Goal: Information Seeking & Learning: Get advice/opinions

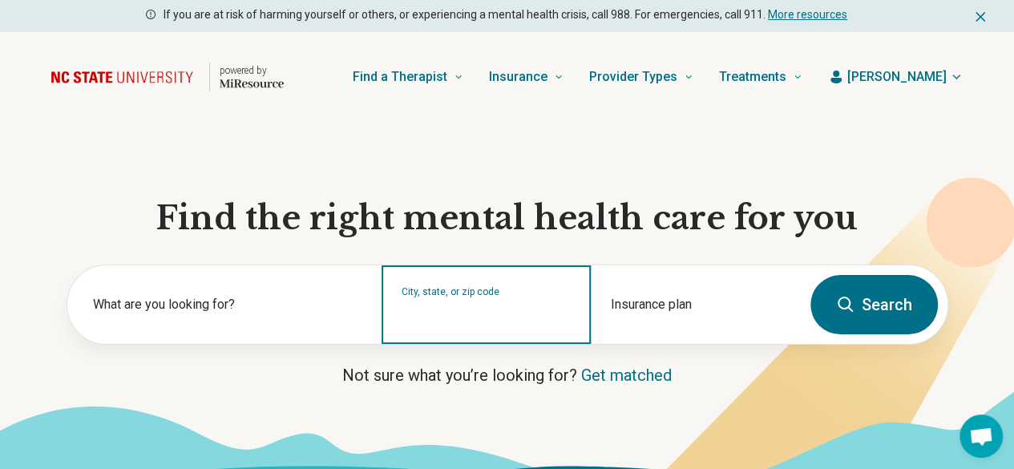
click at [494, 317] on input "City, state, or zip code" at bounding box center [487, 314] width 170 height 19
click at [508, 317] on input "City, state, or zip code" at bounding box center [487, 314] width 170 height 19
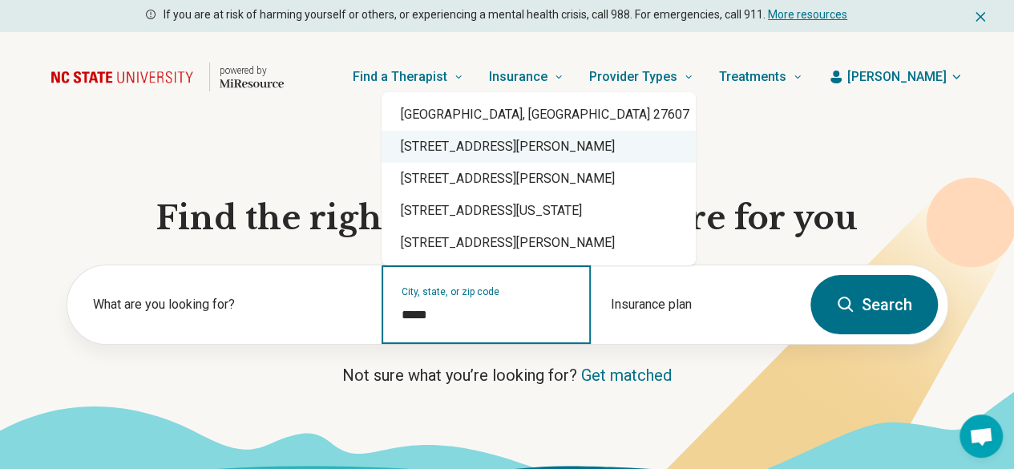
click at [460, 133] on div "27607 Blackjack Road, Logan, OH" at bounding box center [539, 147] width 314 height 32
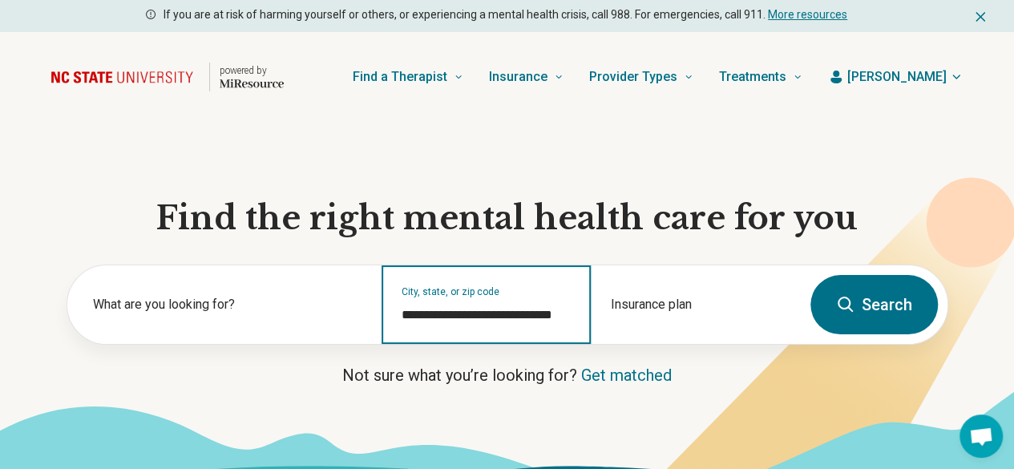
click at [518, 322] on input "**********" at bounding box center [487, 314] width 170 height 19
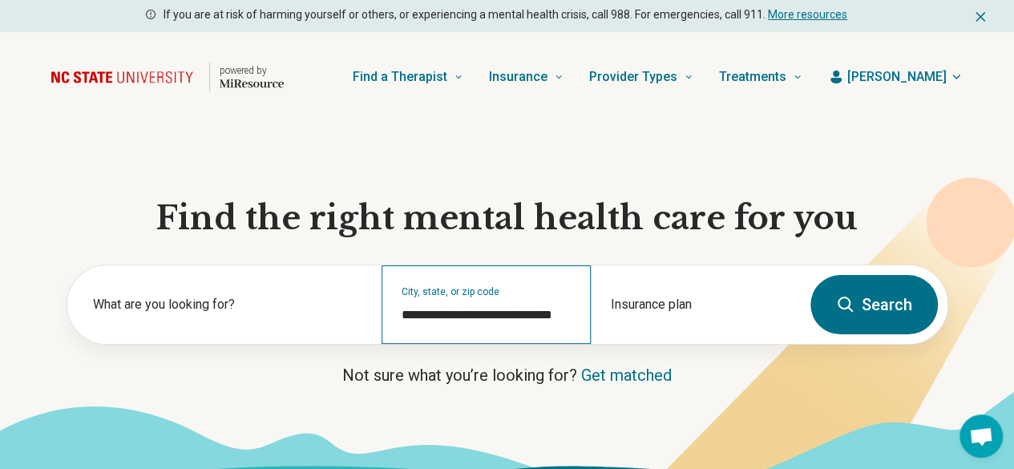
click at [518, 310] on div "**********" at bounding box center [486, 304] width 209 height 79
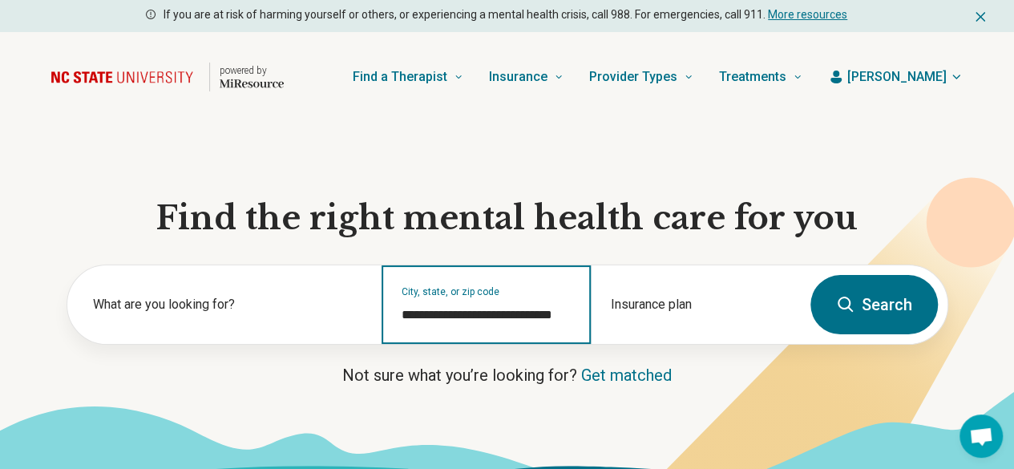
click at [511, 317] on input "**********" at bounding box center [487, 314] width 170 height 19
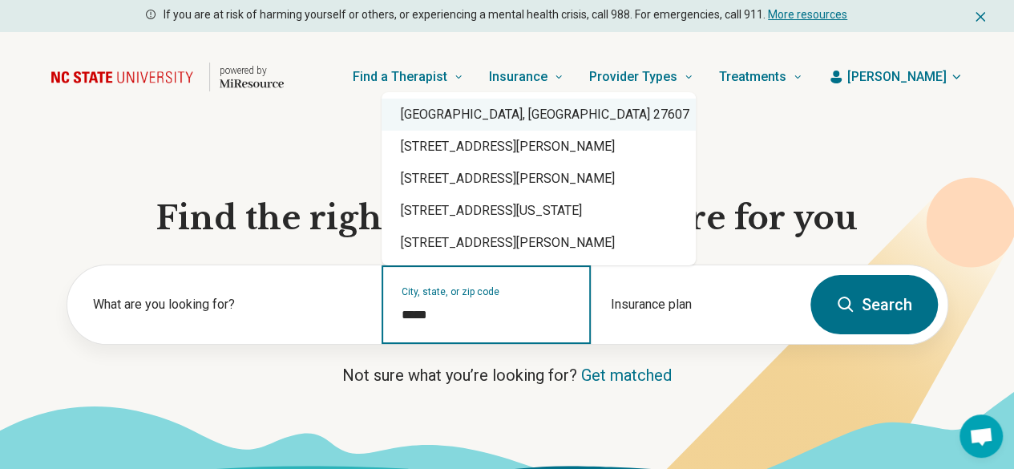
click at [476, 119] on div "Raleigh, NC 27607" at bounding box center [539, 115] width 314 height 32
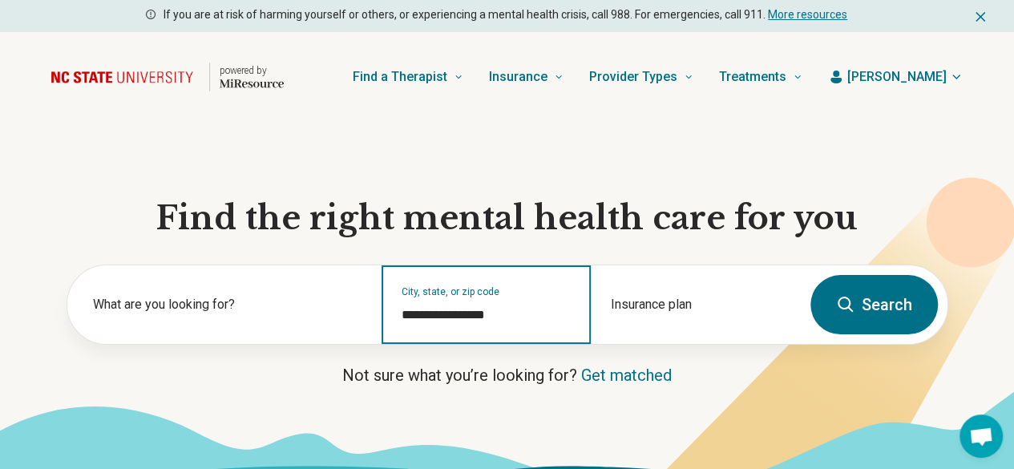
type input "**********"
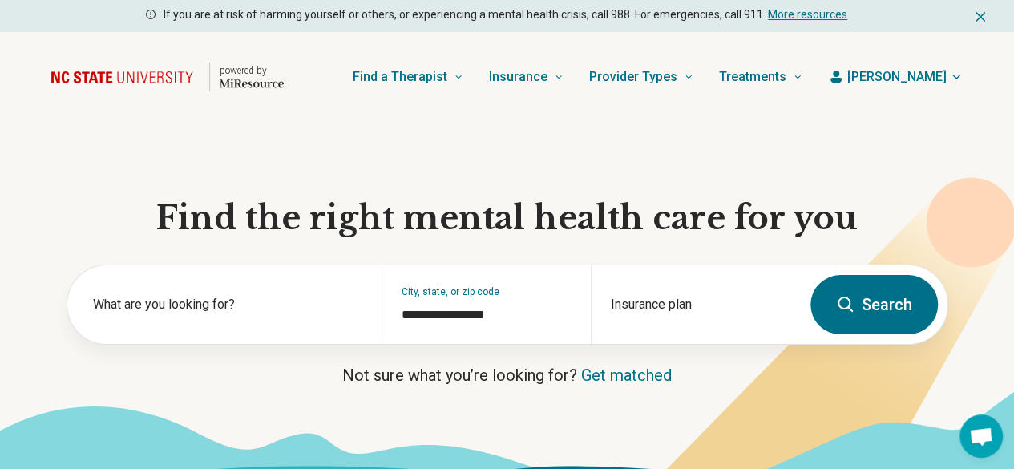
click at [872, 311] on button "Search" at bounding box center [873, 304] width 127 height 59
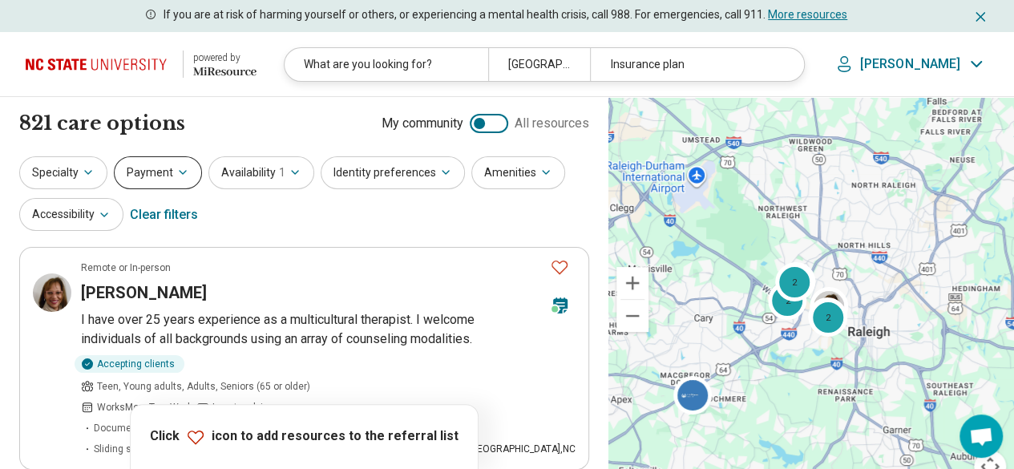
click at [149, 184] on button "Payment" at bounding box center [158, 172] width 88 height 33
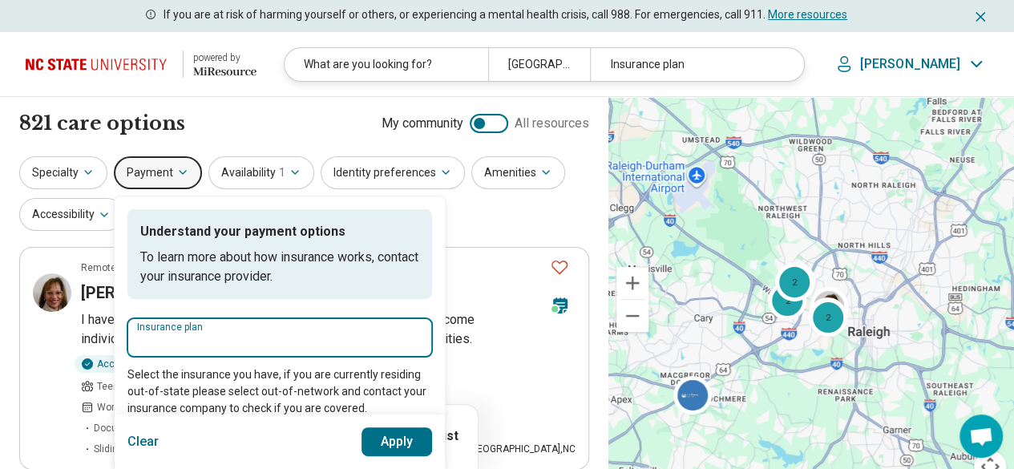
click at [213, 337] on input "Insurance plan" at bounding box center [279, 342] width 285 height 19
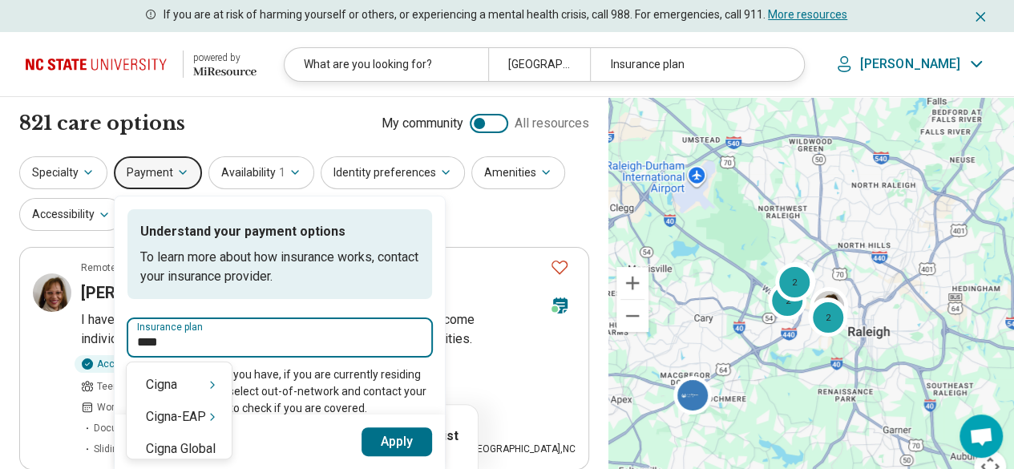
type input "*****"
click at [192, 397] on div "Cigna" at bounding box center [179, 385] width 105 height 32
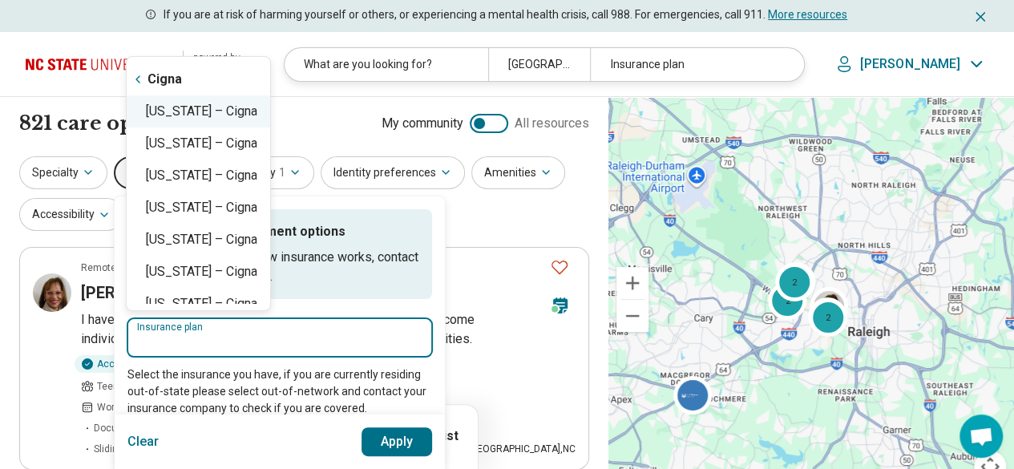
click at [239, 116] on div "North Carolina – Cigna" at bounding box center [198, 111] width 143 height 32
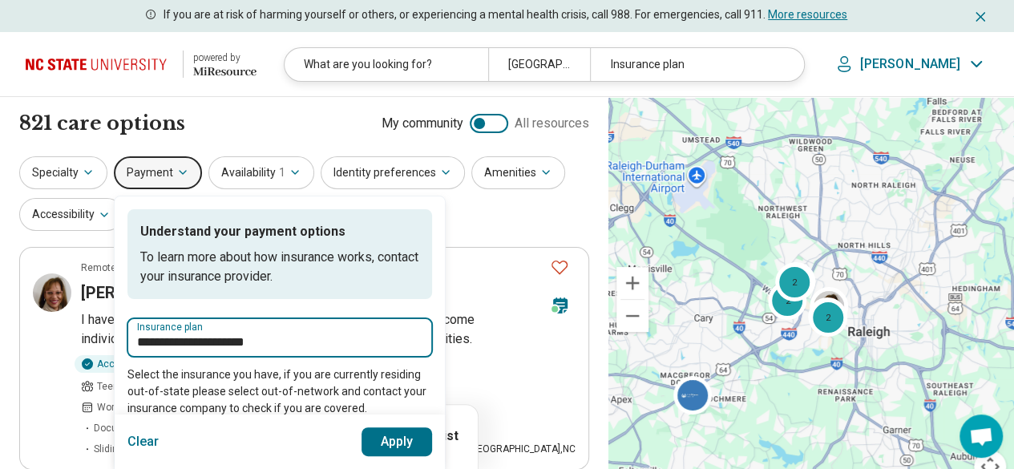
type input "**********"
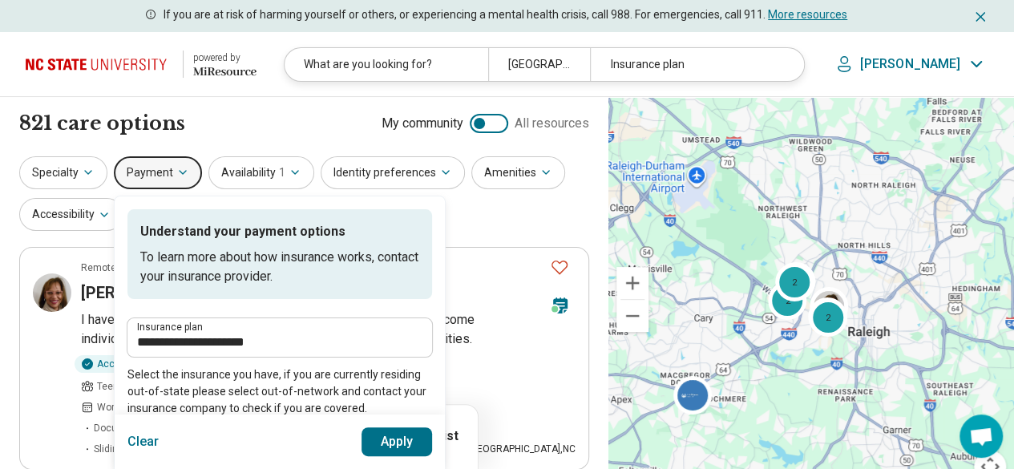
click at [394, 438] on button "Apply" at bounding box center [396, 441] width 71 height 29
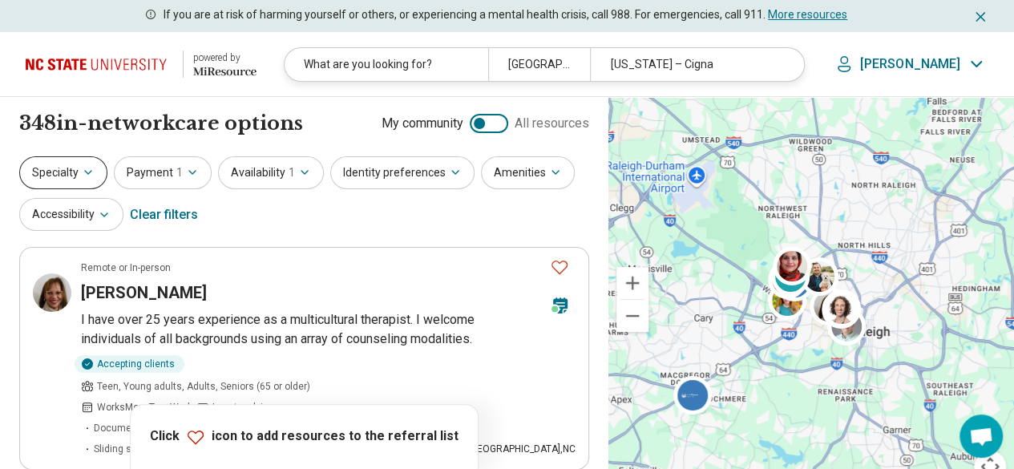
click at [73, 166] on button "Specialty" at bounding box center [63, 172] width 88 height 33
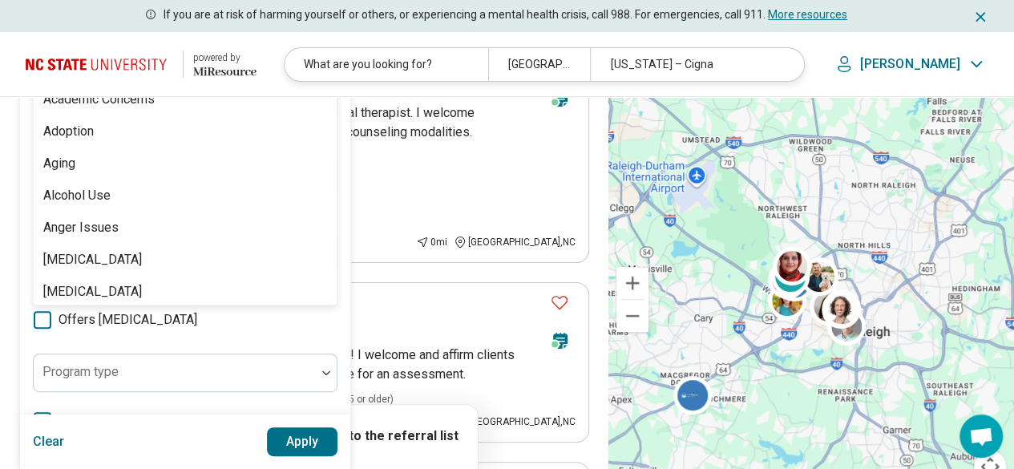
click at [93, 41] on div "100 results available. Use Up and Down to choose options, press Enter to select…" at bounding box center [185, 21] width 305 height 38
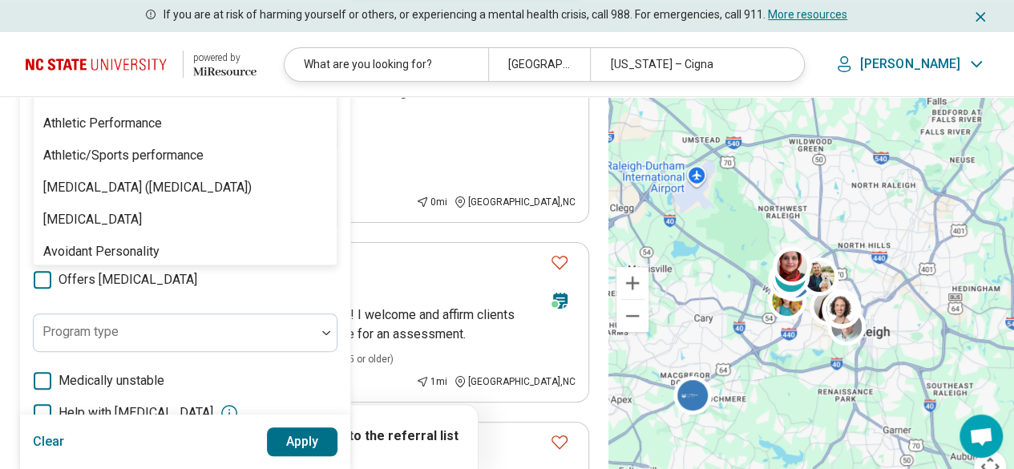
scroll to position [225, 0]
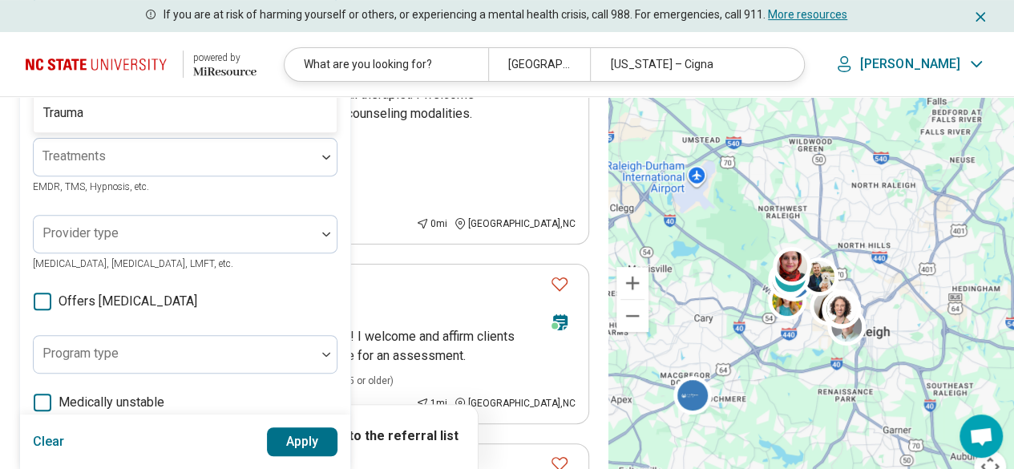
type input "*****"
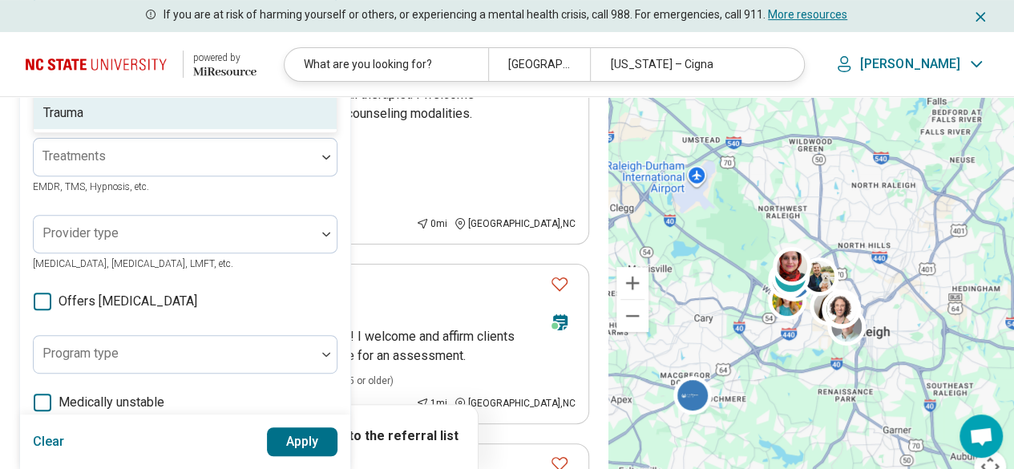
click at [146, 117] on div "Trauma" at bounding box center [185, 113] width 303 height 32
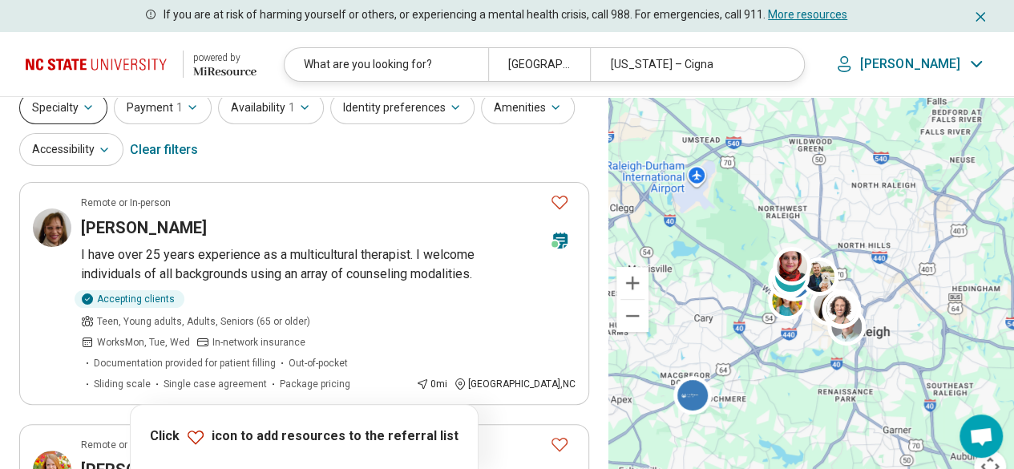
scroll to position [0, 0]
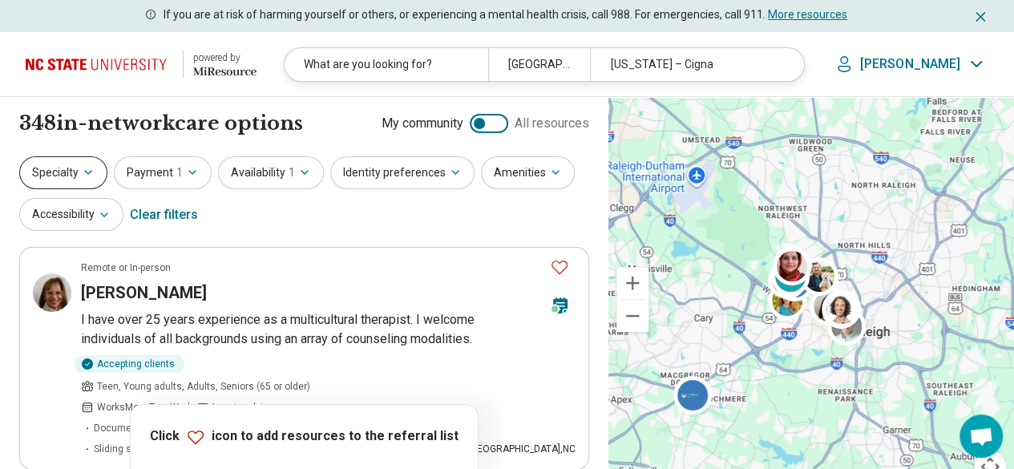
click at [68, 172] on button "Specialty" at bounding box center [63, 172] width 88 height 33
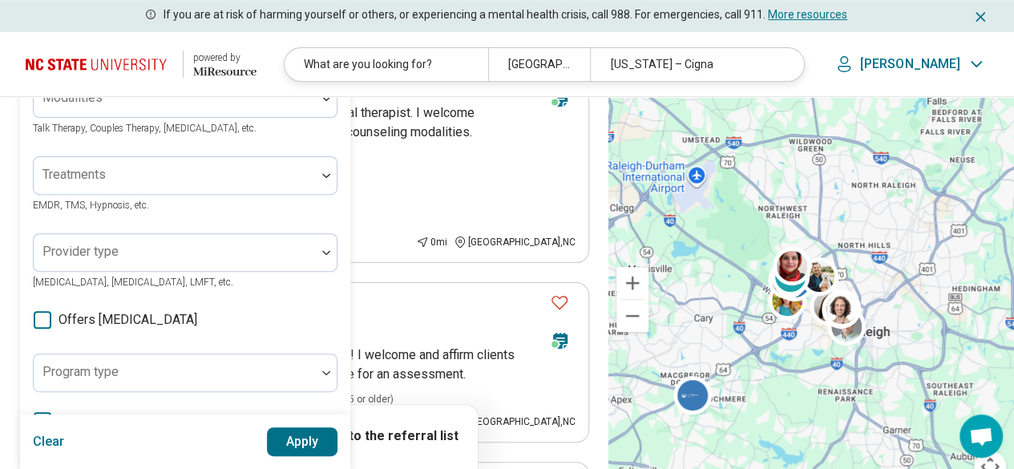
click at [119, 41] on div "100 results available. Use Up and Down to choose options, press Enter to select…" at bounding box center [185, 21] width 305 height 38
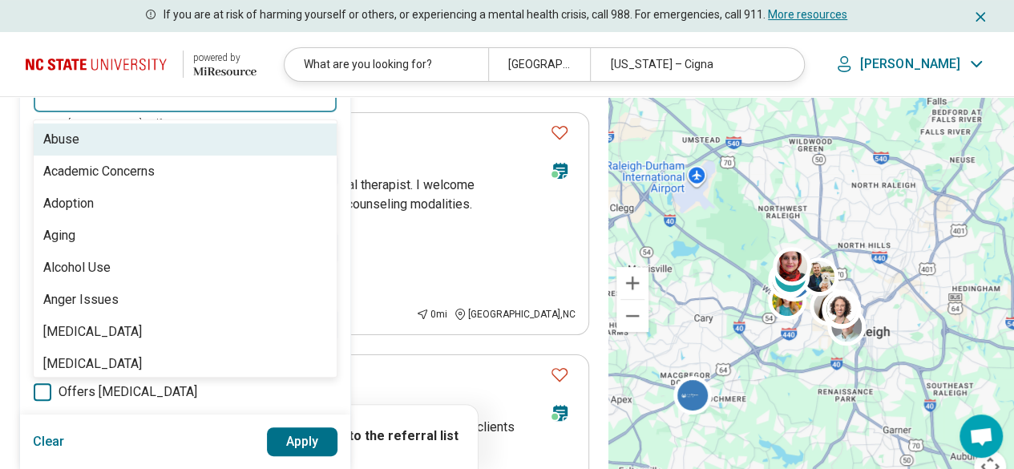
scroll to position [107, 0]
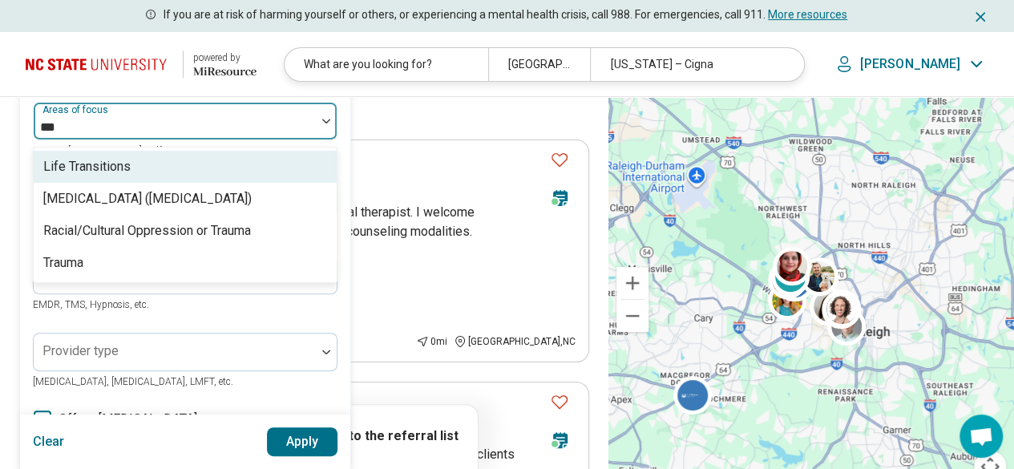
type input "****"
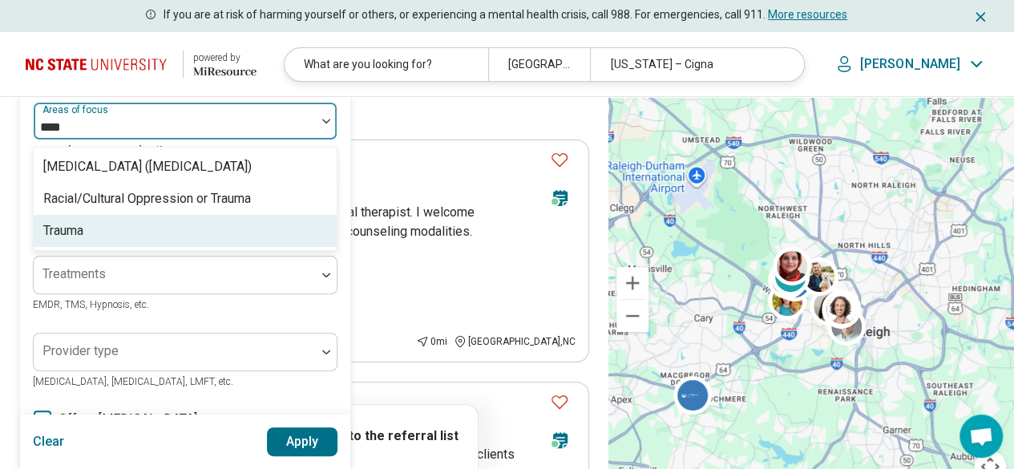
click at [152, 220] on div "Trauma" at bounding box center [185, 231] width 303 height 32
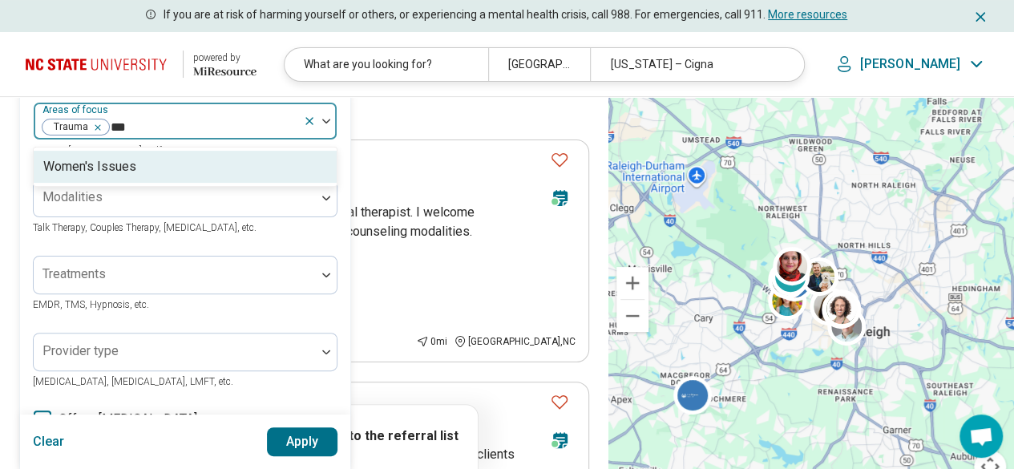
type input "****"
click at [181, 169] on div "Women's Issues" at bounding box center [185, 167] width 303 height 32
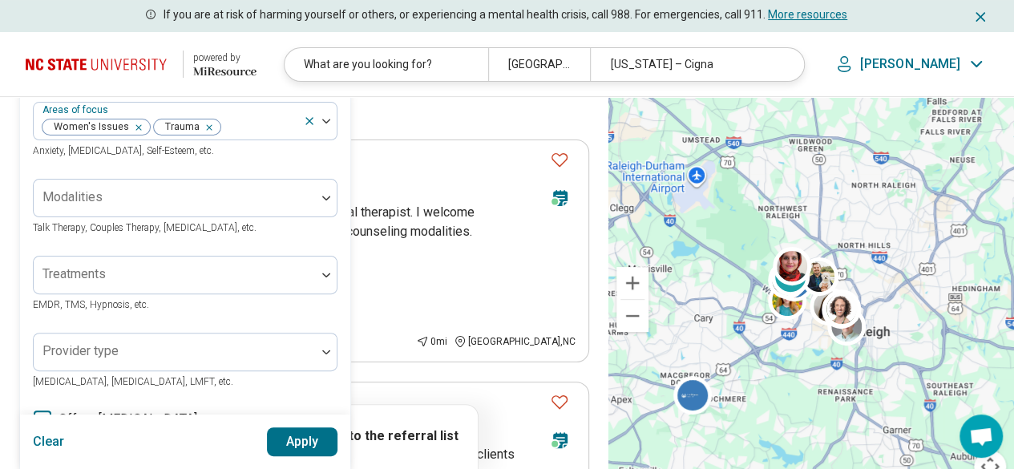
click at [285, 443] on button "Apply" at bounding box center [302, 441] width 71 height 29
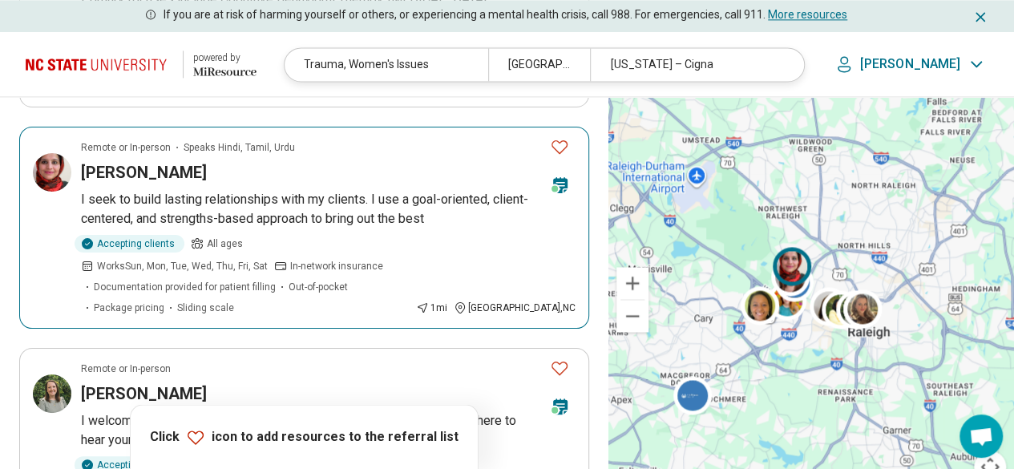
scroll to position [1282, 0]
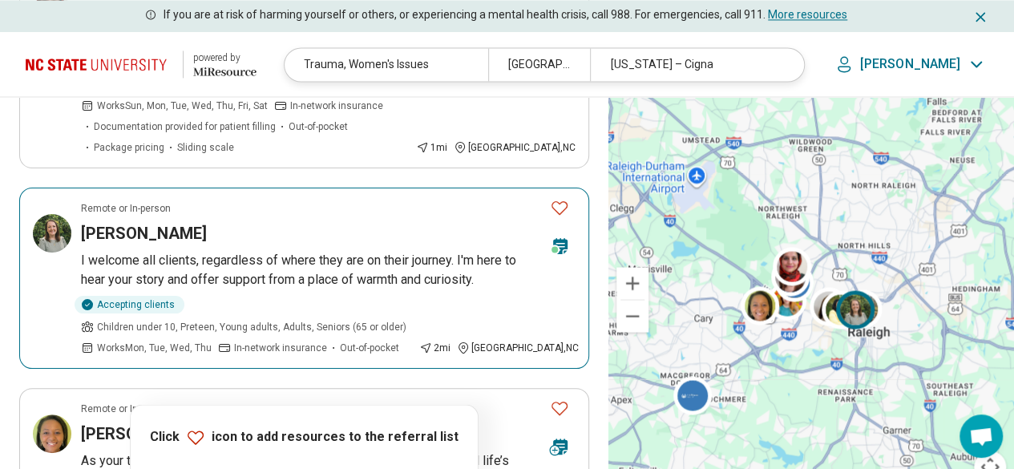
click at [202, 251] on p "I welcome all clients, regardless of where they are on their journey. I'm here …" at bounding box center [328, 270] width 495 height 38
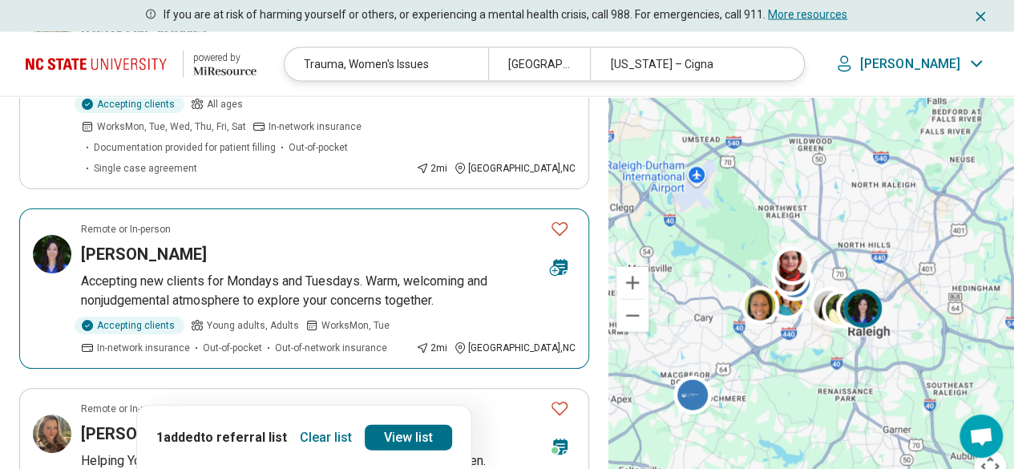
scroll to position [1844, 0]
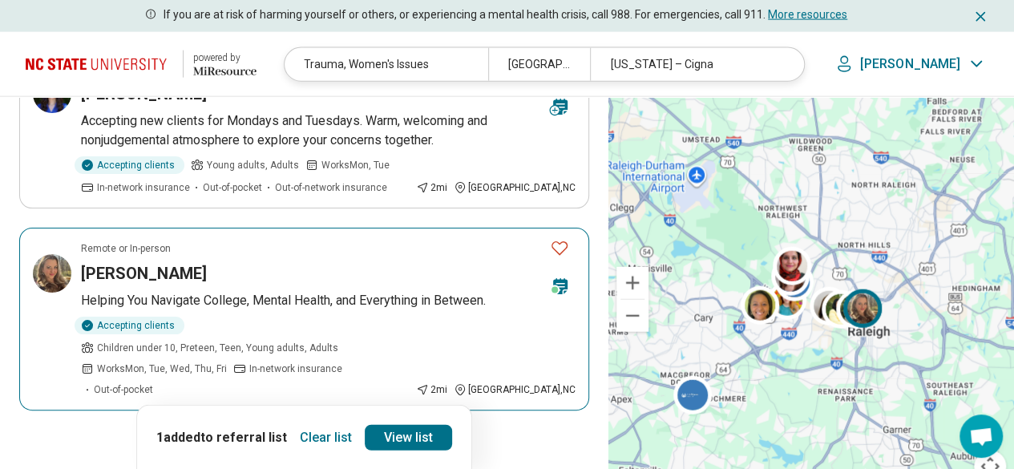
click at [212, 228] on article "Remote or In-person Madison Bowman Helping You Navigate College, Mental Health,…" at bounding box center [304, 319] width 570 height 183
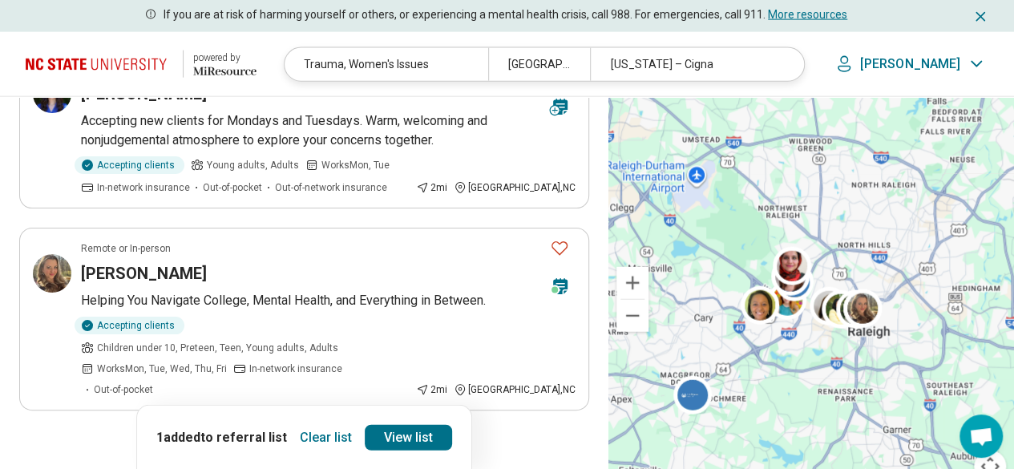
click at [227, 442] on button "2" at bounding box center [228, 455] width 26 height 26
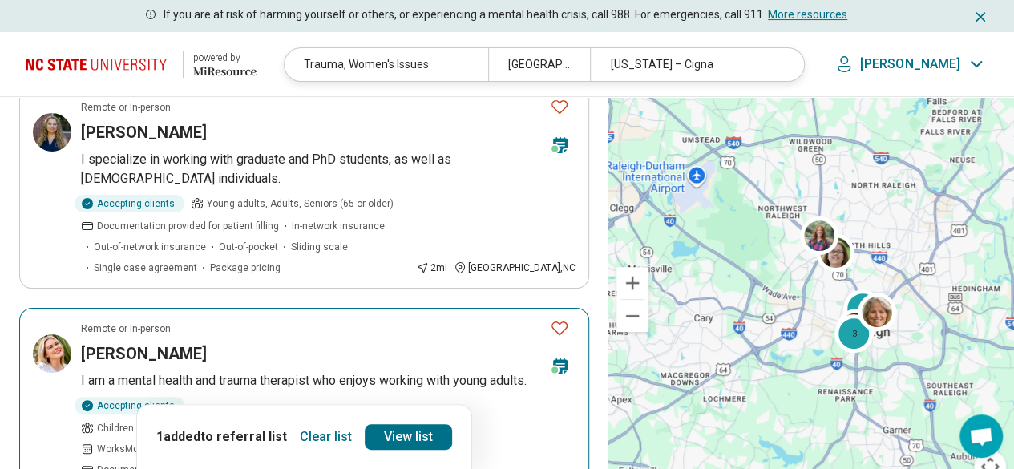
scroll to position [321, 0]
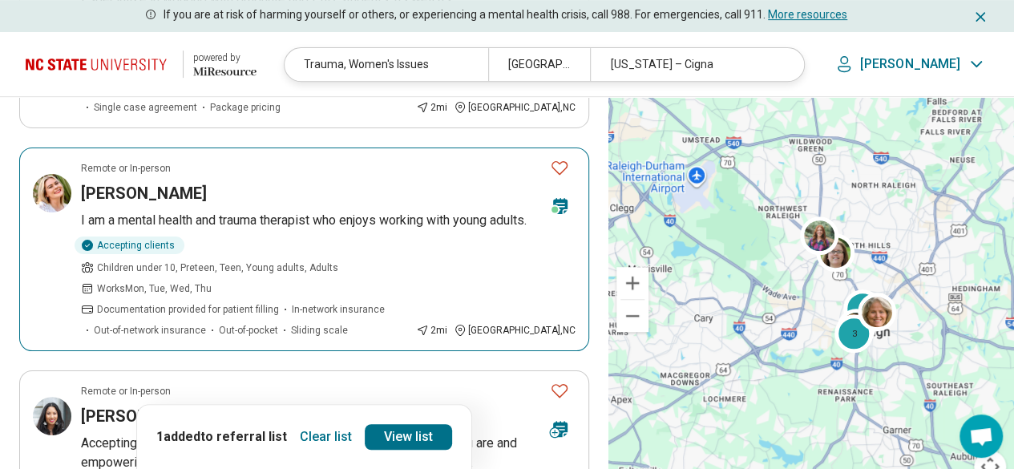
click at [172, 216] on p "I am a mental health and trauma therapist who enjoys working with young adults." at bounding box center [328, 220] width 495 height 19
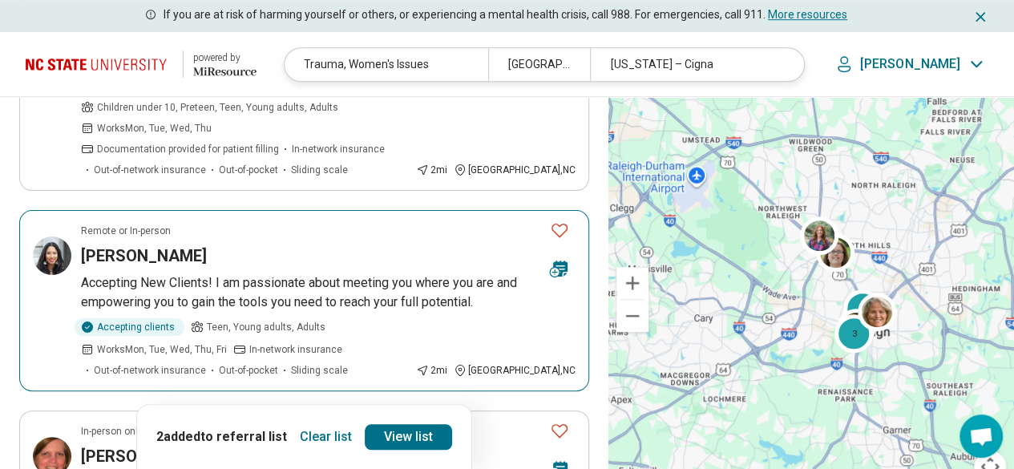
scroll to position [561, 0]
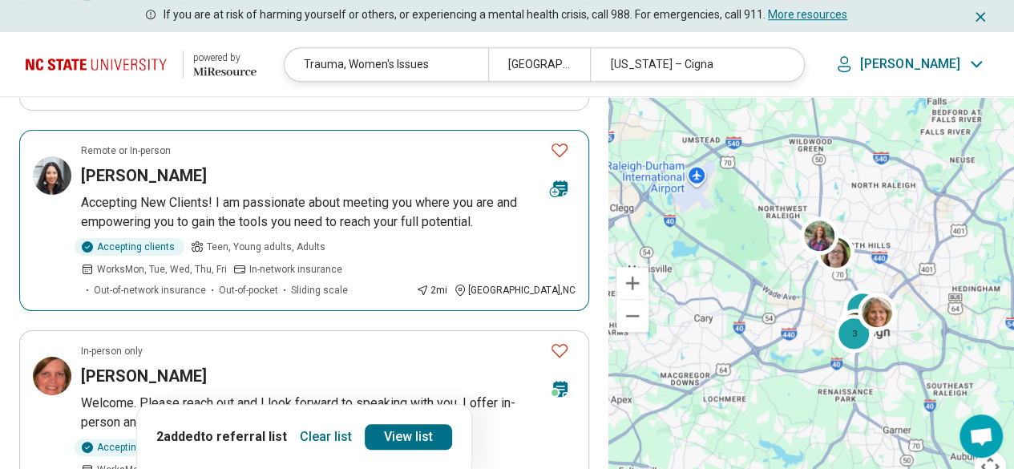
click at [241, 193] on p "Accepting New Clients! I am passionate about meeting you where you are and empo…" at bounding box center [328, 212] width 495 height 38
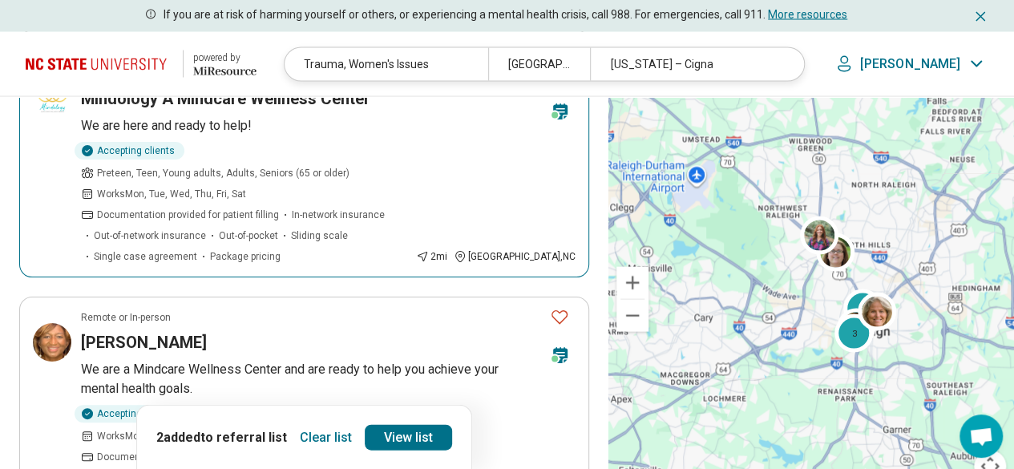
scroll to position [1763, 0]
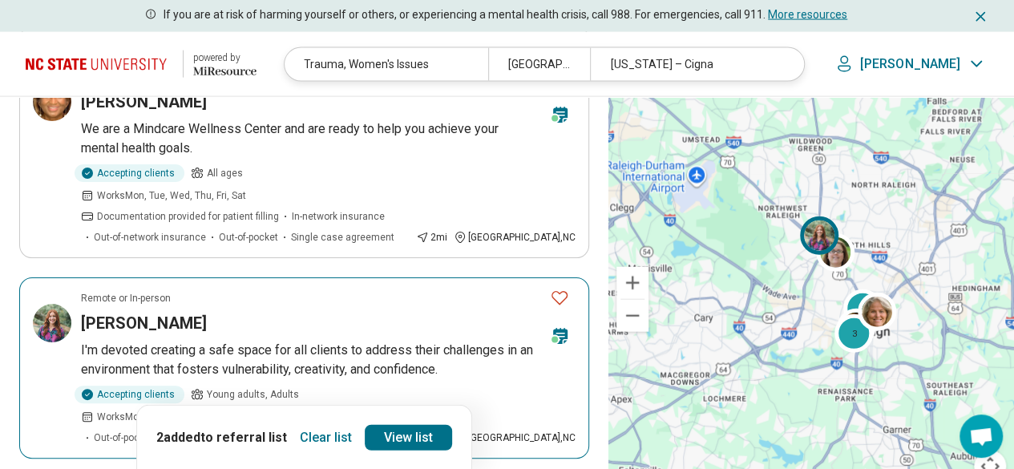
click at [211, 341] on p "I'm devoted creating a safe space for all clients to address their challenges i…" at bounding box center [328, 360] width 495 height 38
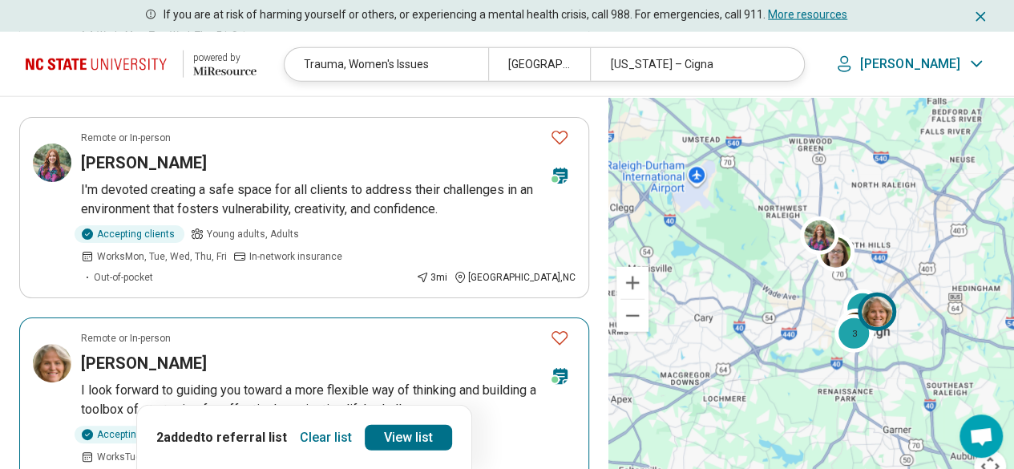
scroll to position [2004, 0]
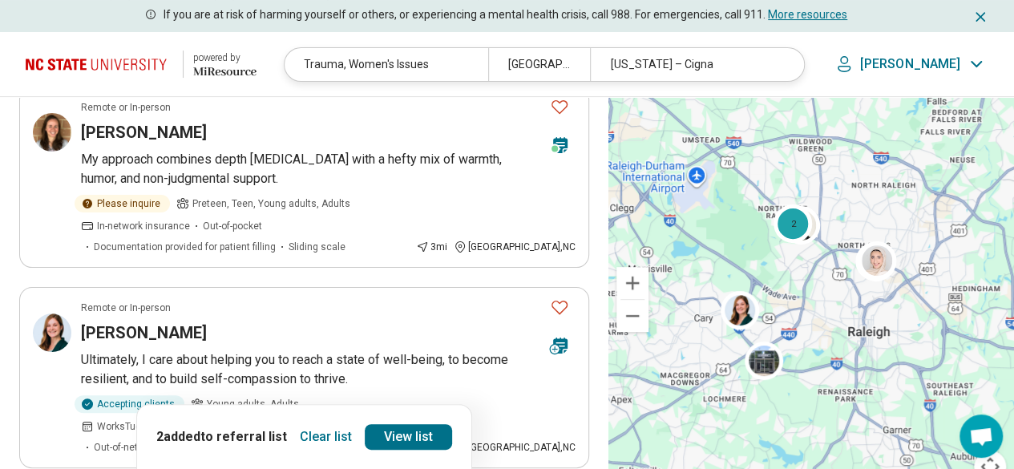
scroll to position [321, 0]
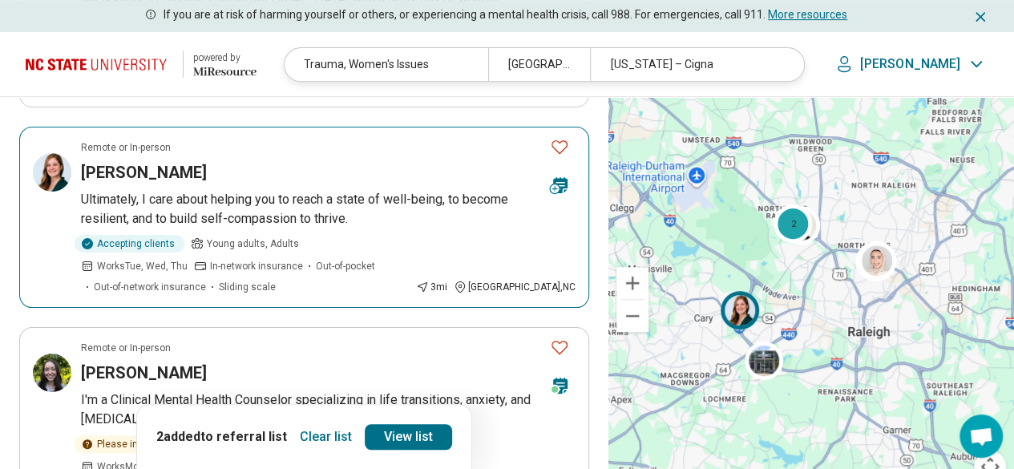
click at [245, 190] on p "Ultimately, I care about helping you to reach a state of well-being, to become …" at bounding box center [328, 209] width 495 height 38
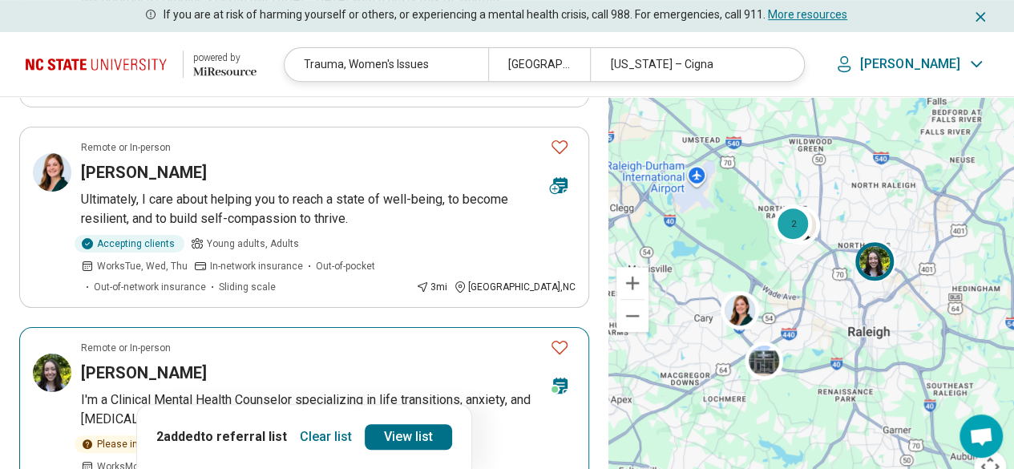
scroll to position [481, 0]
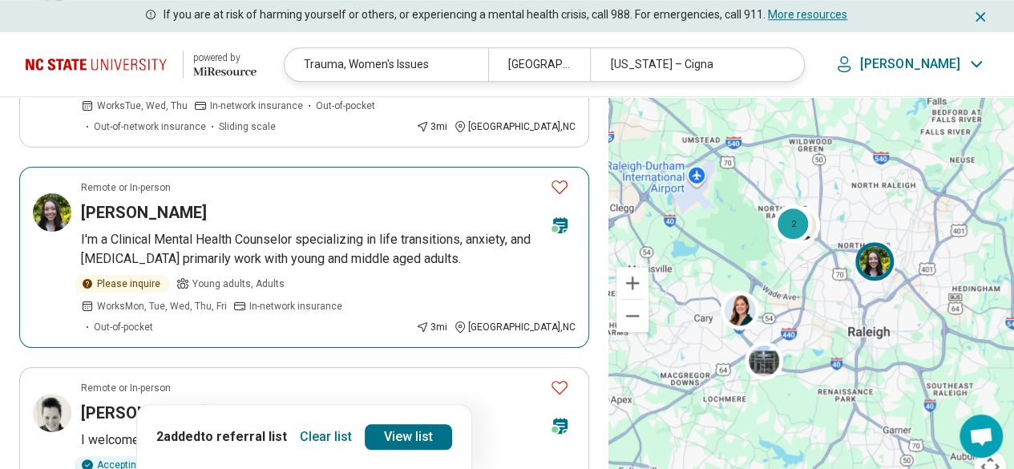
click at [187, 230] on p "I'm a Clinical Mental Health Counselor specializing in life transitions, anxiet…" at bounding box center [328, 249] width 495 height 38
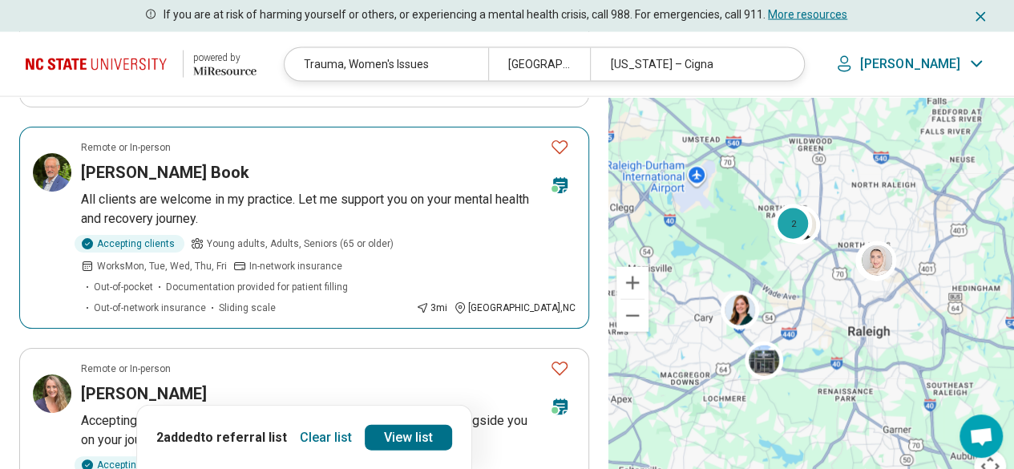
scroll to position [1844, 0]
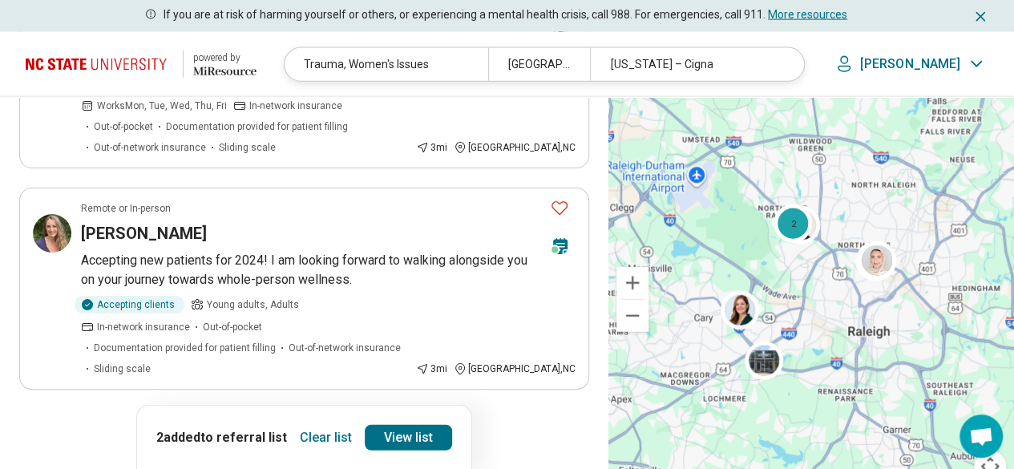
click at [306, 422] on button "4" at bounding box center [305, 435] width 26 height 26
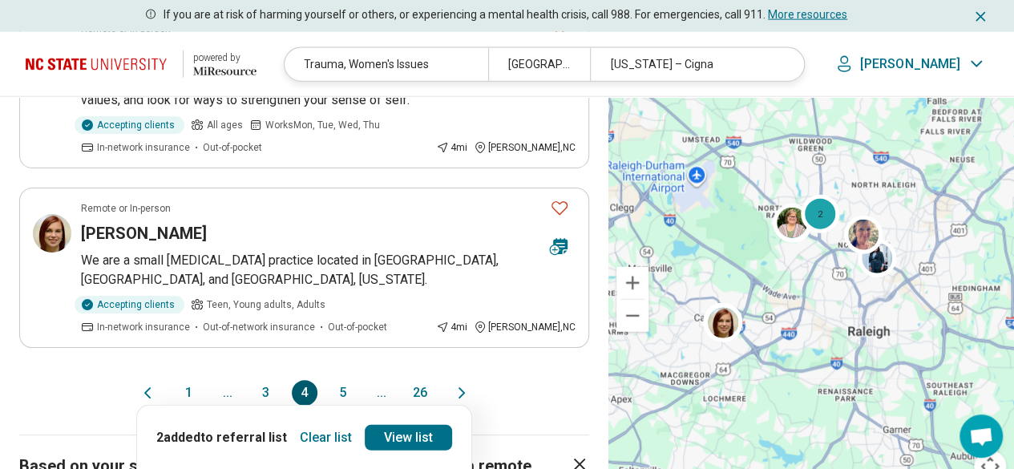
click at [343, 380] on button "5" at bounding box center [343, 393] width 26 height 26
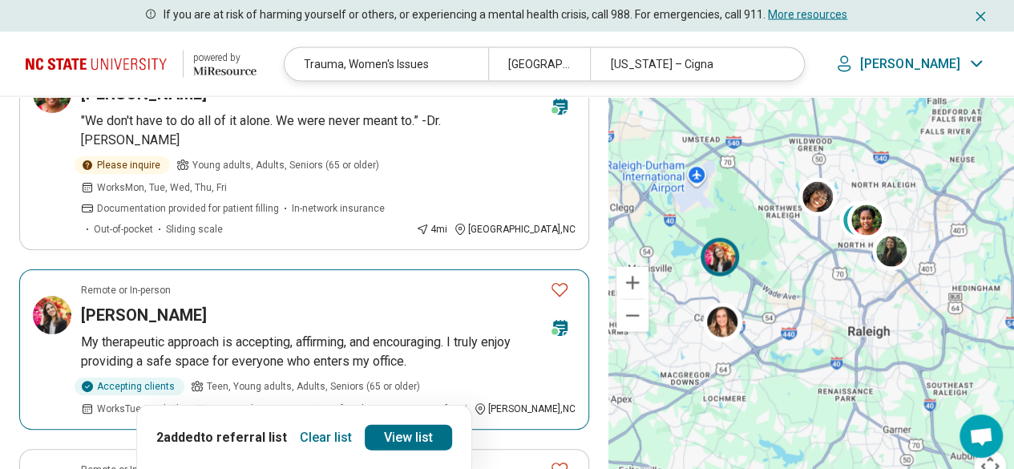
scroll to position [1683, 0]
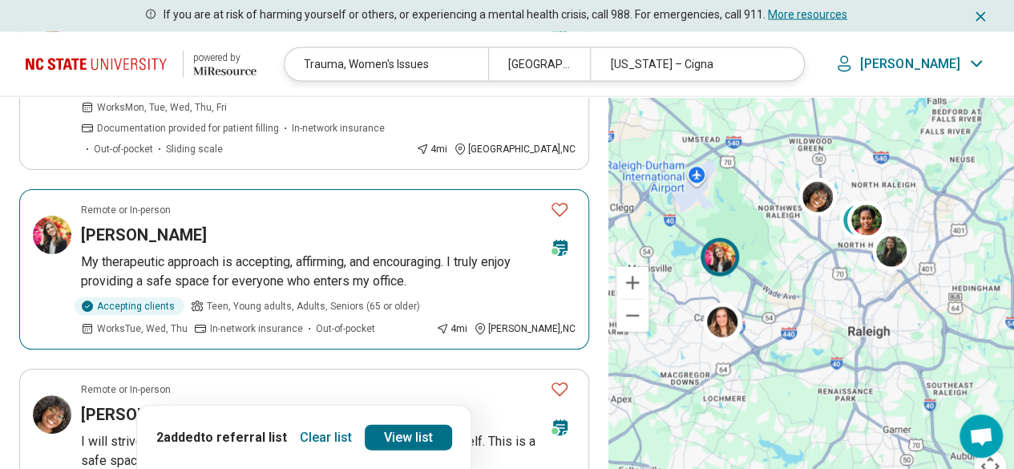
click at [341, 252] on p "My therapeutic approach is accepting, affirming, and encouraging. I truly enjoy…" at bounding box center [328, 271] width 495 height 38
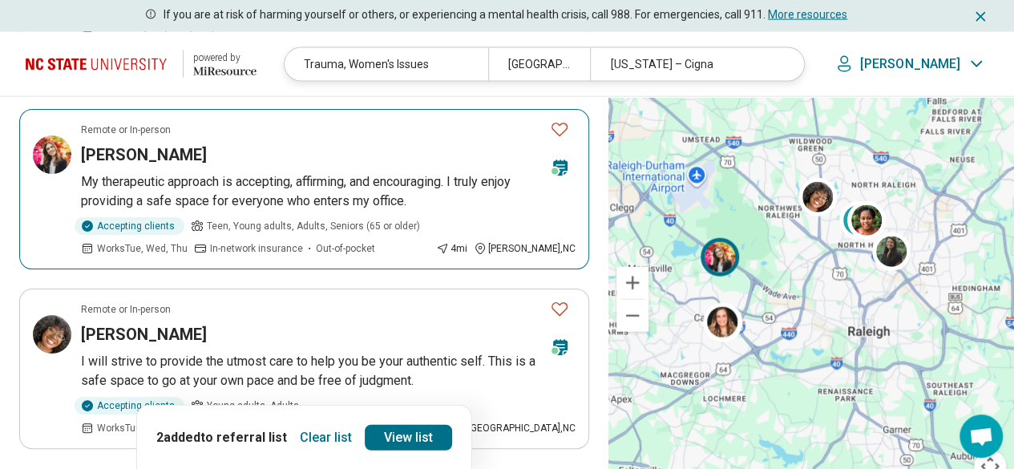
scroll to position [1844, 0]
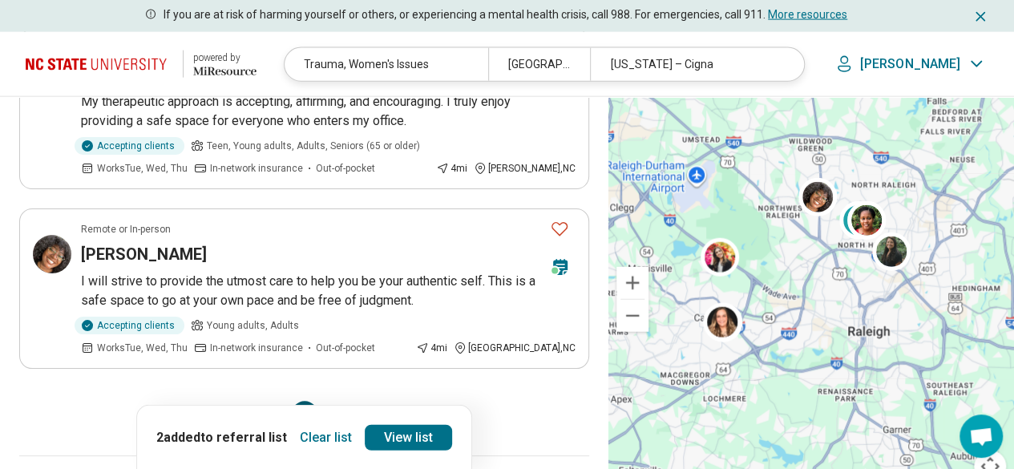
click at [340, 401] on button "6" at bounding box center [343, 414] width 26 height 26
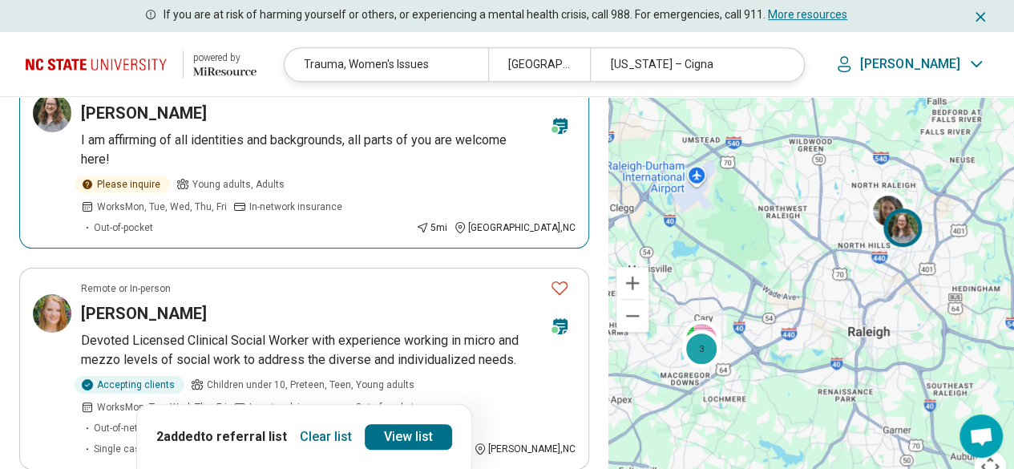
scroll to position [481, 0]
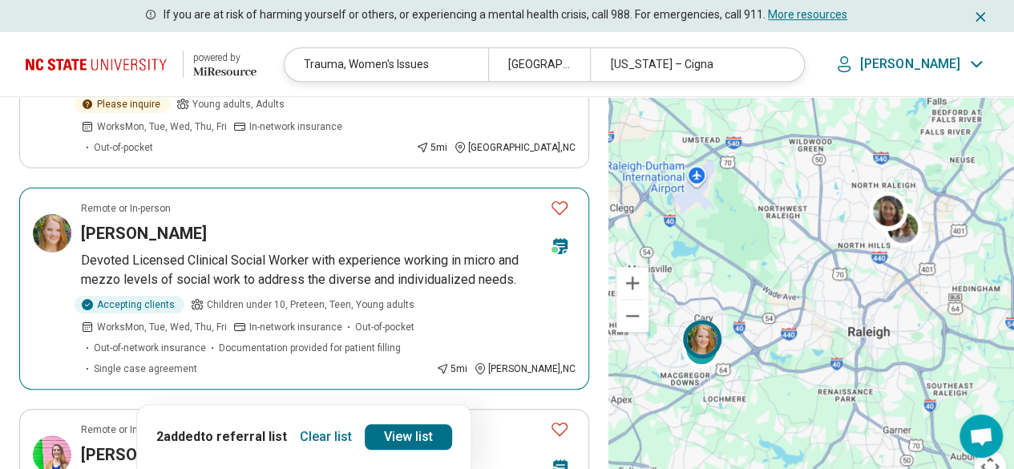
click at [265, 251] on p "Devoted Licensed Clinical Social Worker with experience working in micro and me…" at bounding box center [328, 270] width 495 height 38
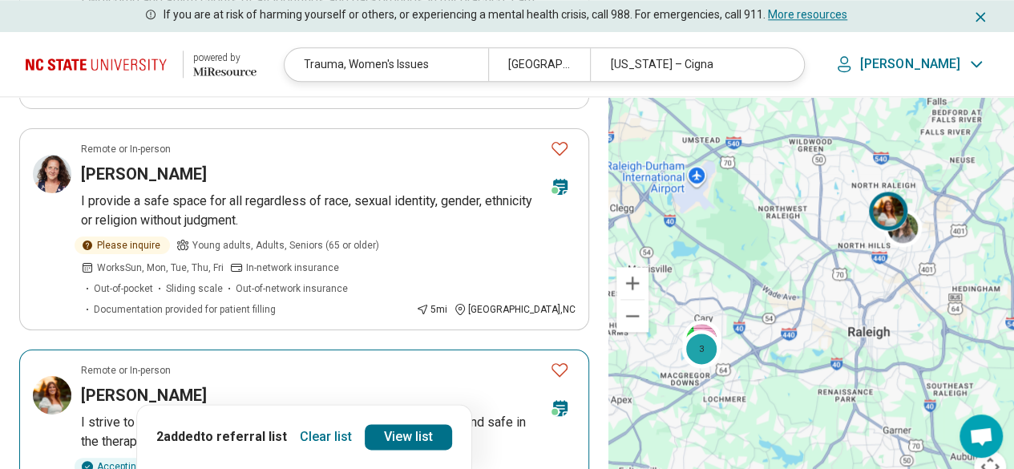
scroll to position [1122, 0]
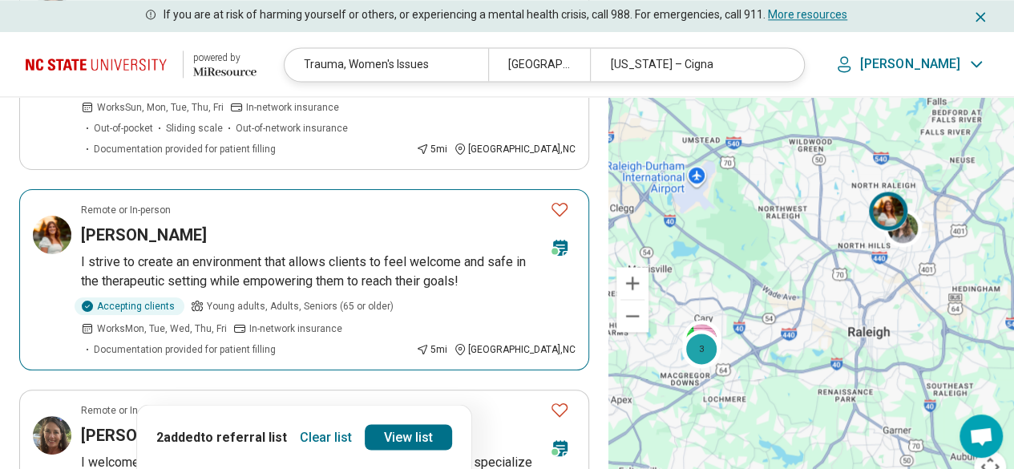
click at [259, 252] on p "I strive to create an environment that allows clients to feel welcome and safe …" at bounding box center [328, 271] width 495 height 38
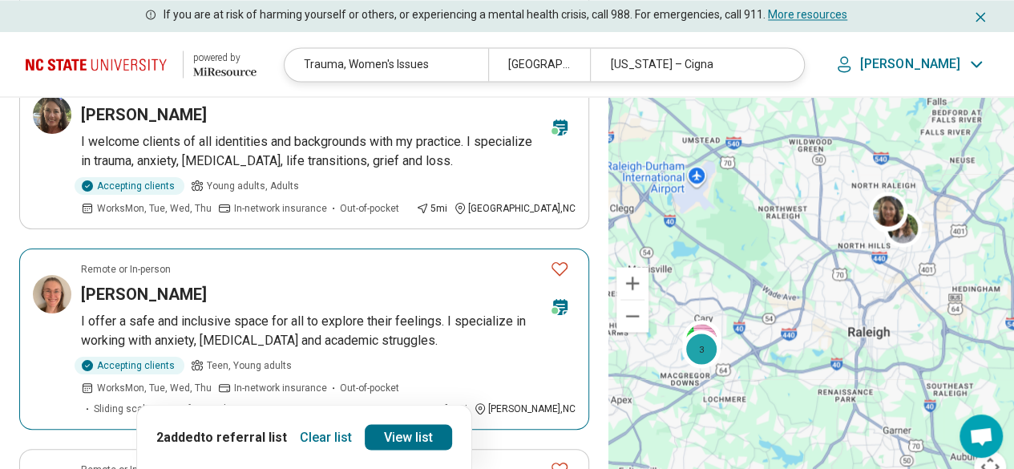
scroll to position [1603, 0]
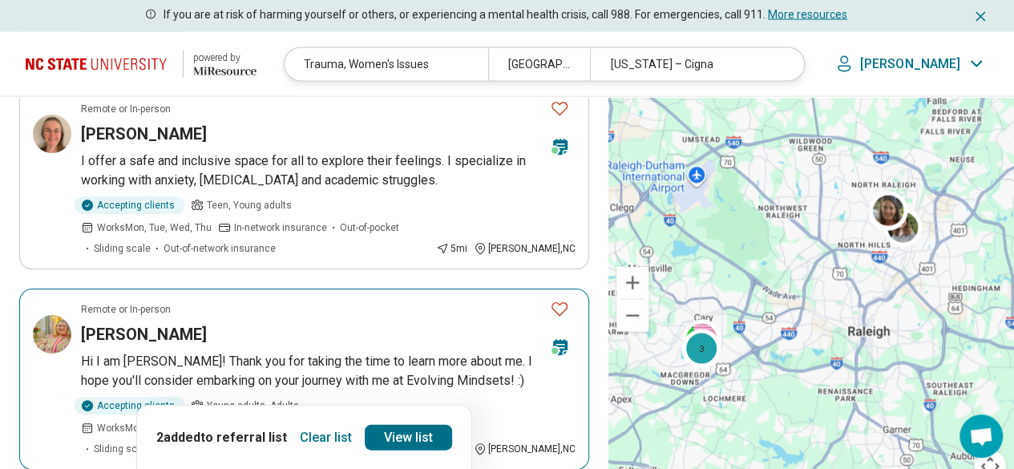
click at [249, 323] on div "Rachel Turner" at bounding box center [309, 334] width 456 height 22
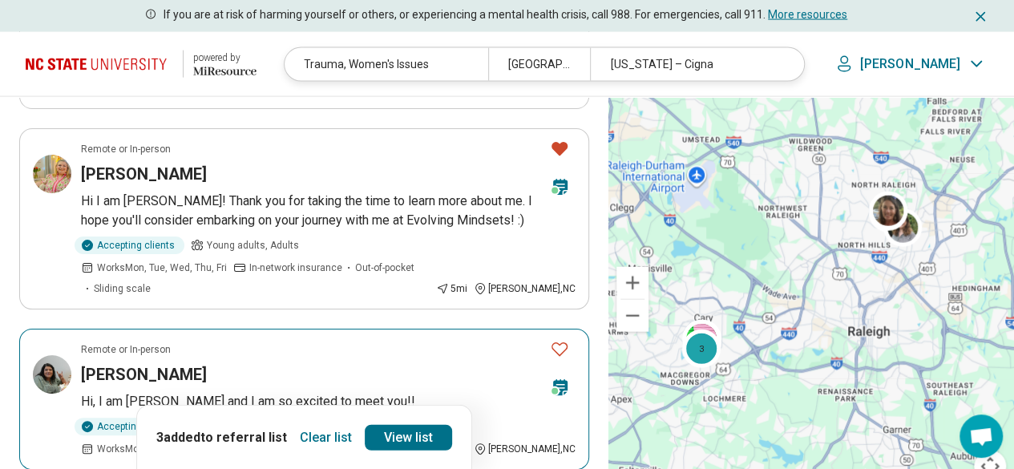
scroll to position [1844, 0]
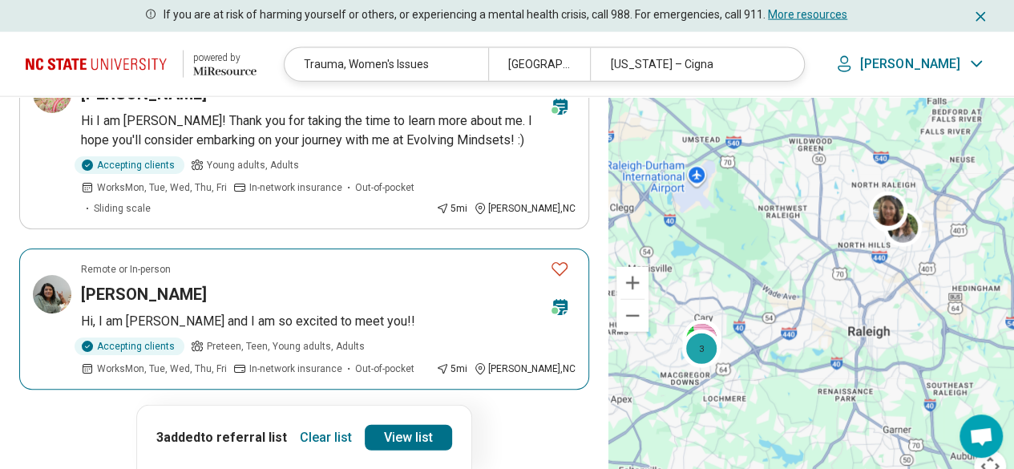
click at [245, 283] on div "Sara Monazah" at bounding box center [309, 294] width 456 height 22
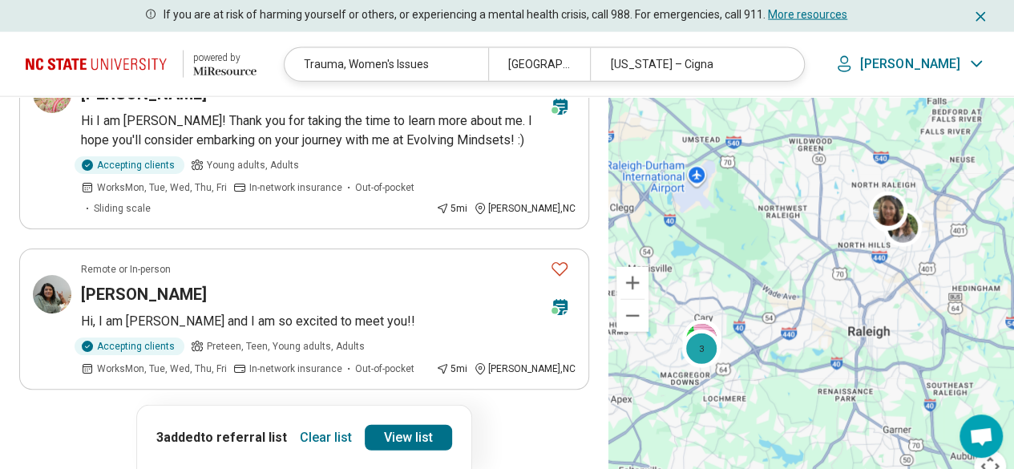
click at [344, 422] on button "7" at bounding box center [343, 435] width 26 height 26
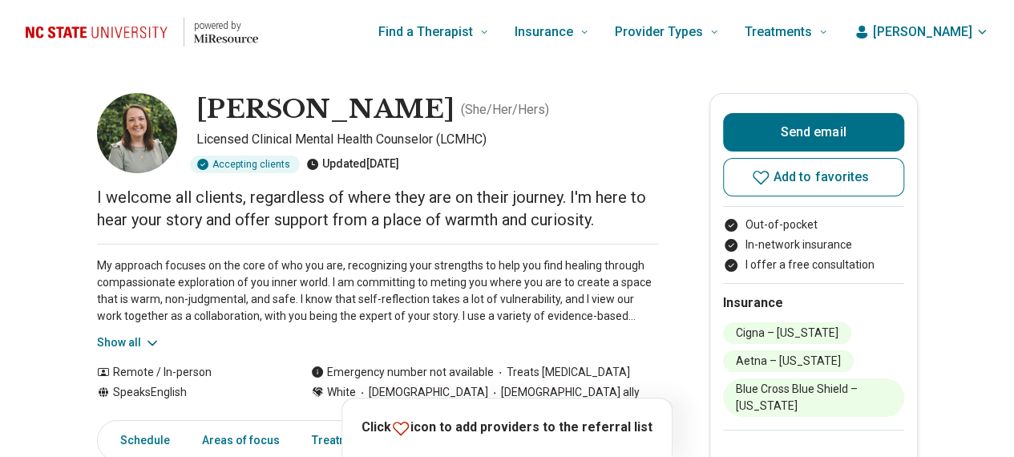
scroll to position [80, 0]
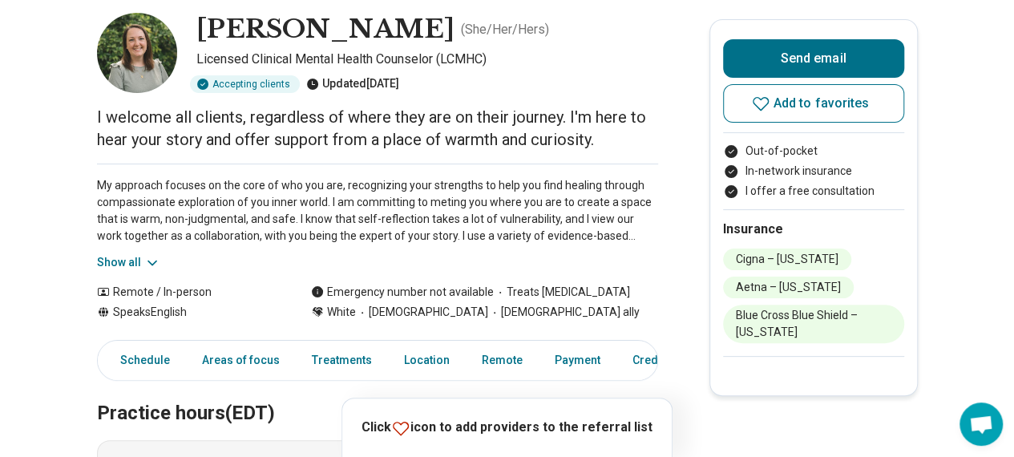
drag, startPoint x: 143, startPoint y: 260, endPoint x: 122, endPoint y: 273, distance: 24.5
click at [127, 261] on button "Show all" at bounding box center [128, 262] width 63 height 17
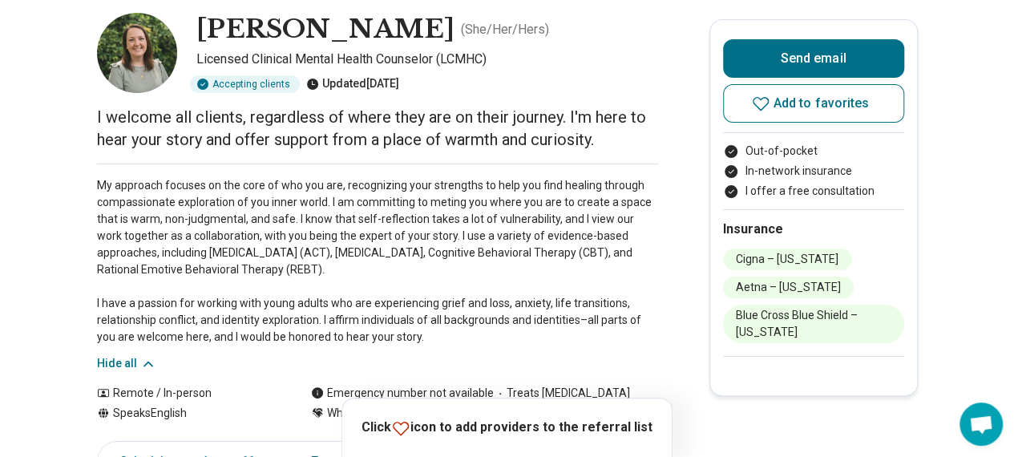
scroll to position [160, 0]
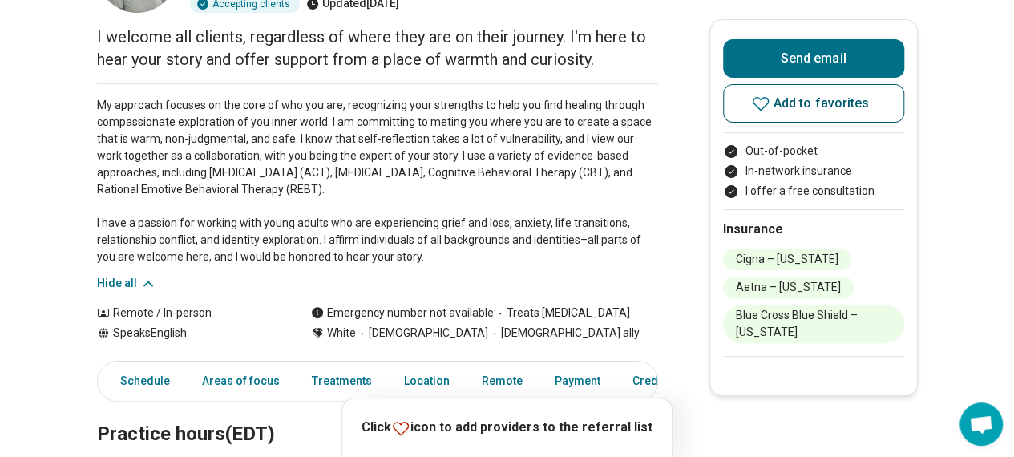
click at [782, 106] on span "Add to favorites" at bounding box center [821, 103] width 96 height 13
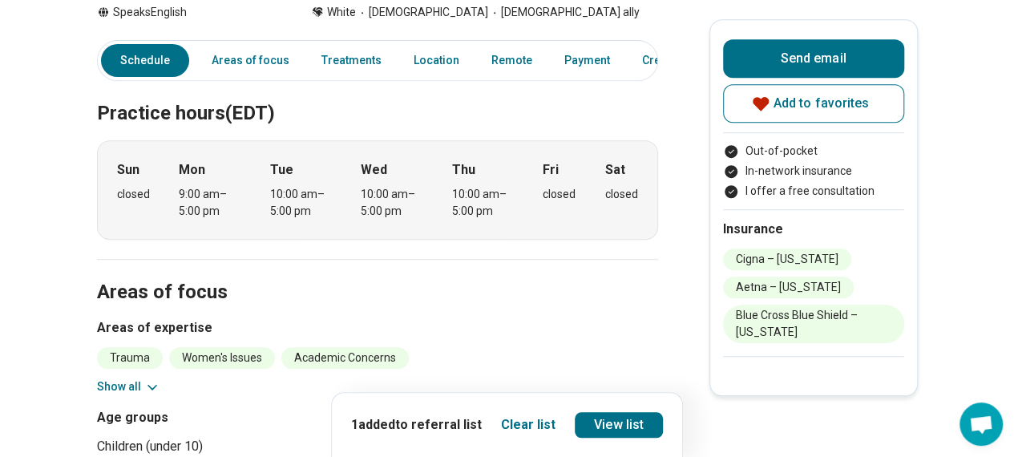
scroll to position [561, 0]
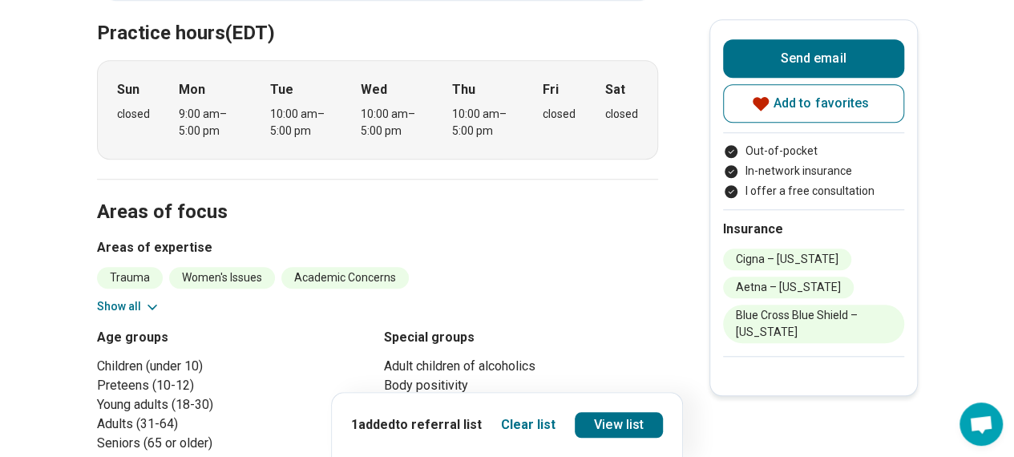
click at [145, 303] on button "Show all" at bounding box center [128, 306] width 63 height 17
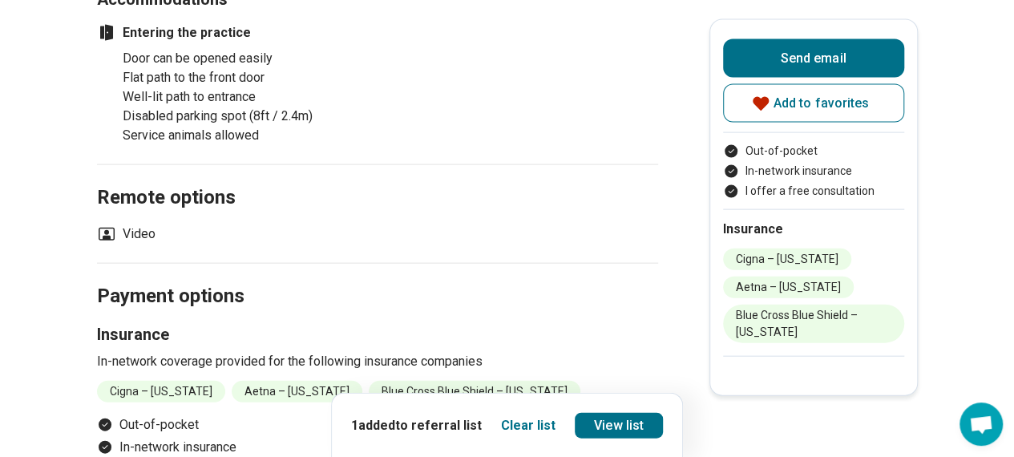
scroll to position [1763, 0]
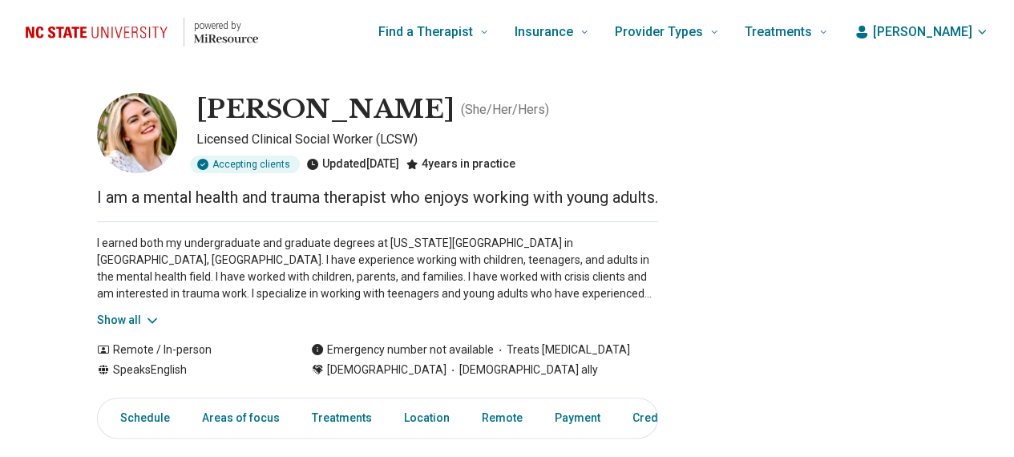
scroll to position [80, 0]
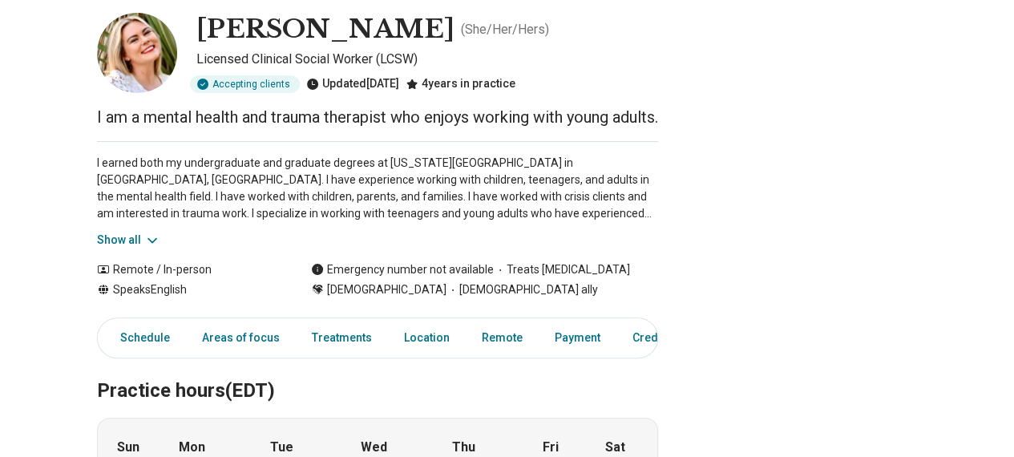
click at [143, 248] on button "Show all" at bounding box center [128, 240] width 63 height 17
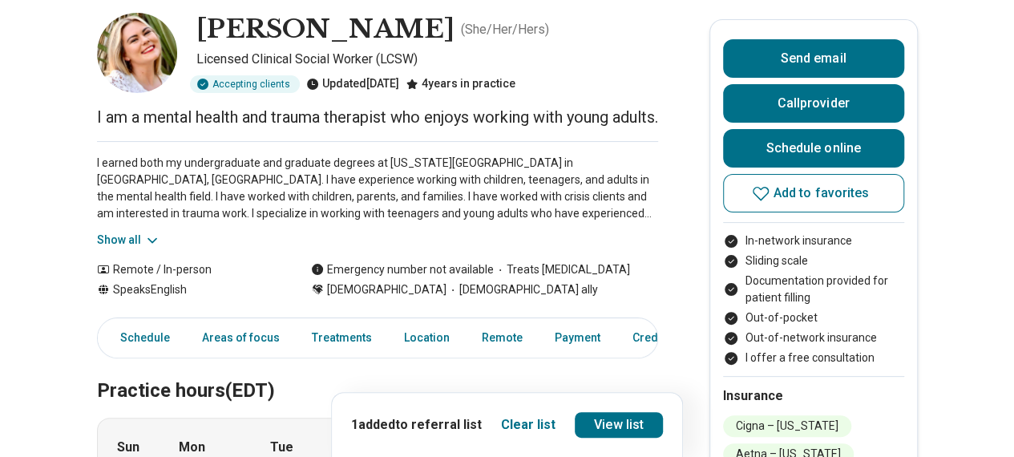
click at [152, 242] on icon at bounding box center [152, 240] width 8 height 4
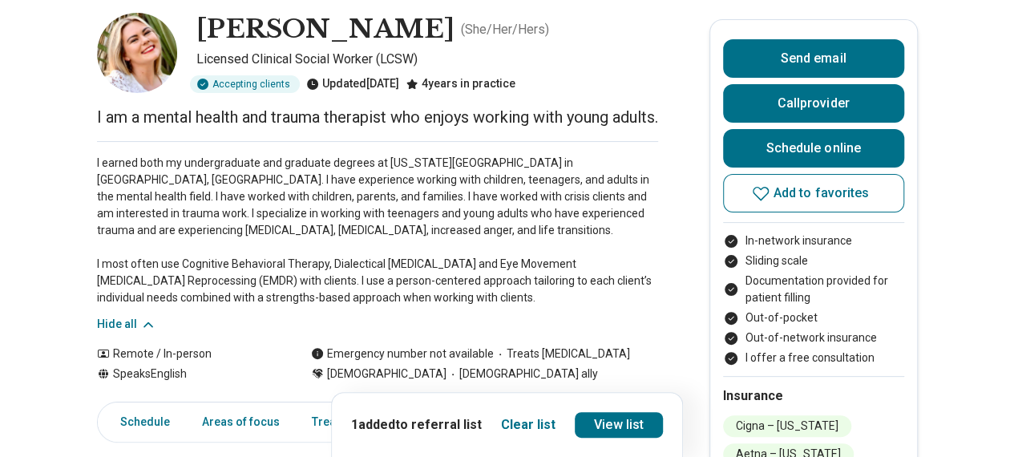
scroll to position [160, 0]
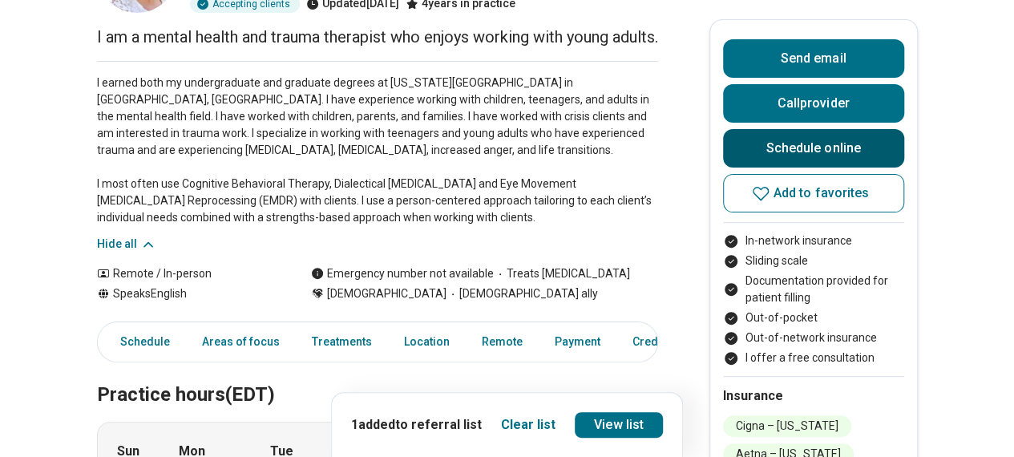
click at [896, 151] on link "Schedule online" at bounding box center [813, 148] width 181 height 38
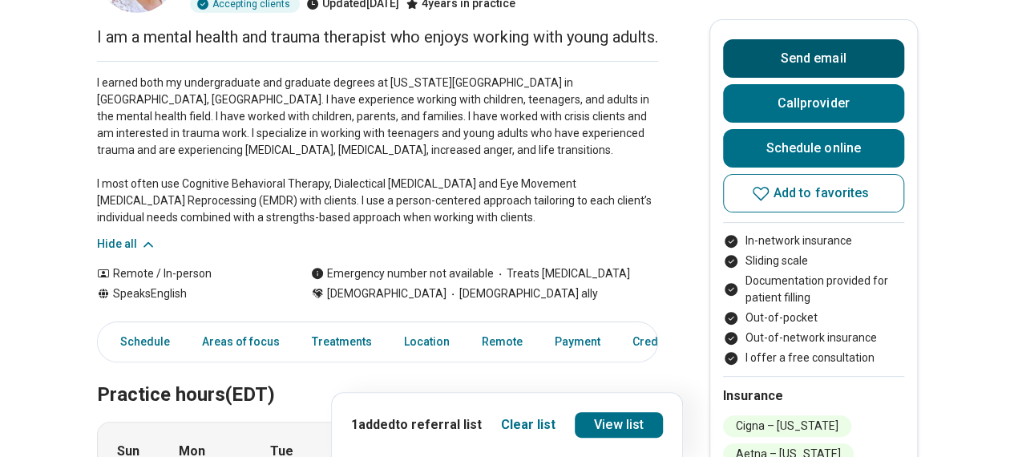
click at [819, 65] on button "Send email" at bounding box center [813, 58] width 181 height 38
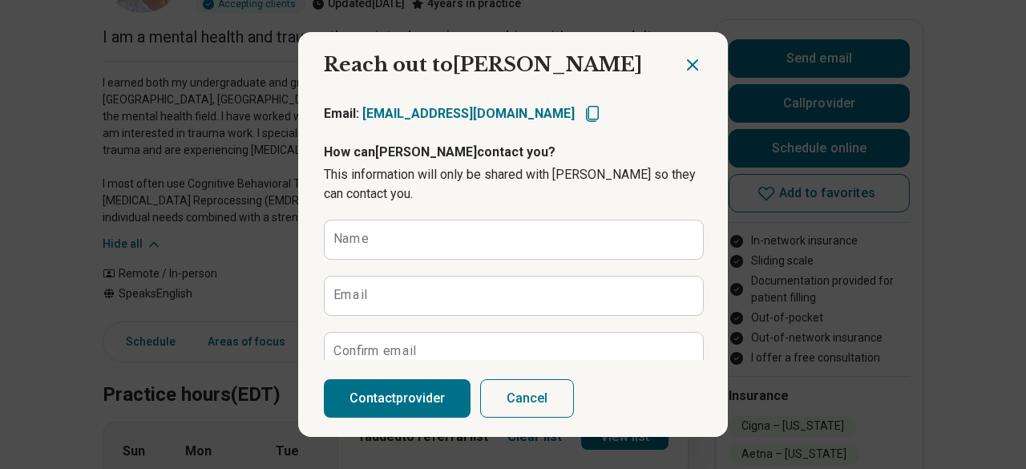
click at [688, 65] on icon "Close dialog" at bounding box center [693, 65] width 10 height 10
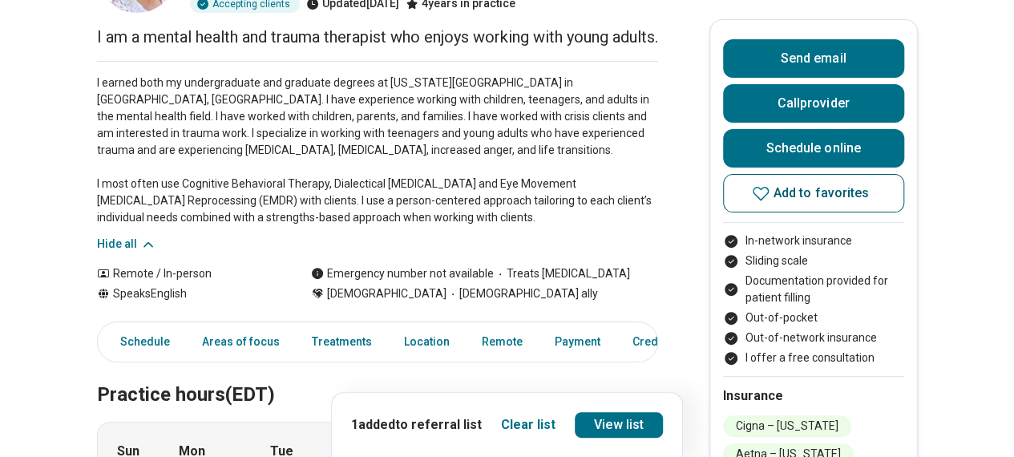
click at [753, 200] on button "Add to favorites" at bounding box center [813, 193] width 181 height 38
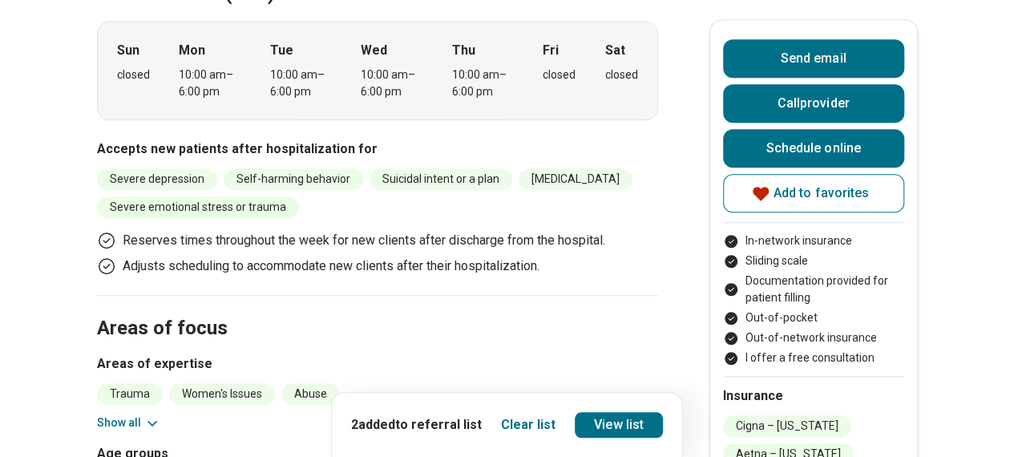
scroll to position [721, 0]
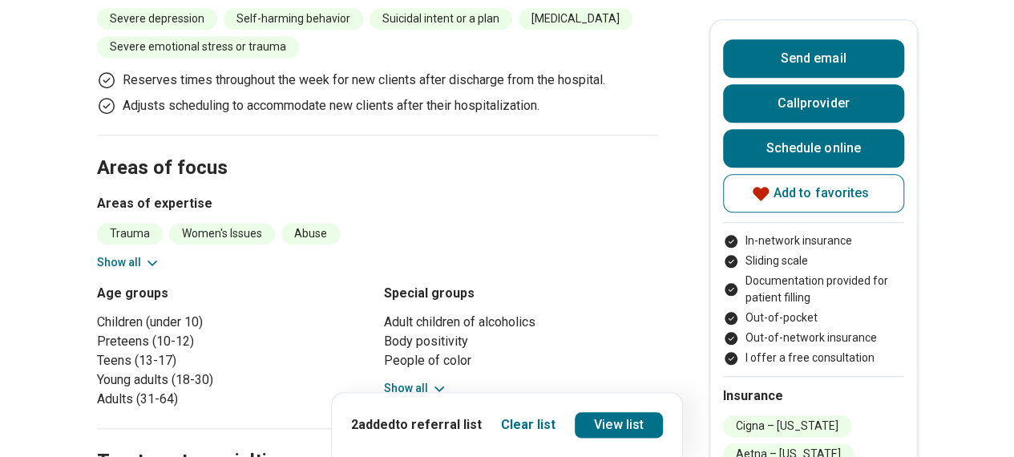
click at [139, 271] on button "Show all" at bounding box center [128, 262] width 63 height 17
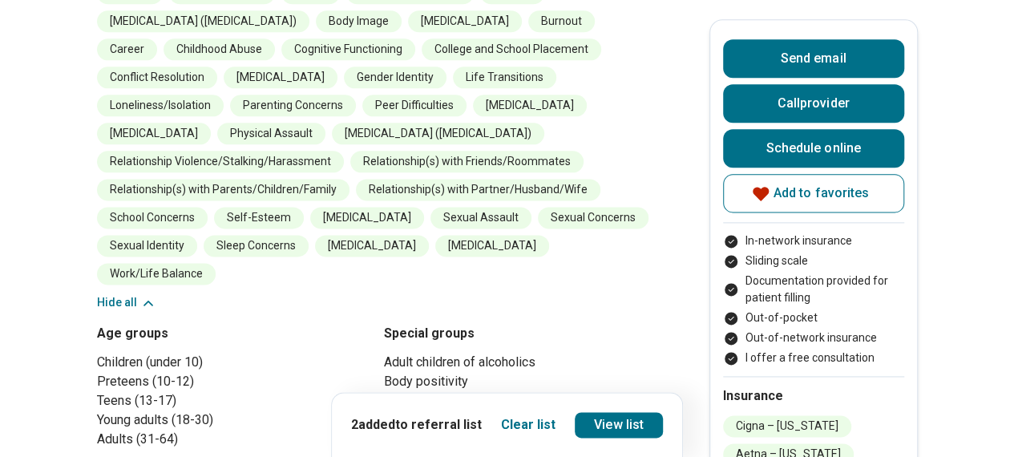
scroll to position [1042, 0]
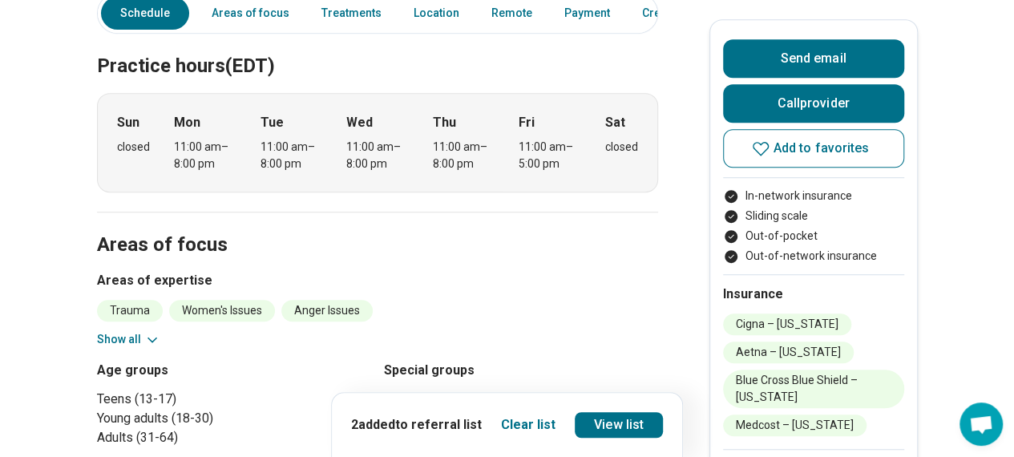
scroll to position [481, 0]
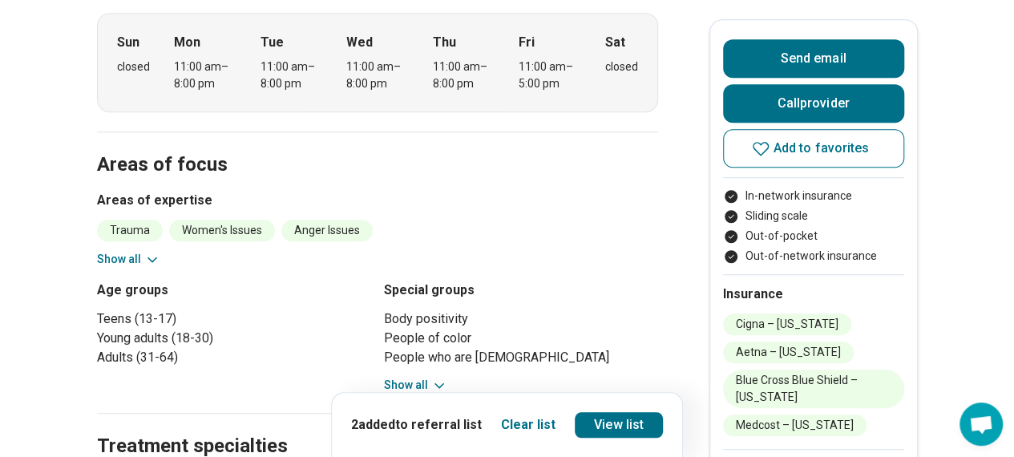
click at [123, 256] on button "Show all" at bounding box center [128, 259] width 63 height 17
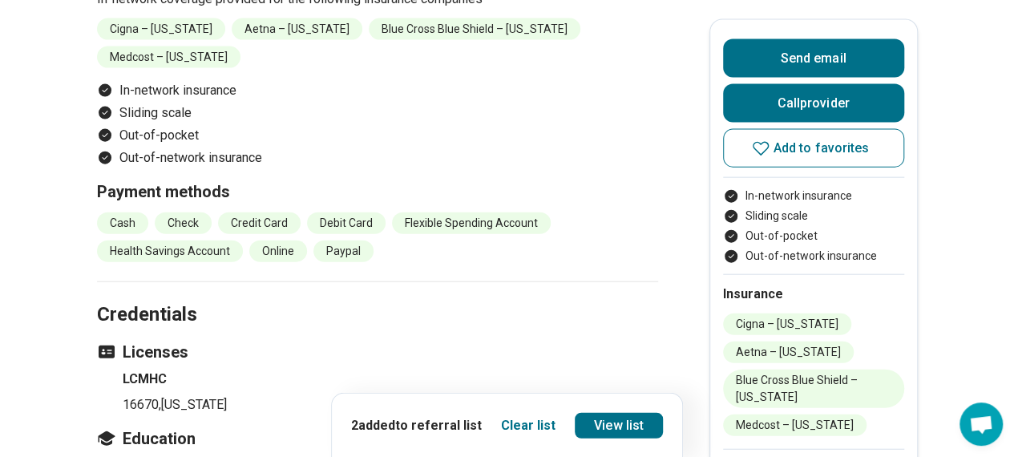
scroll to position [2084, 0]
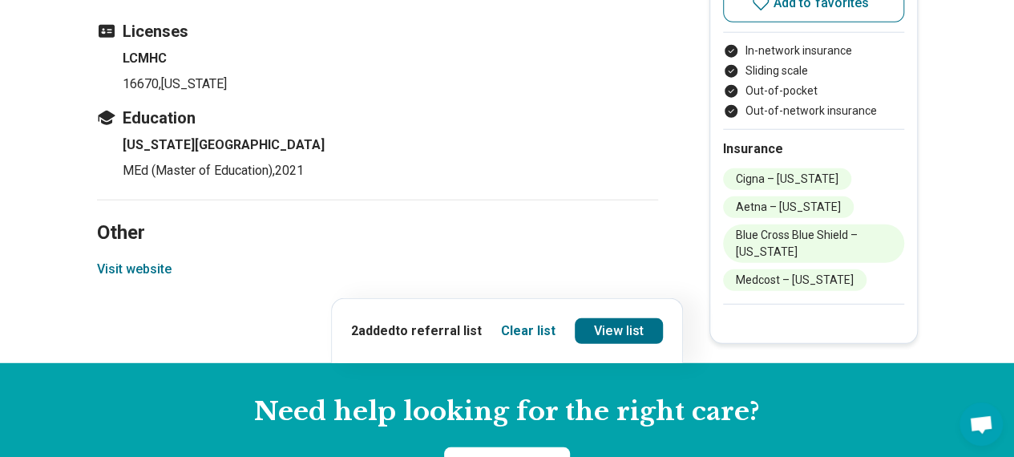
click at [155, 269] on button "Visit website" at bounding box center [134, 269] width 75 height 19
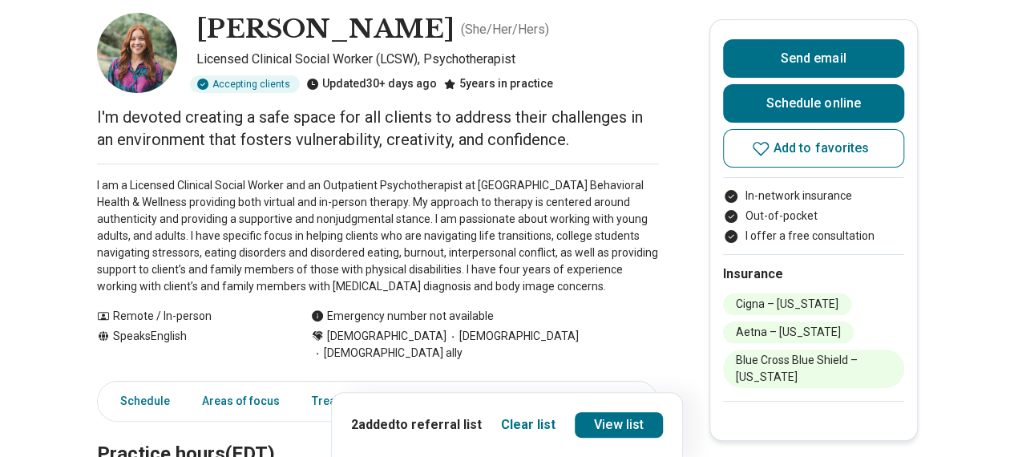
scroll to position [160, 0]
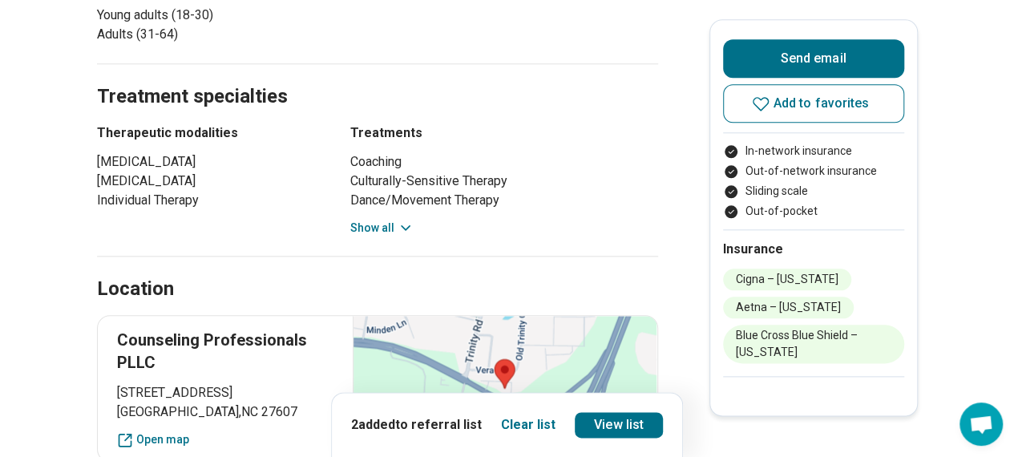
scroll to position [882, 0]
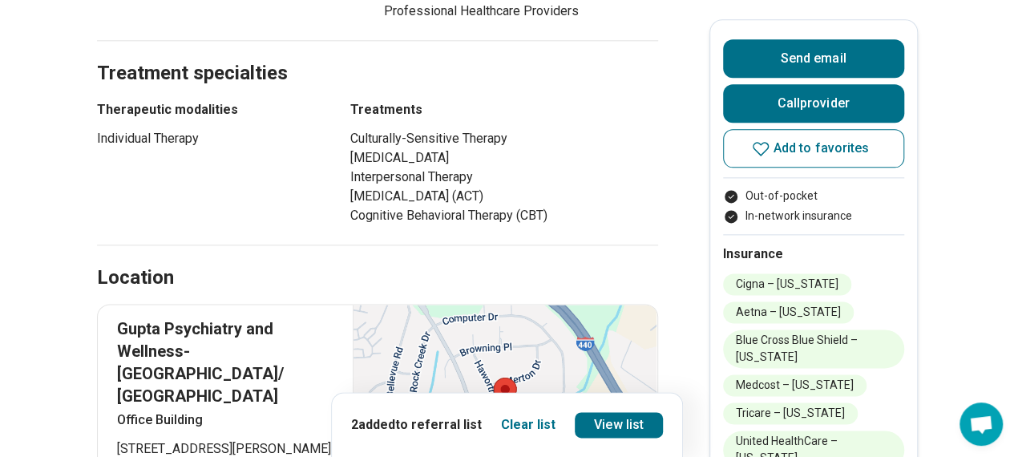
scroll to position [1042, 0]
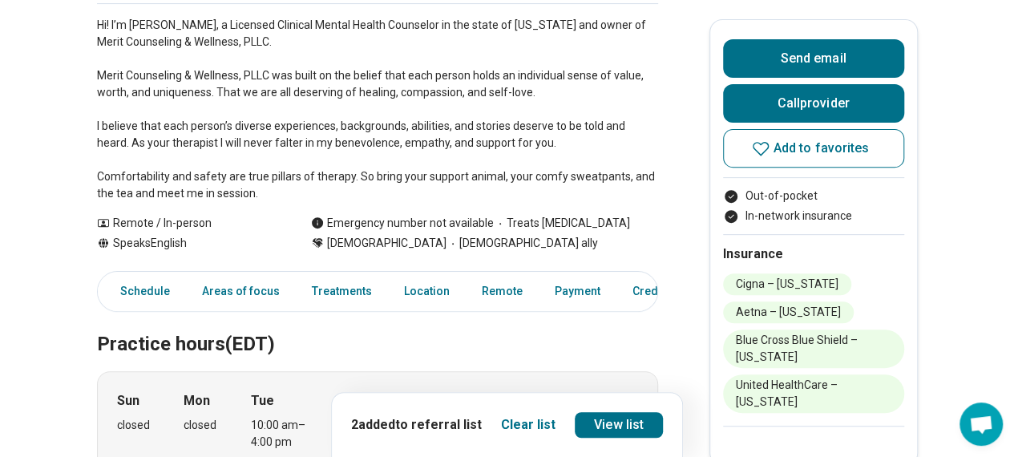
scroll to position [160, 0]
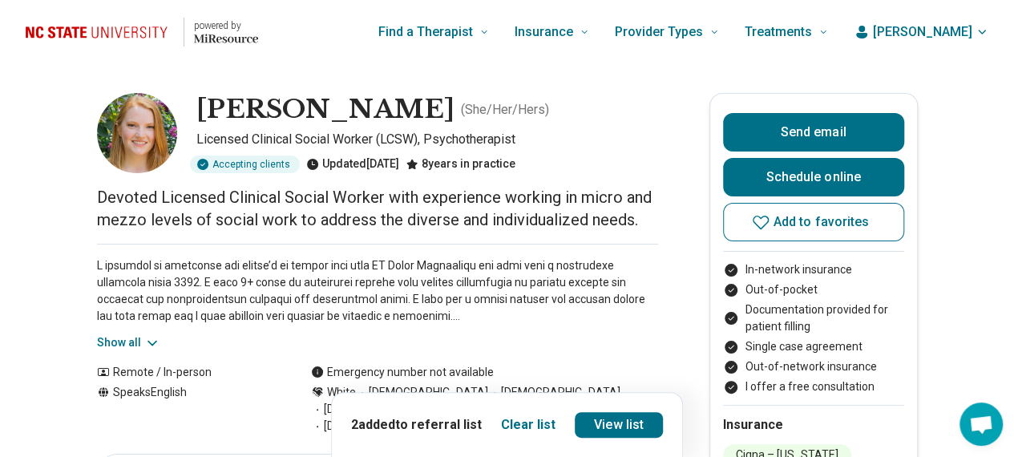
scroll to position [80, 0]
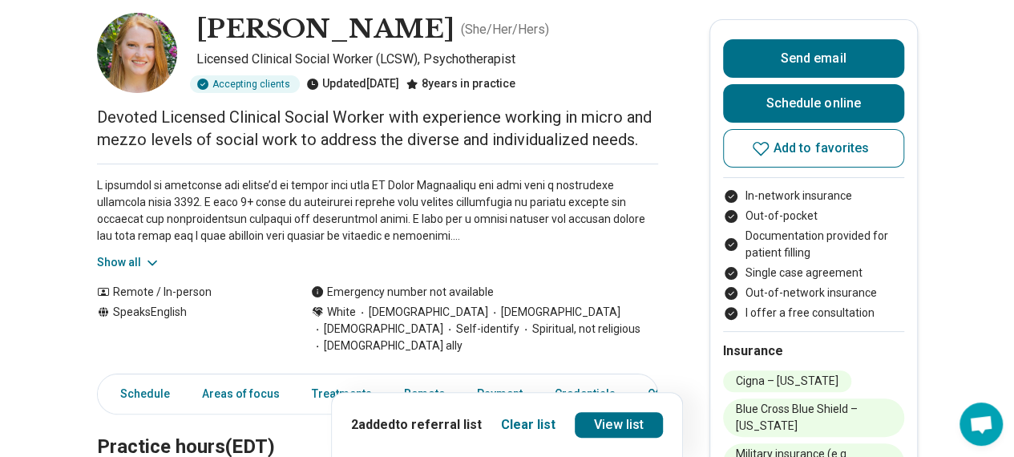
click at [138, 265] on button "Show all" at bounding box center [128, 262] width 63 height 17
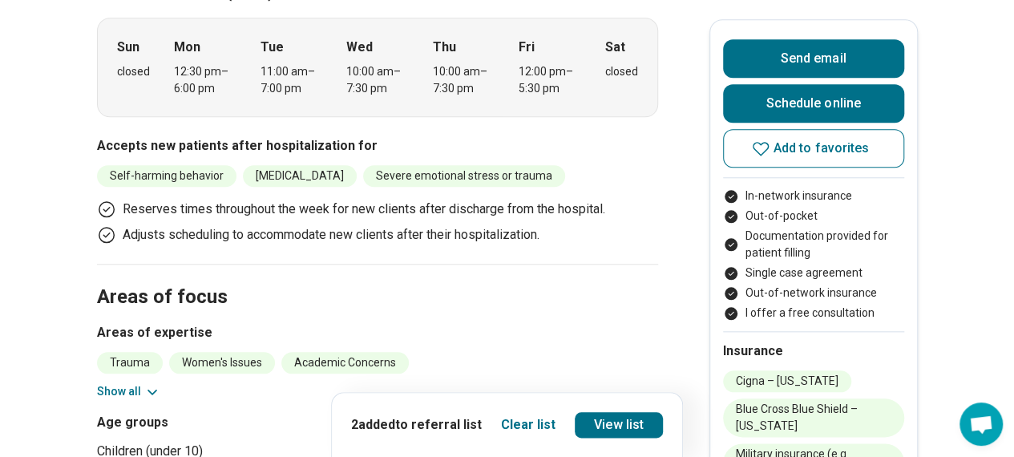
scroll to position [882, 0]
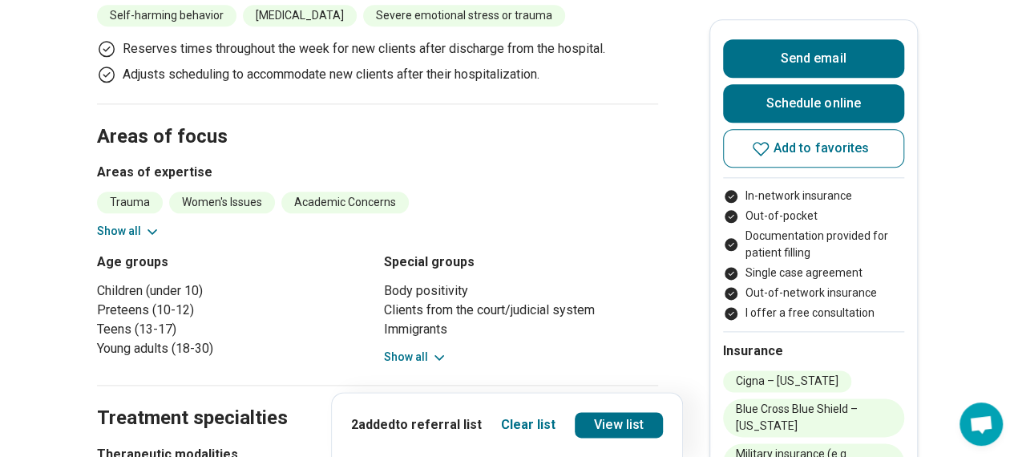
click at [149, 224] on icon at bounding box center [152, 232] width 16 height 16
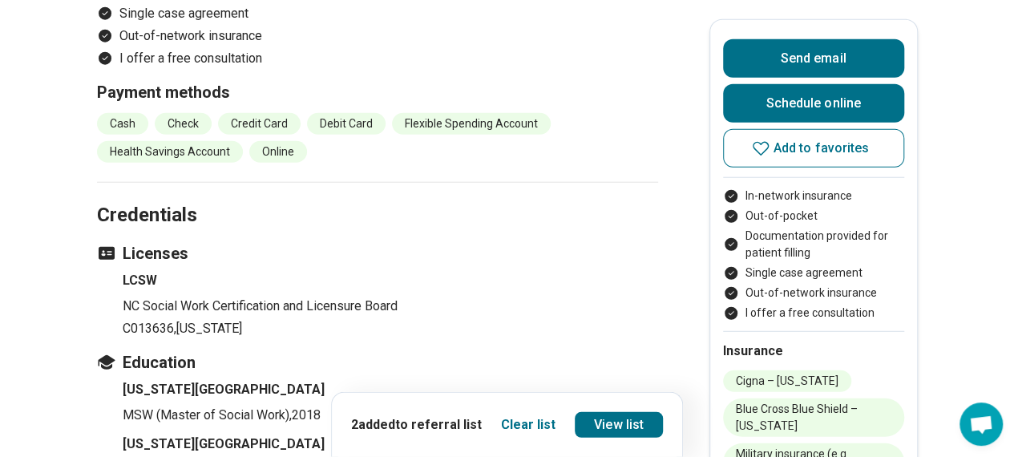
scroll to position [2324, 0]
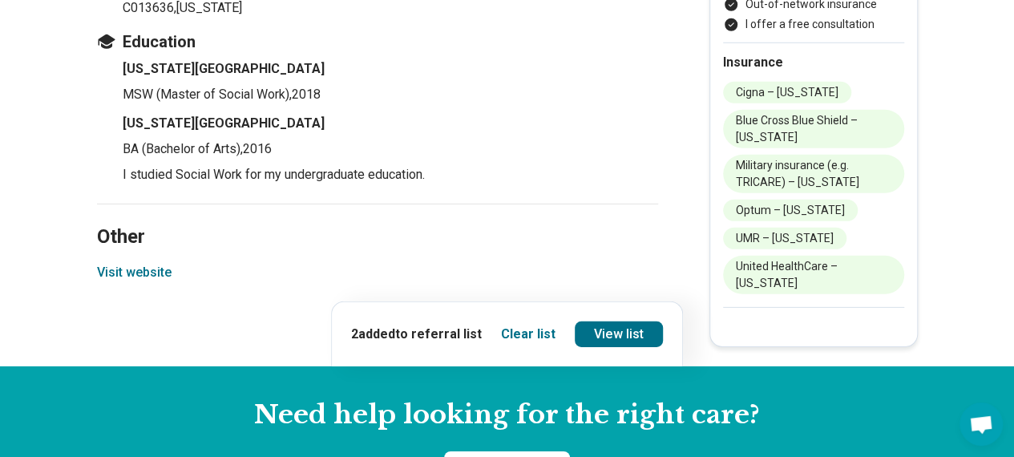
click at [115, 263] on button "Visit website" at bounding box center [134, 272] width 75 height 19
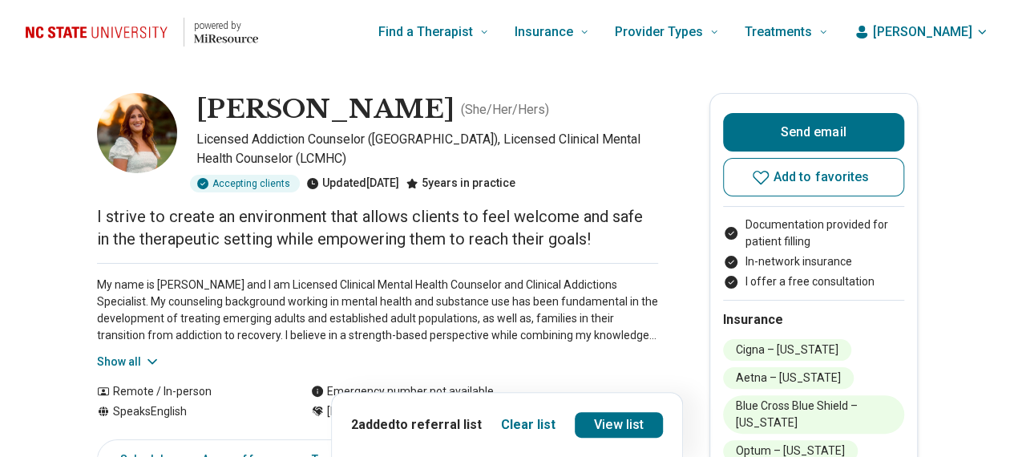
scroll to position [80, 0]
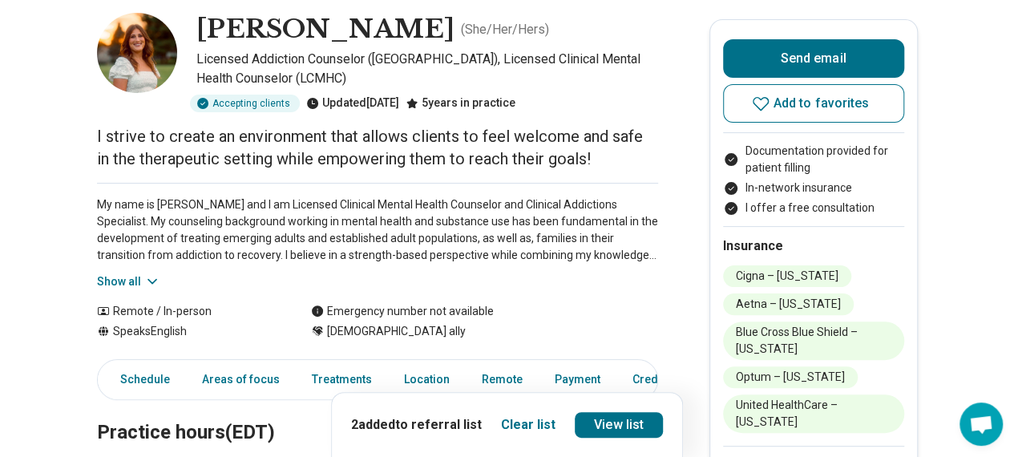
click at [133, 281] on button "Show all" at bounding box center [128, 281] width 63 height 17
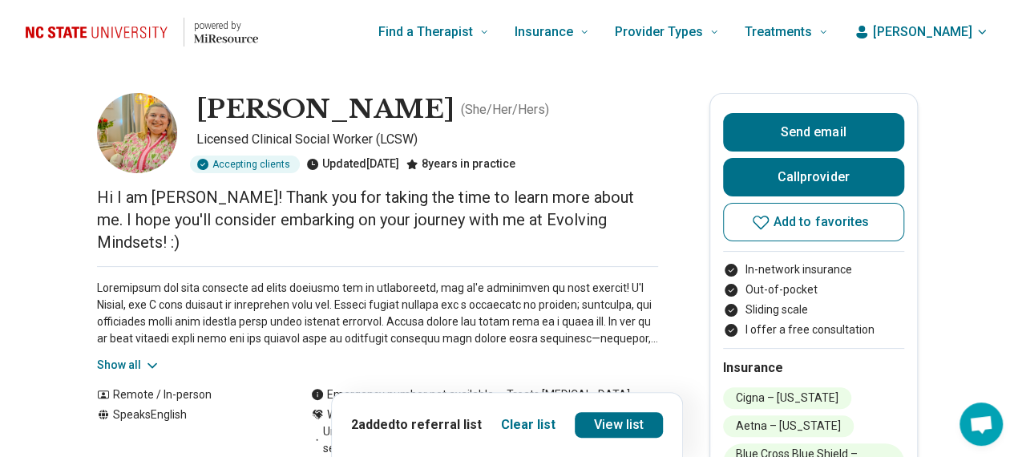
click at [143, 357] on button "Show all" at bounding box center [128, 365] width 63 height 17
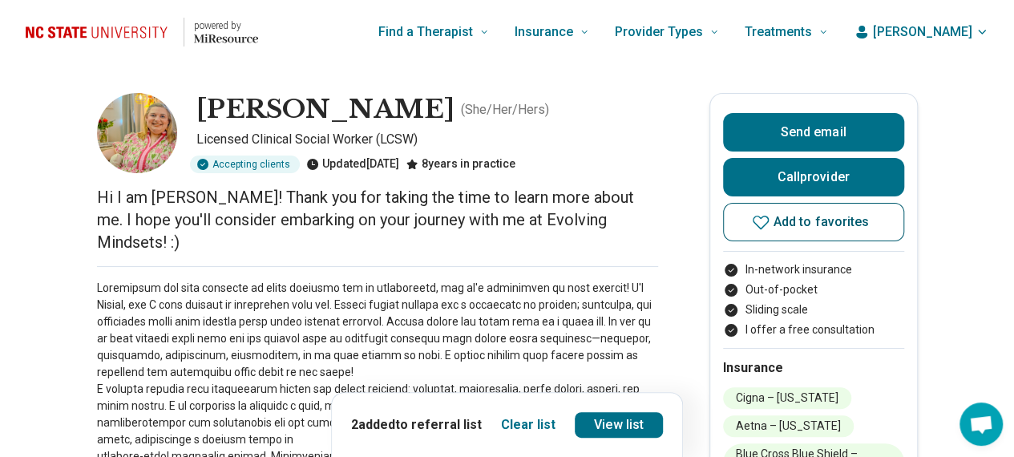
click at [800, 237] on button "Add to favorites" at bounding box center [813, 222] width 181 height 38
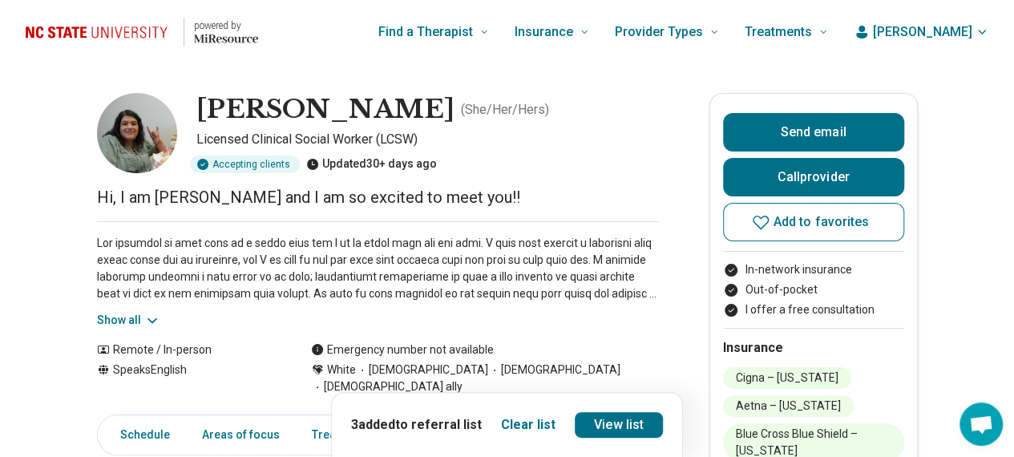
click at [123, 320] on button "Show all" at bounding box center [128, 320] width 63 height 17
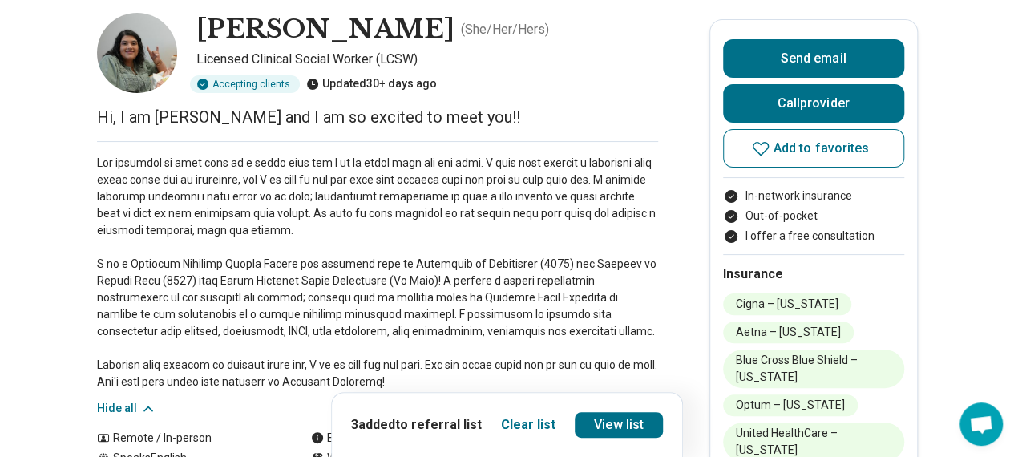
scroll to position [160, 0]
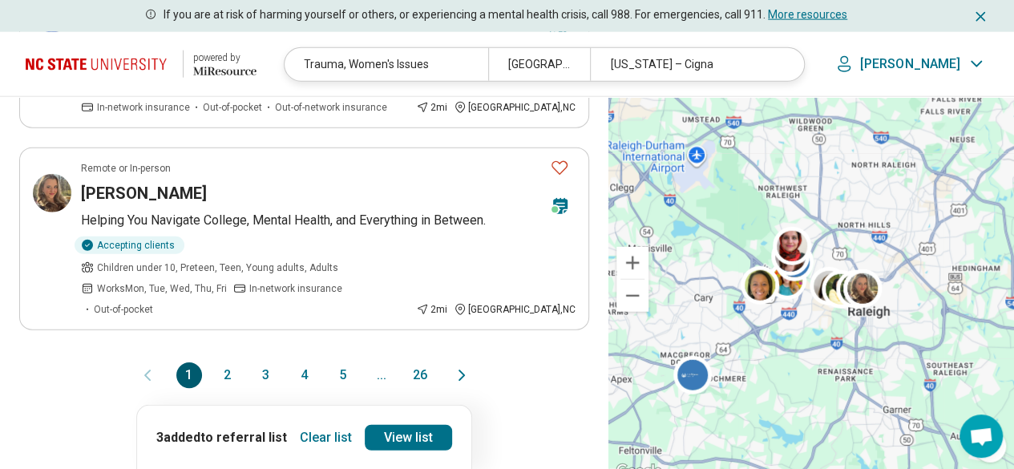
scroll to position [2004, 0]
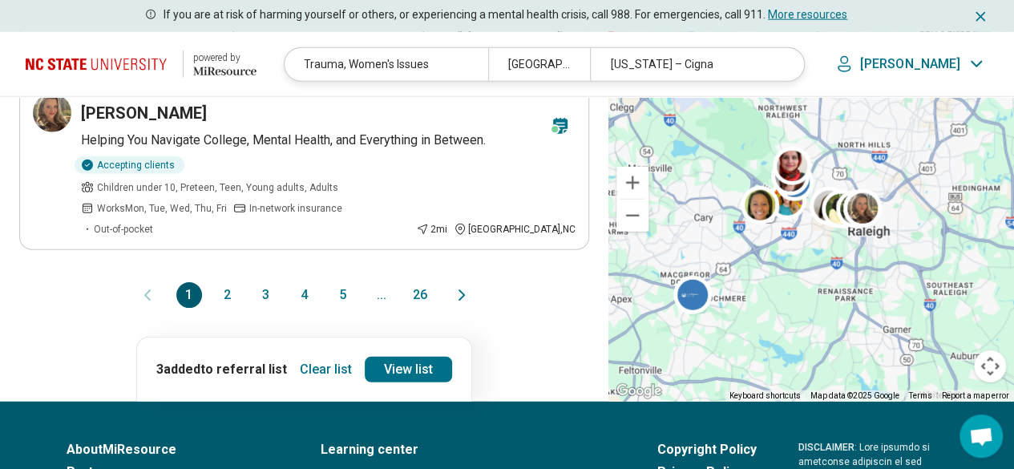
click at [268, 282] on button "3" at bounding box center [266, 295] width 26 height 26
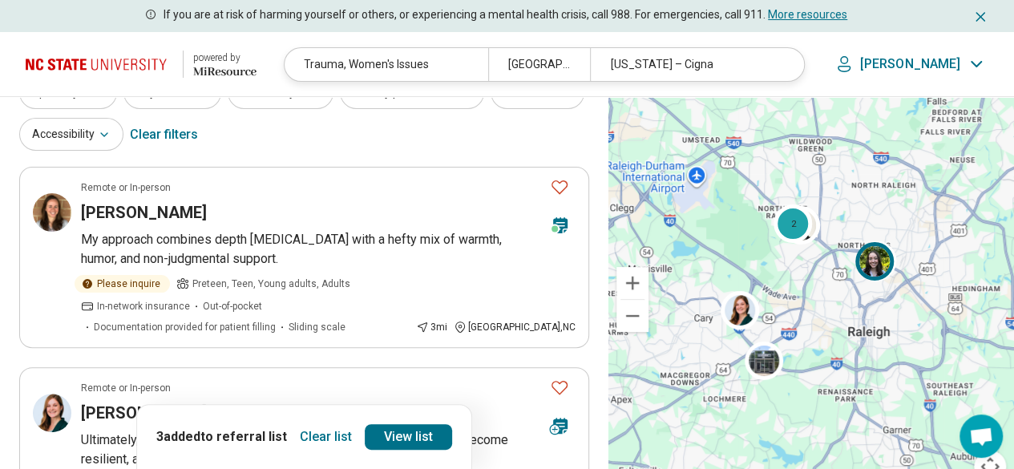
scroll to position [0, 0]
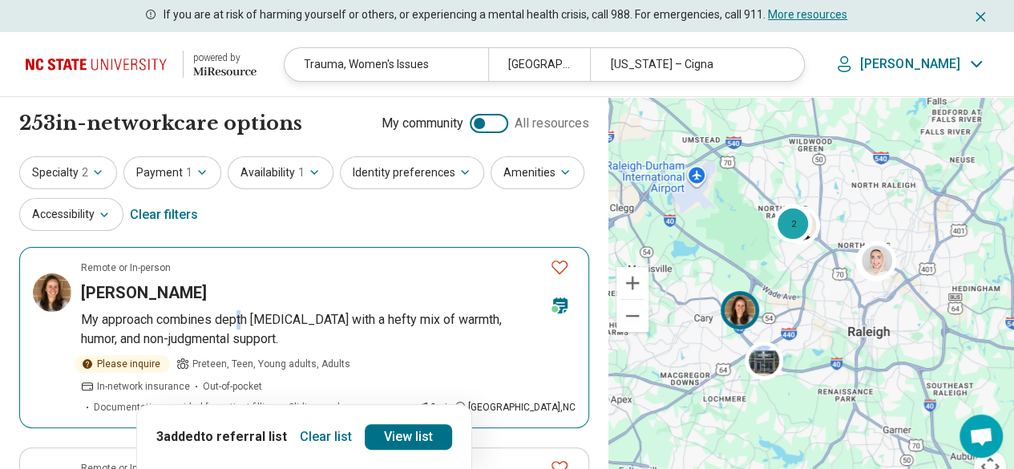
click at [240, 317] on p "My approach combines depth [MEDICAL_DATA] with a hefty mix of warmth, humor, an…" at bounding box center [328, 329] width 495 height 38
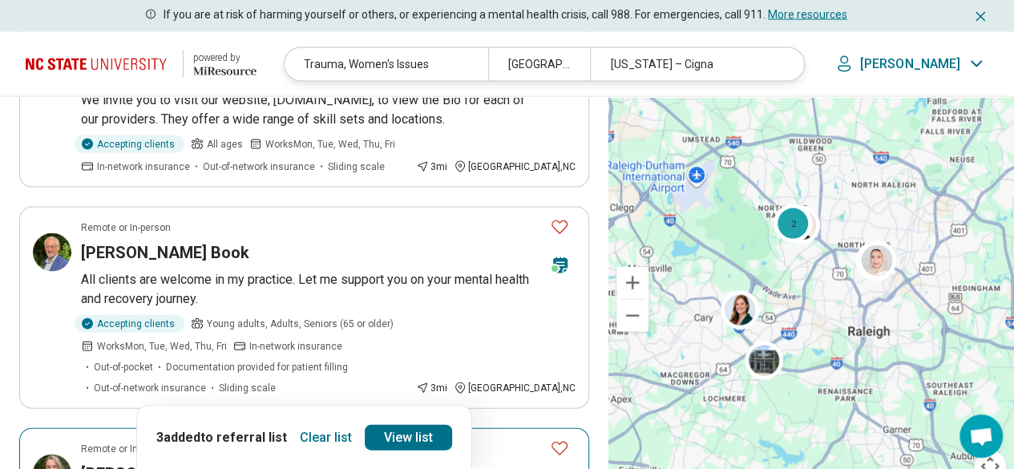
scroll to position [1924, 0]
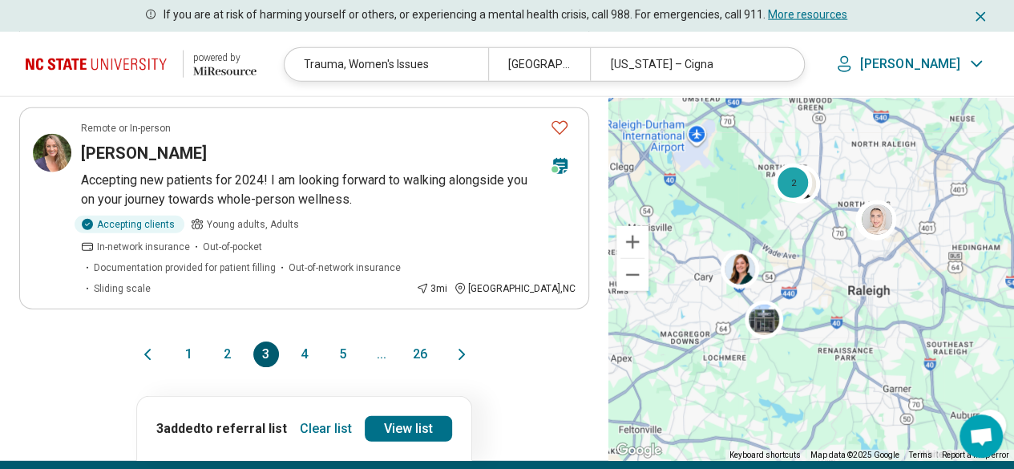
click at [345, 341] on button "5" at bounding box center [343, 354] width 26 height 26
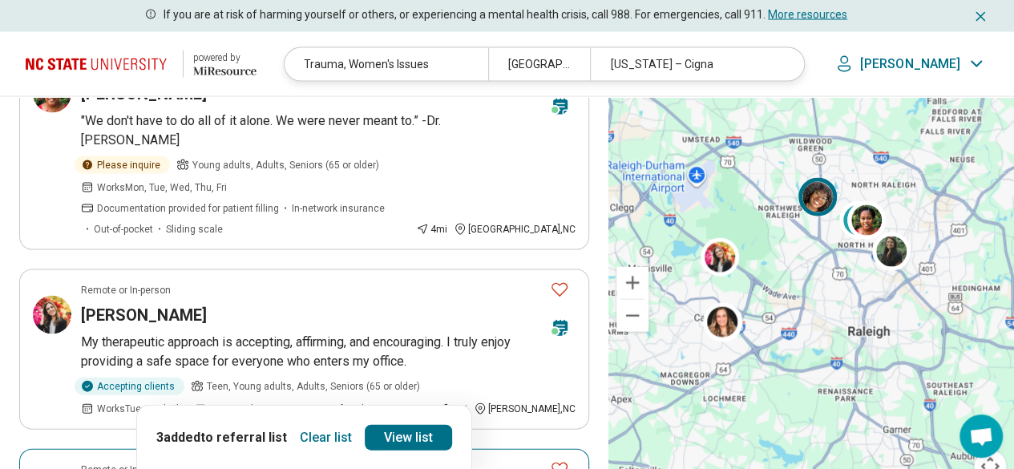
scroll to position [2004, 0]
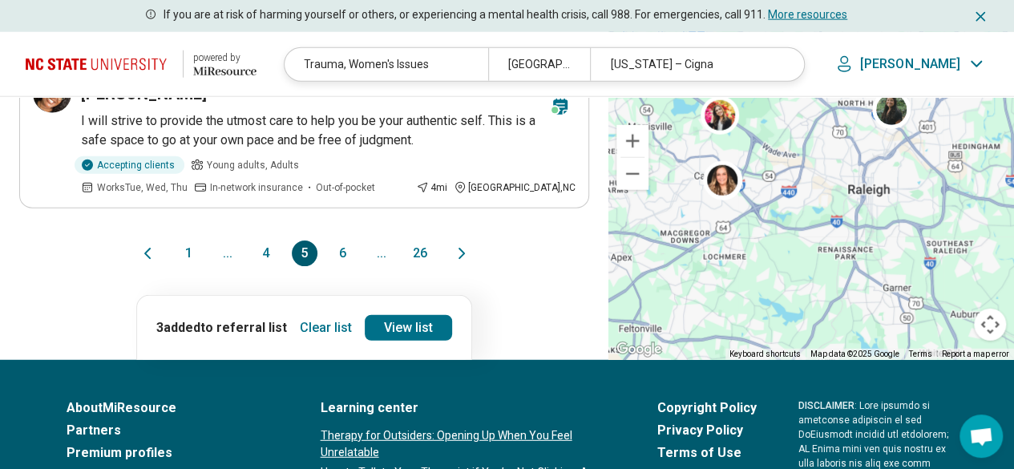
click at [333, 95] on header "powered by Miresource logo Trauma, Women's Issues Raleigh, NC 27607 North Carol…" at bounding box center [507, 64] width 1014 height 65
click at [341, 240] on button "6" at bounding box center [343, 253] width 26 height 26
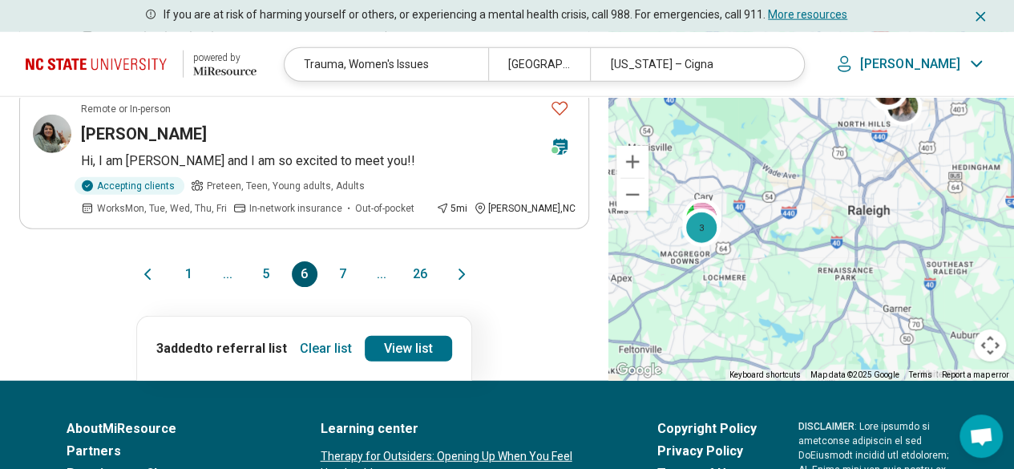
click at [338, 261] on button "7" at bounding box center [343, 274] width 26 height 26
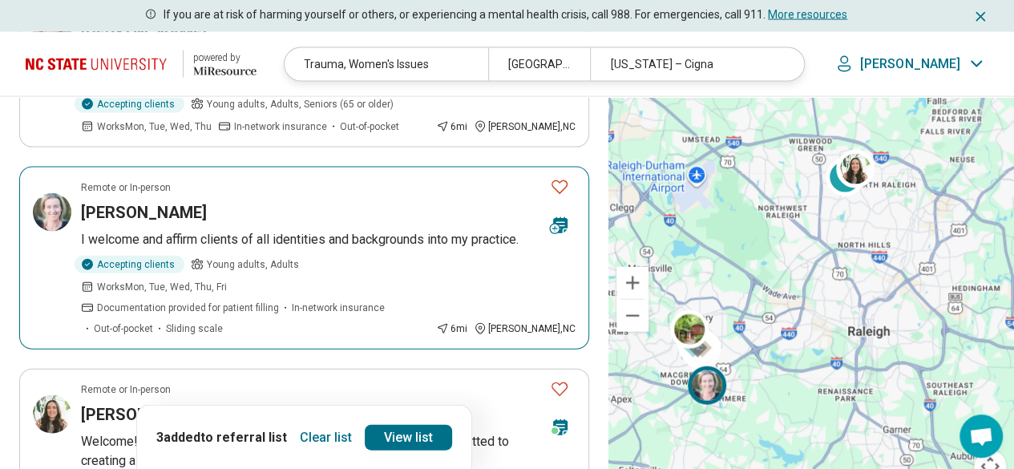
scroll to position [1763, 0]
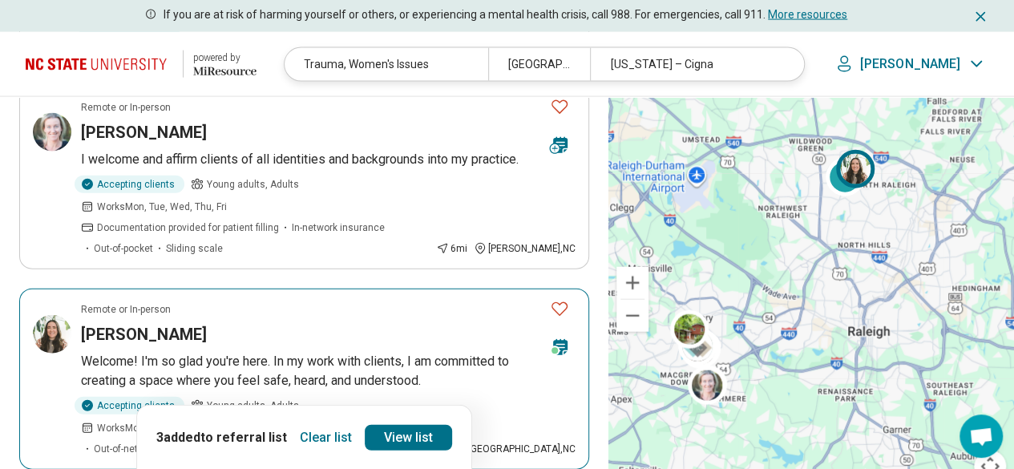
click at [240, 289] on article "Remote or In-person Chelsea Beccue Welcome! I'm so glad you're here. In my work…" at bounding box center [304, 379] width 570 height 181
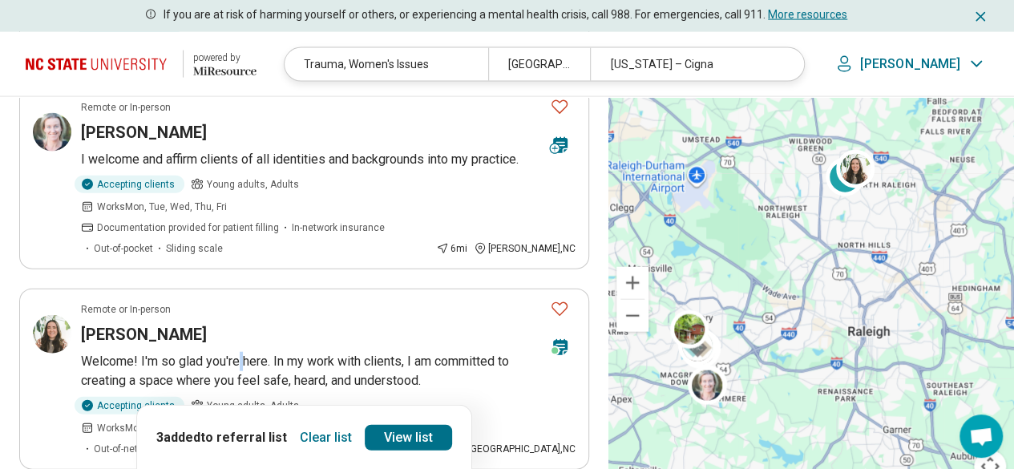
scroll to position [1924, 0]
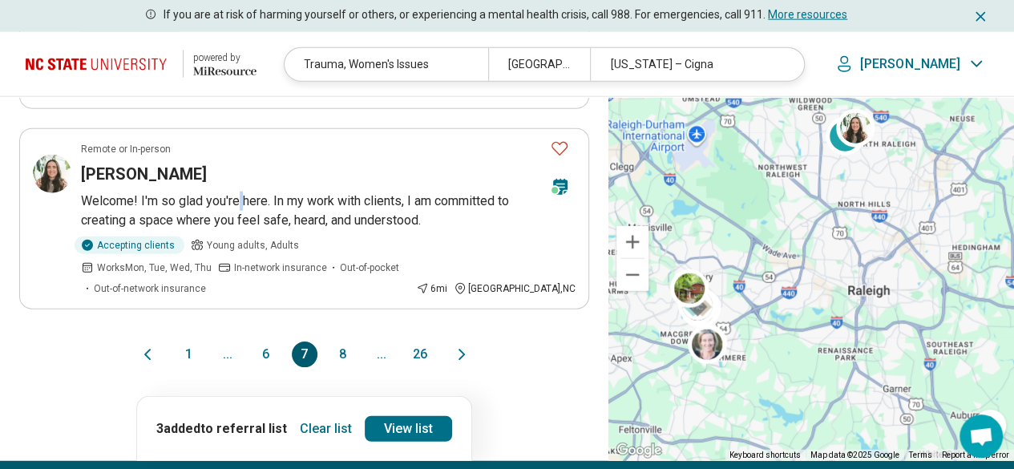
click at [343, 341] on button "8" at bounding box center [343, 354] width 26 height 26
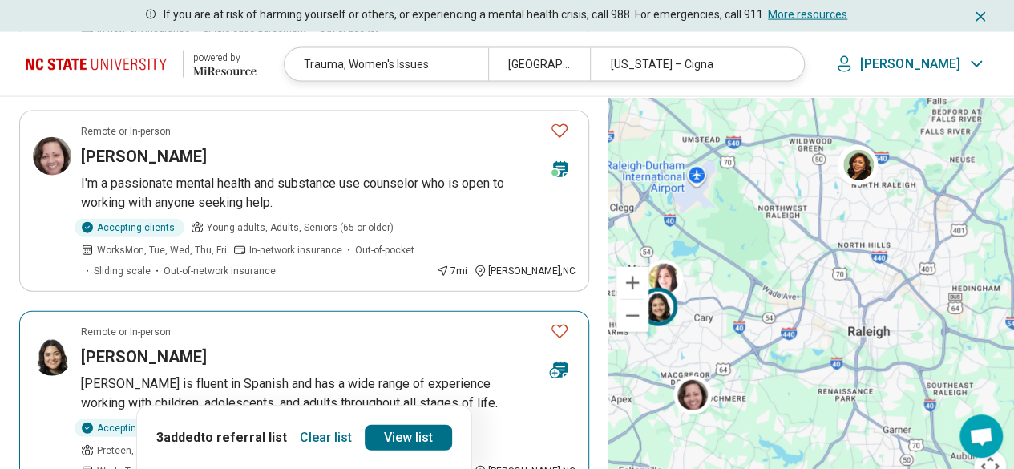
scroll to position [1844, 0]
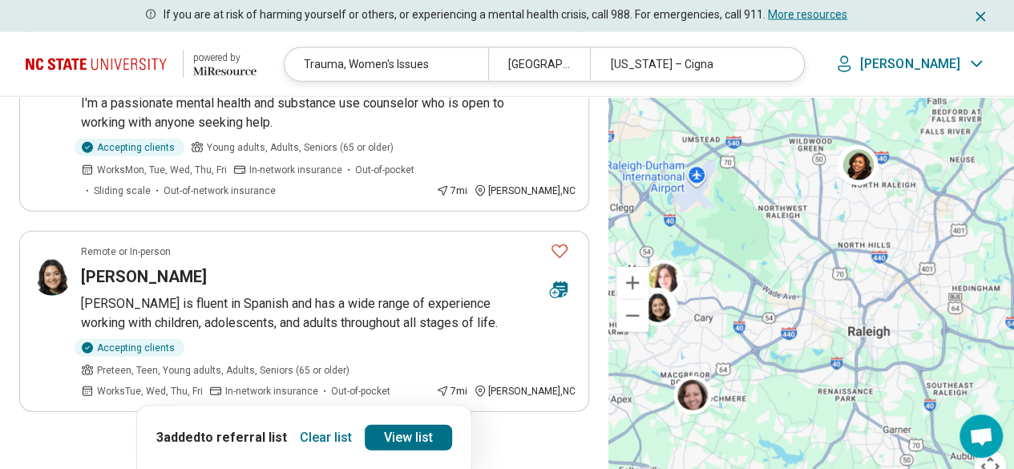
click at [327, 444] on div "1 ... 7 8 9 ... 26" at bounding box center [304, 457] width 256 height 26
click at [338, 444] on button "9" at bounding box center [343, 457] width 26 height 26
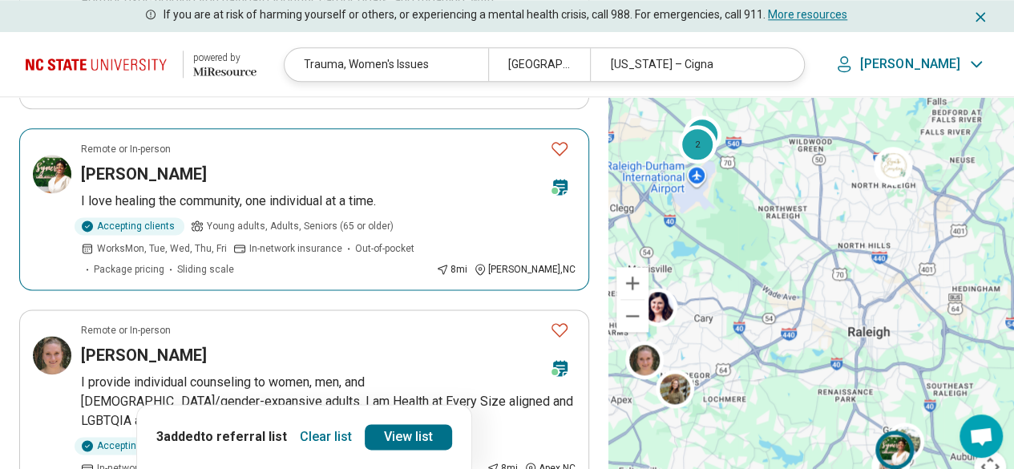
scroll to position [1042, 0]
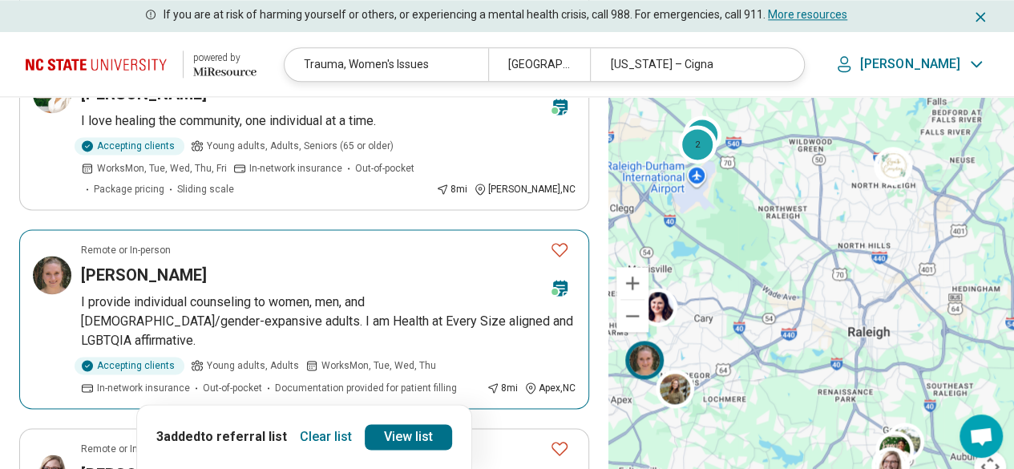
click at [215, 293] on p "I provide individual counseling to women, men, and non-binary/gender-expansive …" at bounding box center [328, 322] width 495 height 58
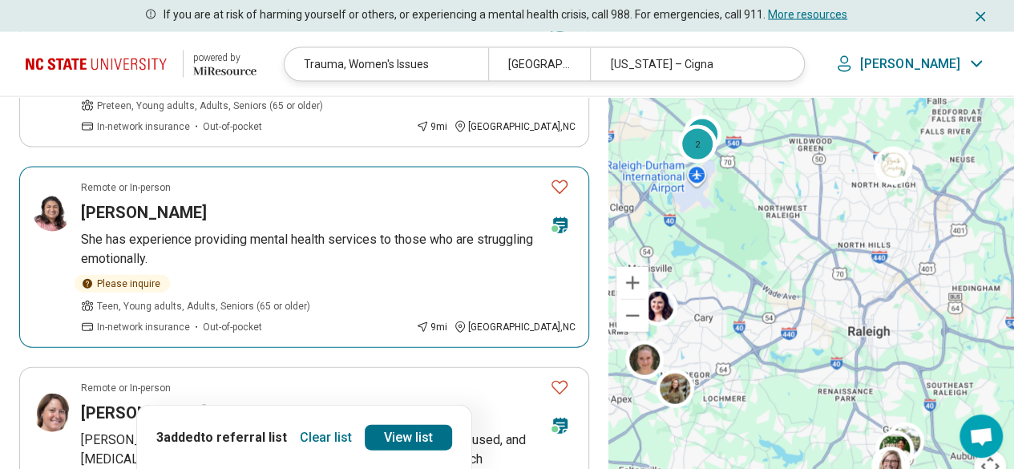
scroll to position [1763, 0]
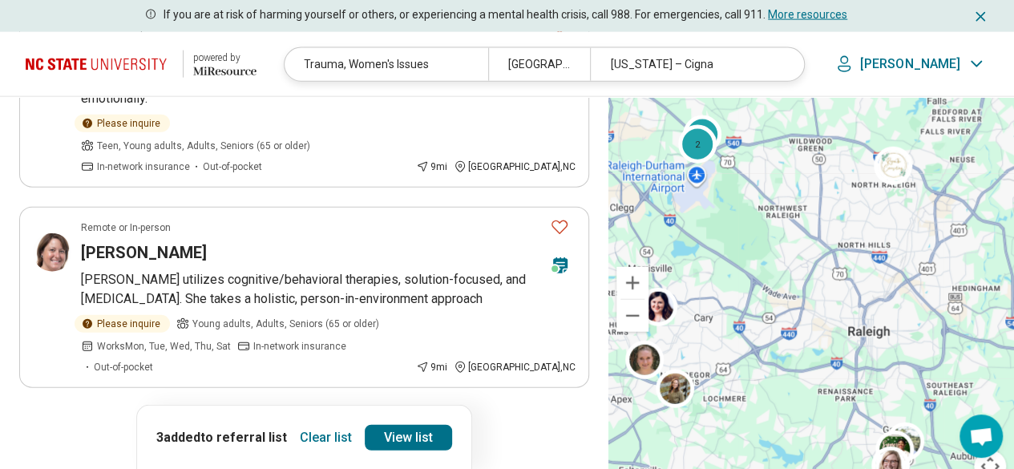
click at [350, 420] on button "10" at bounding box center [343, 433] width 26 height 26
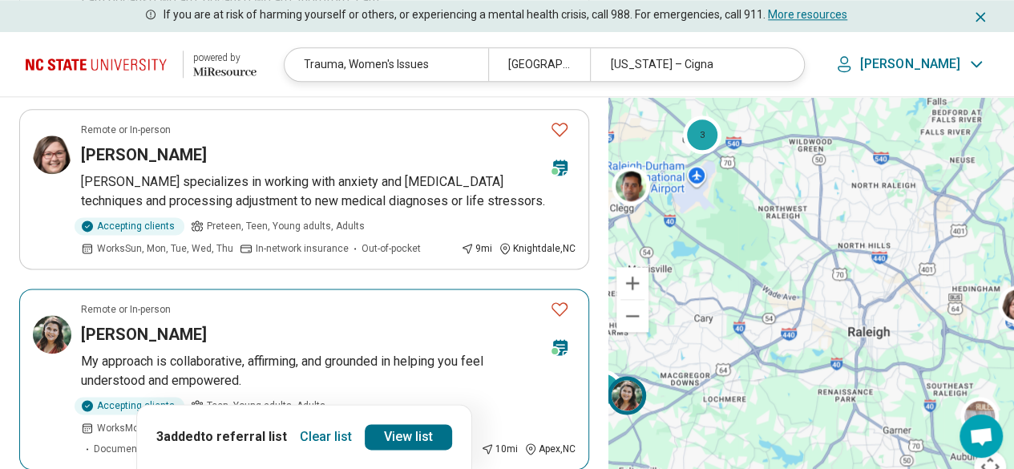
scroll to position [1042, 0]
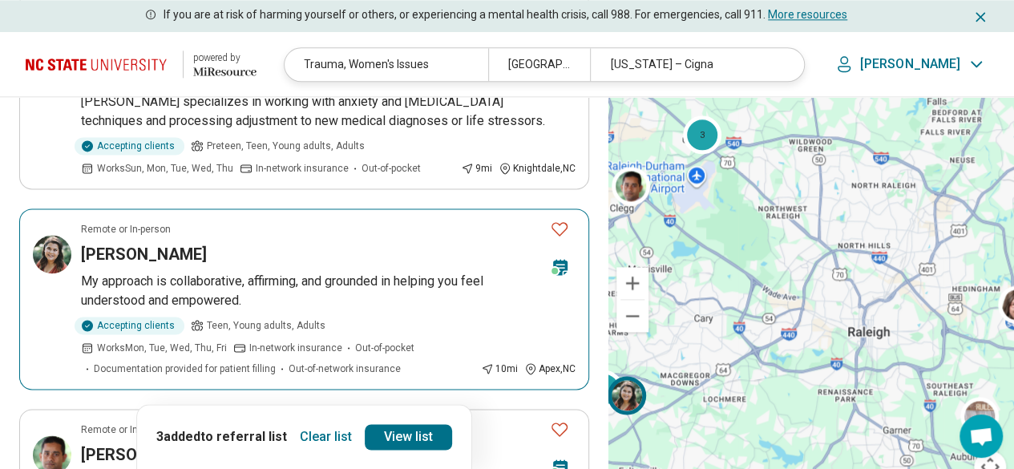
click at [187, 272] on p "My approach is collaborative, affirming, and grounded in helping you feel under…" at bounding box center [328, 291] width 495 height 38
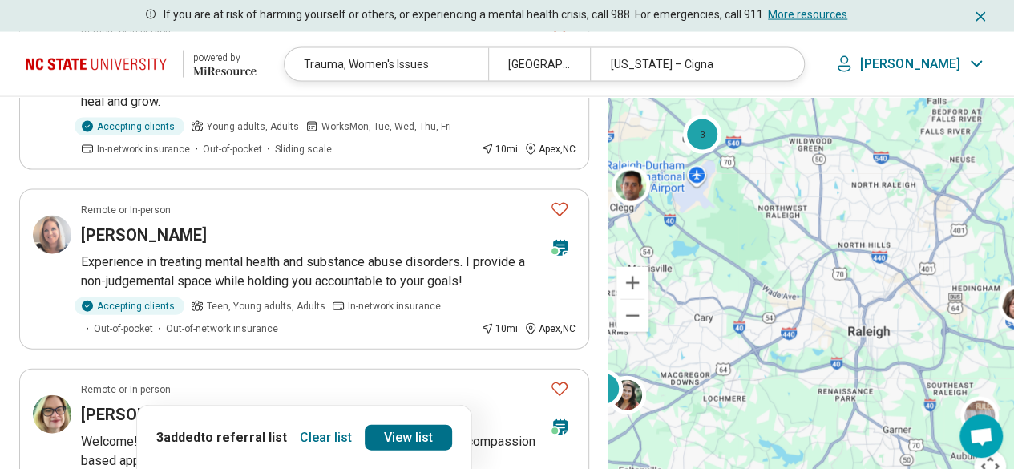
scroll to position [1844, 0]
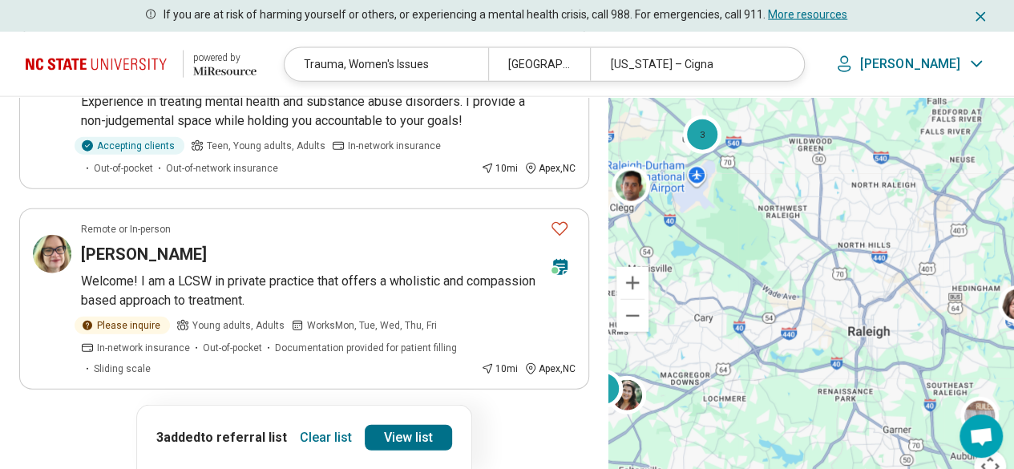
click at [338, 422] on button "11" at bounding box center [343, 435] width 26 height 26
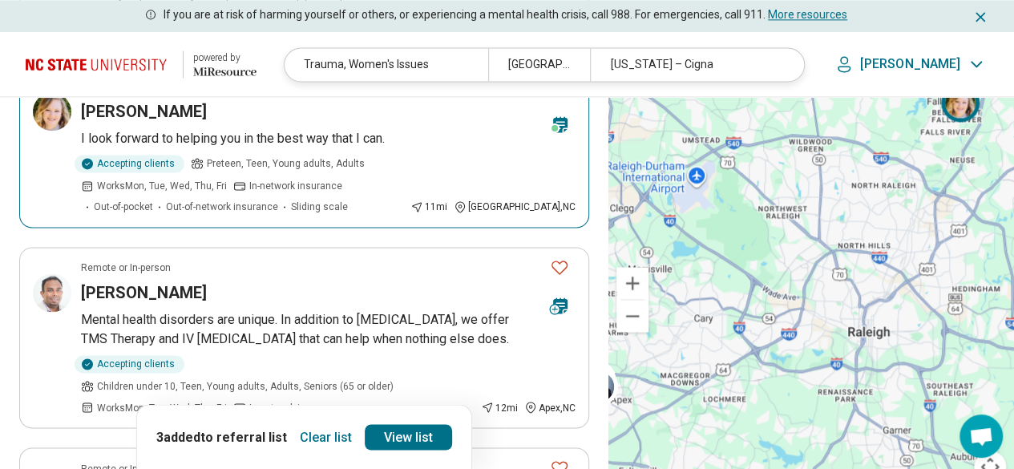
scroll to position [962, 0]
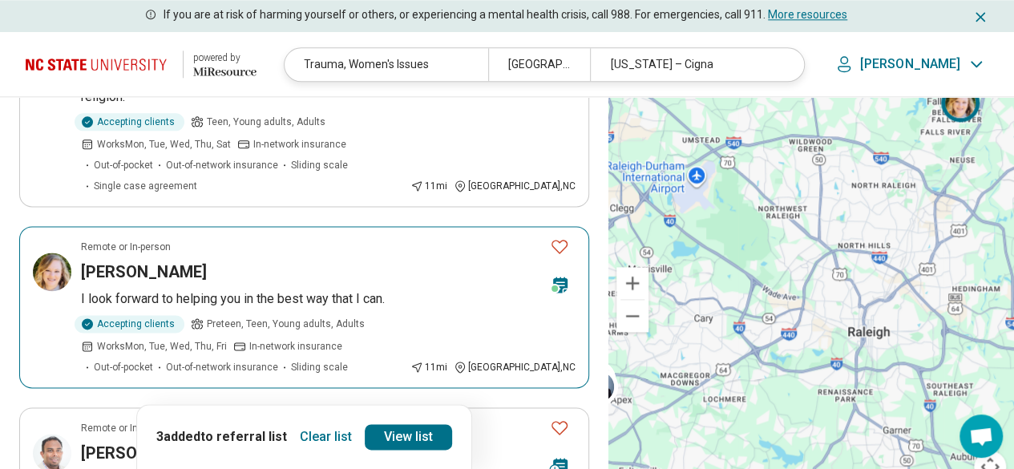
click at [261, 264] on article "Remote or In-person Samantha Schwartz I look forward to helping you in the best…" at bounding box center [304, 307] width 570 height 162
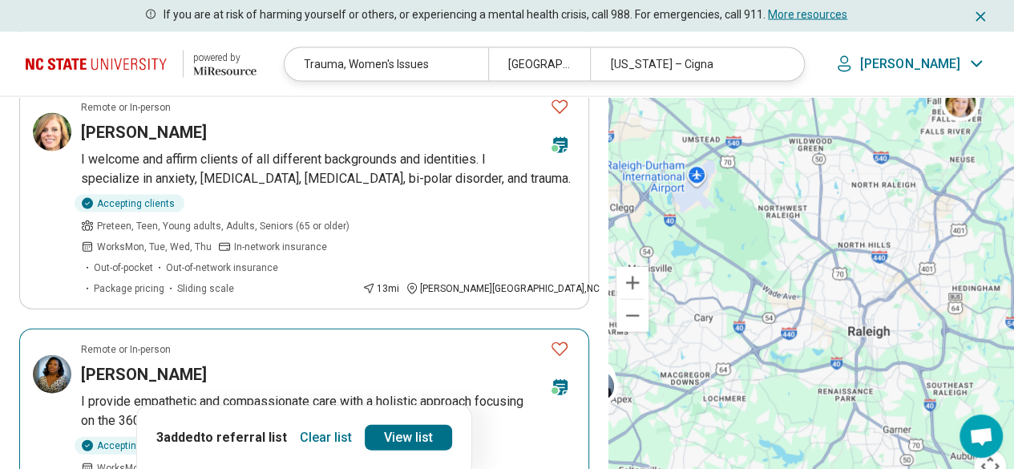
scroll to position [1844, 0]
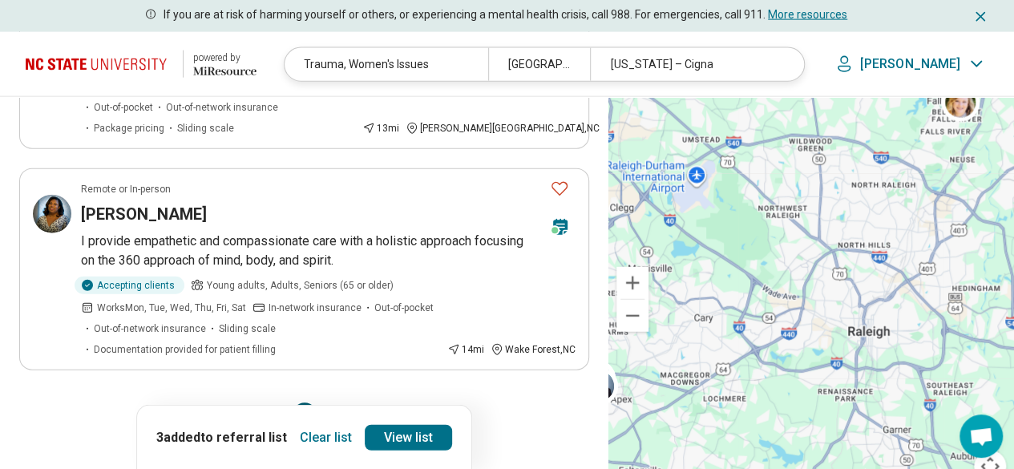
click at [345, 402] on button "12" at bounding box center [343, 415] width 26 height 26
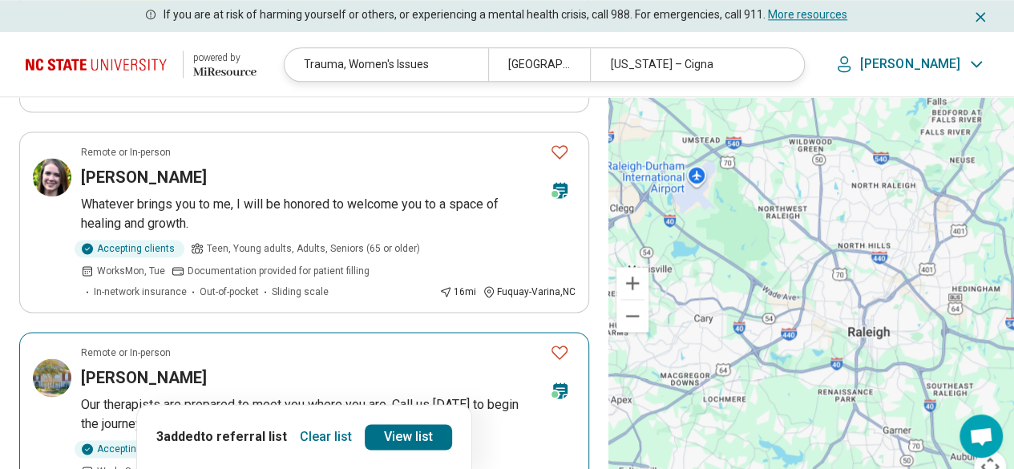
scroll to position [962, 0]
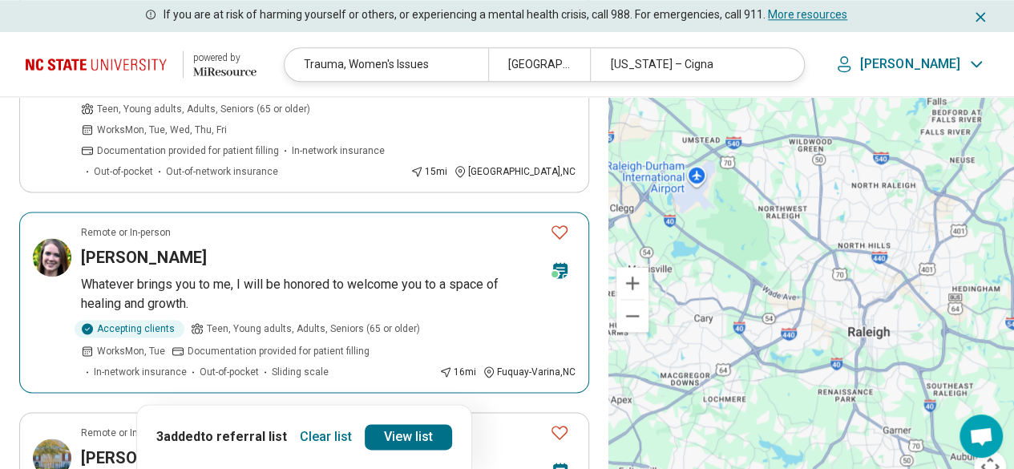
click at [232, 275] on p "Whatever brings you to me, I will be honored to welcome you to a space of heali…" at bounding box center [328, 294] width 495 height 38
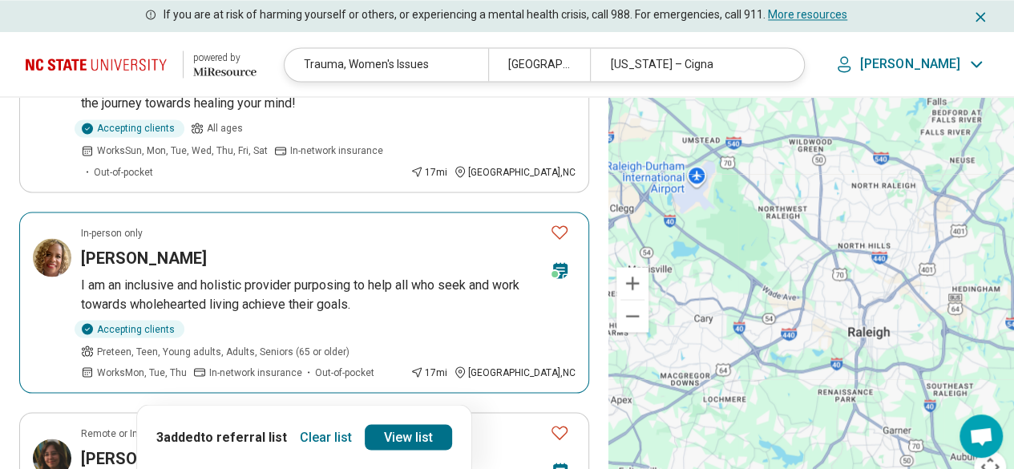
scroll to position [1443, 0]
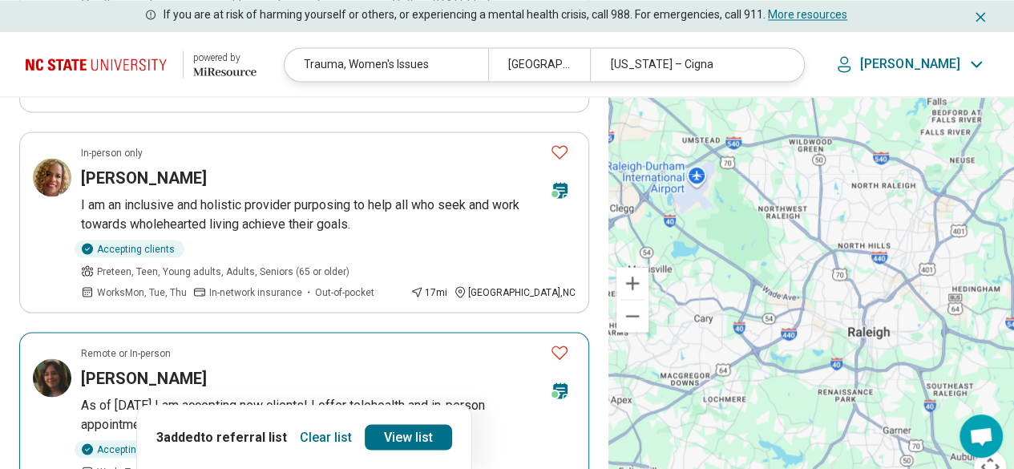
click at [210, 395] on p "As of 9/9/25 I am accepting new clients! I offer telehealth and in-person appoi…" at bounding box center [328, 414] width 495 height 38
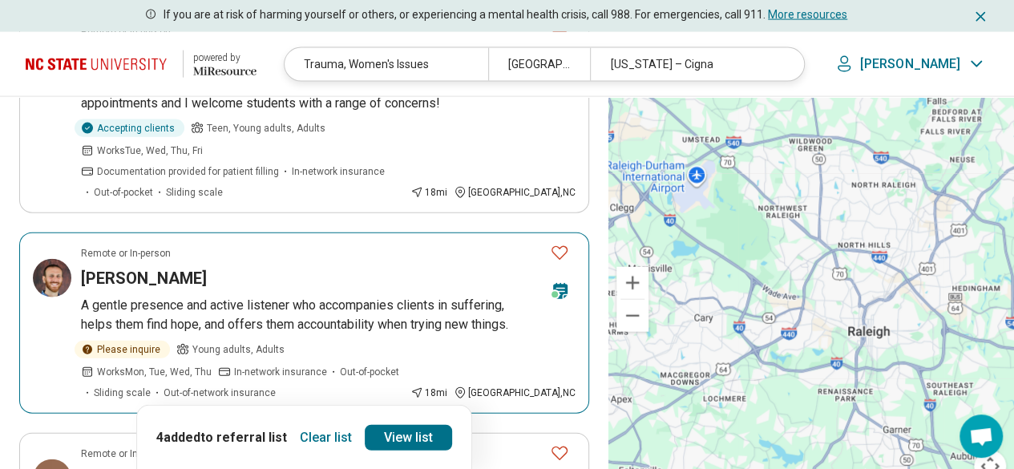
scroll to position [1924, 0]
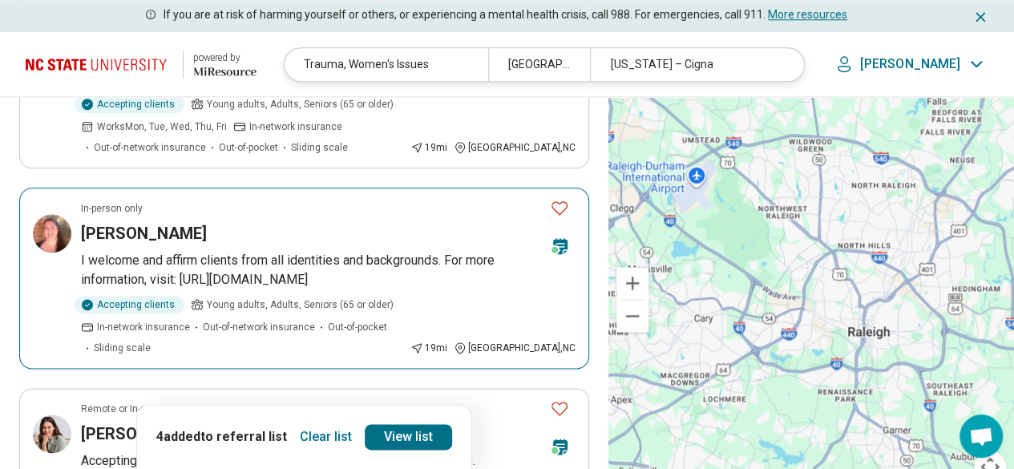
scroll to position [1042, 0]
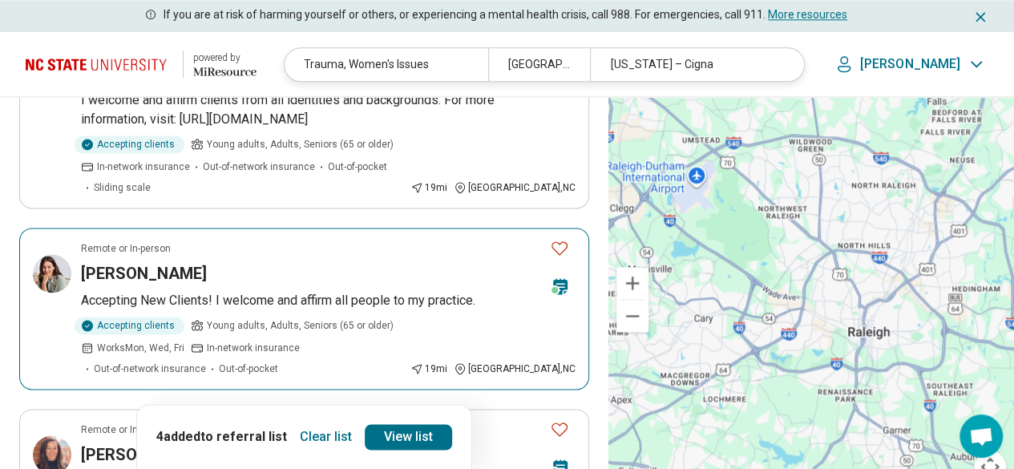
click at [204, 291] on p "Accepting New Clients! I welcome and affirm all people to my practice." at bounding box center [328, 300] width 495 height 19
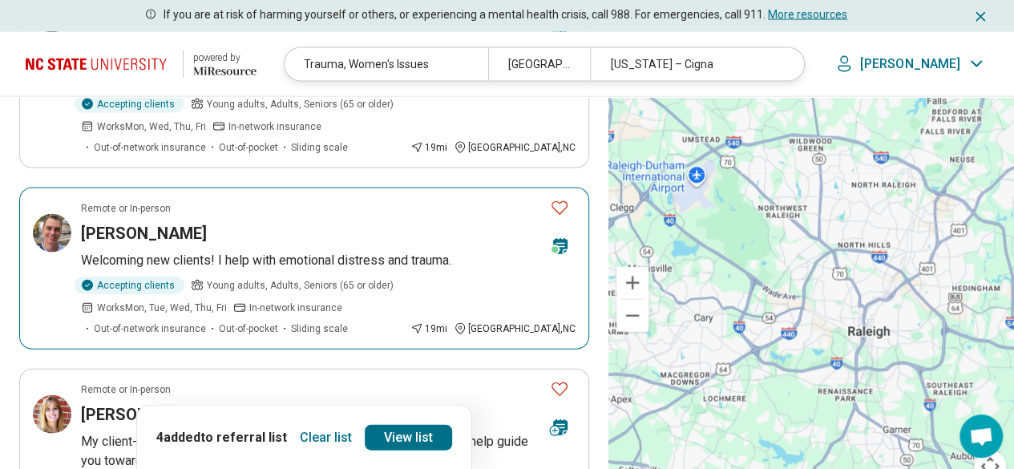
scroll to position [1844, 0]
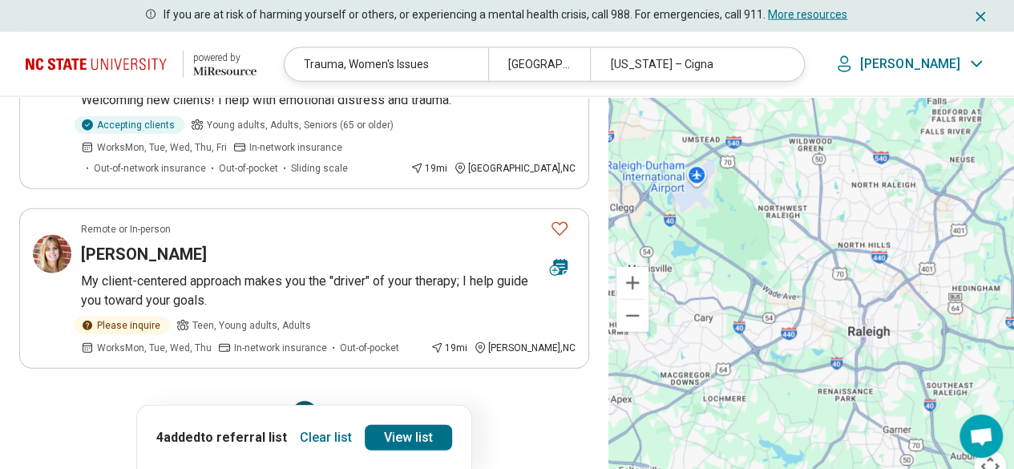
click at [344, 401] on button "14" at bounding box center [343, 414] width 26 height 26
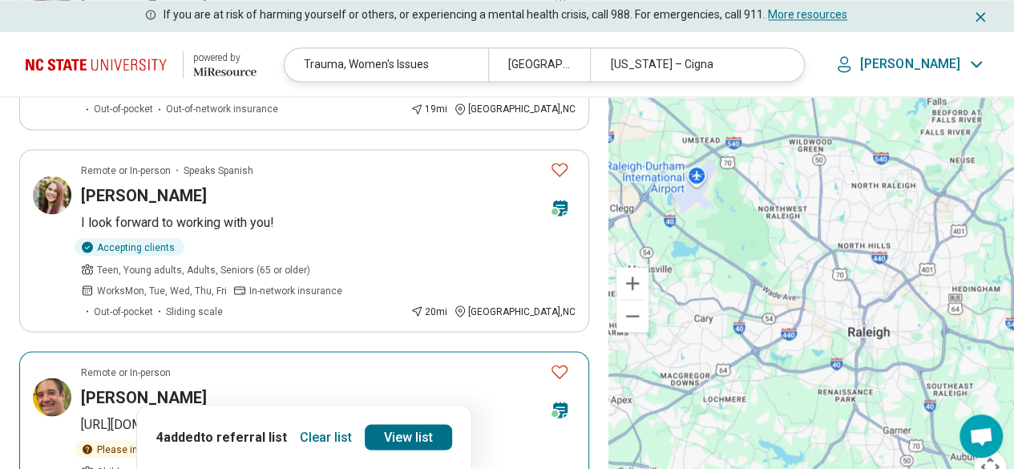
scroll to position [1282, 0]
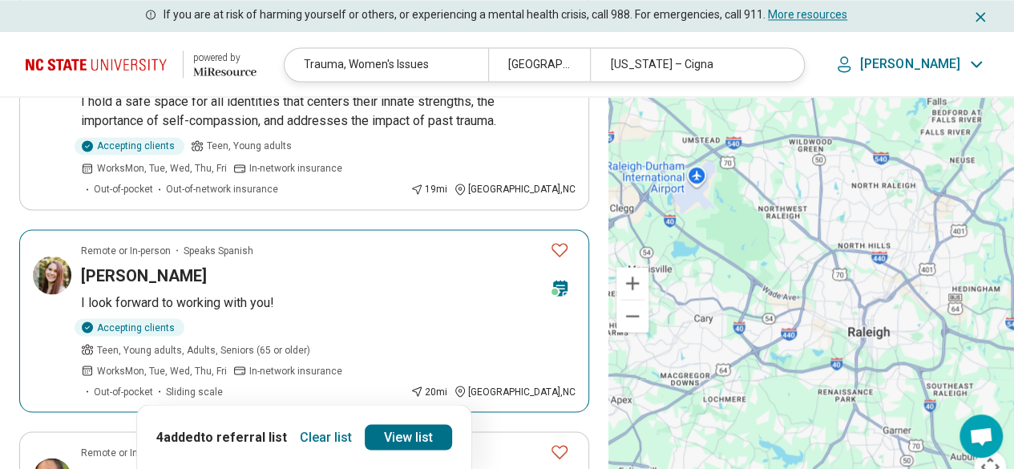
click at [154, 264] on h3 "Ariana Schneider" at bounding box center [144, 275] width 126 height 22
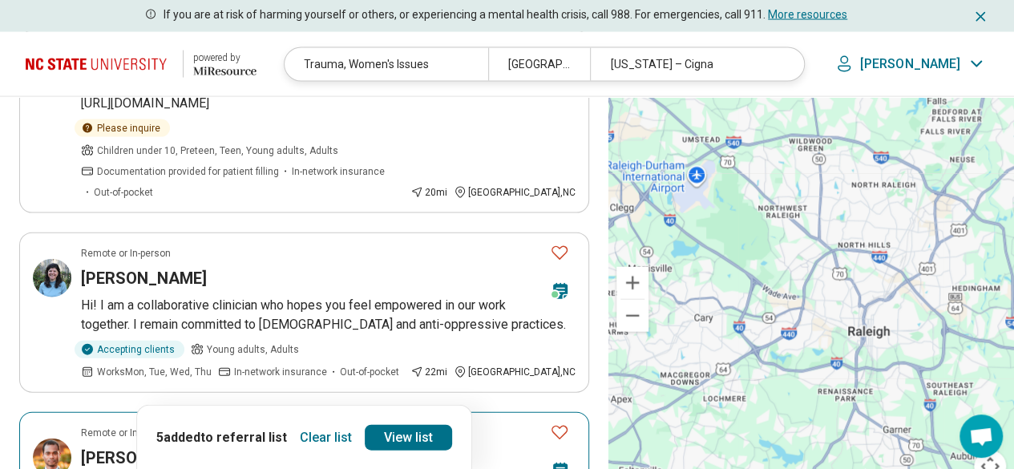
scroll to position [1844, 0]
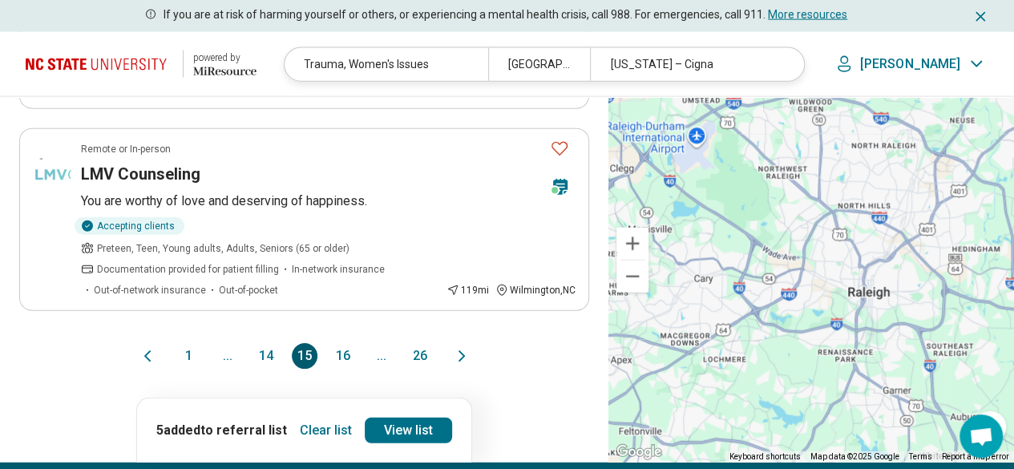
click at [345, 343] on button "16" at bounding box center [343, 356] width 26 height 26
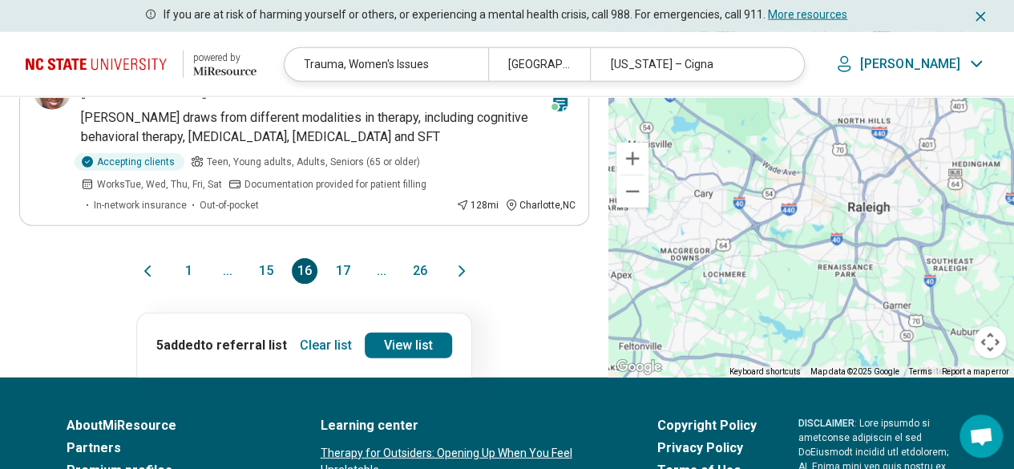
scroll to position [2084, 0]
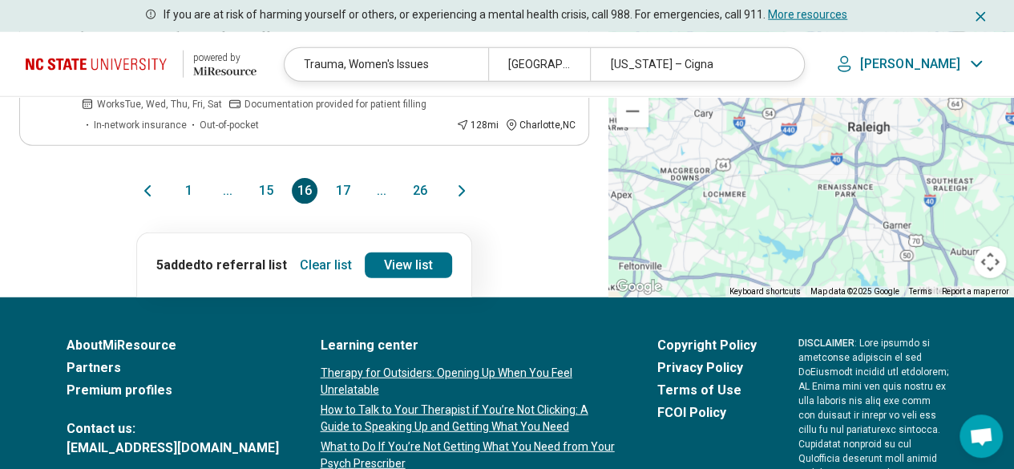
click at [341, 178] on button "17" at bounding box center [343, 191] width 26 height 26
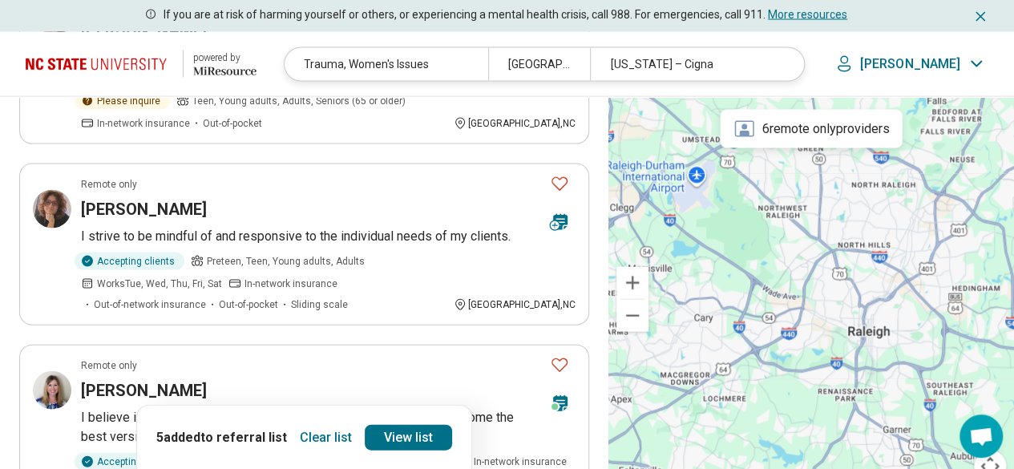
scroll to position [1683, 0]
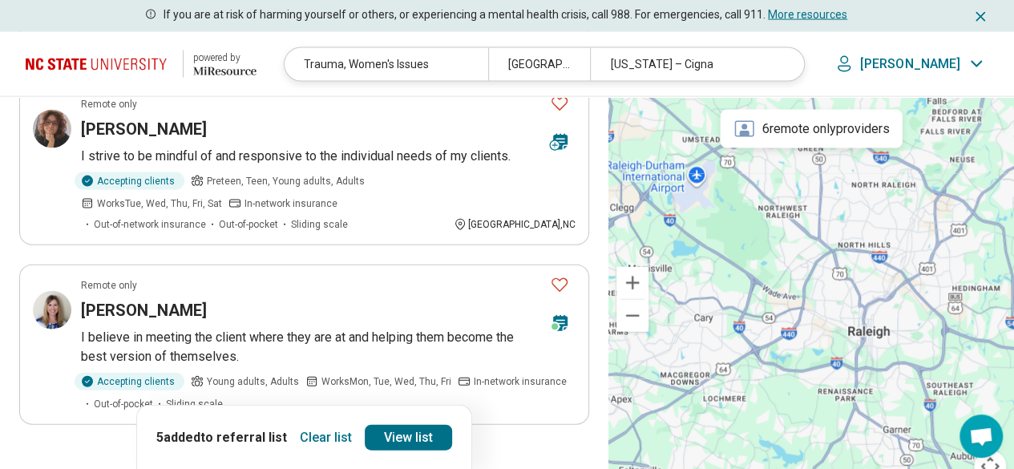
click at [339, 457] on button "18" at bounding box center [343, 470] width 26 height 26
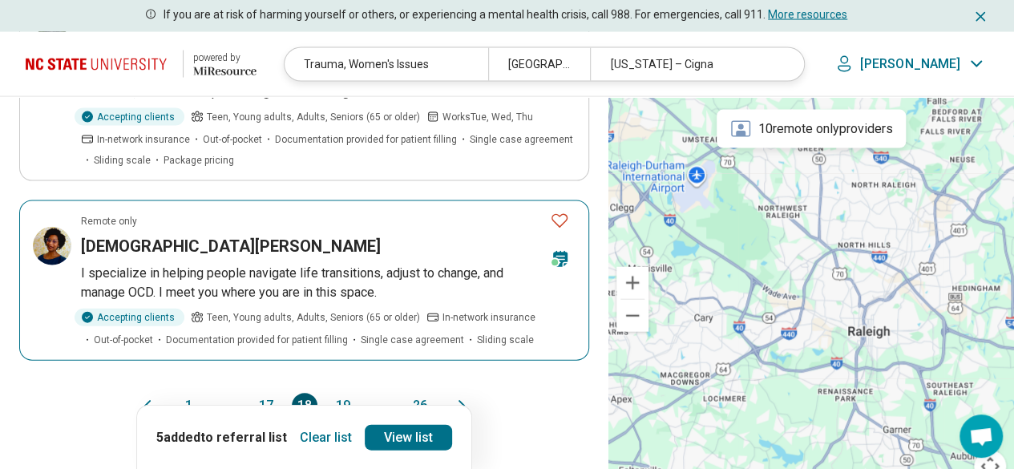
scroll to position [1844, 0]
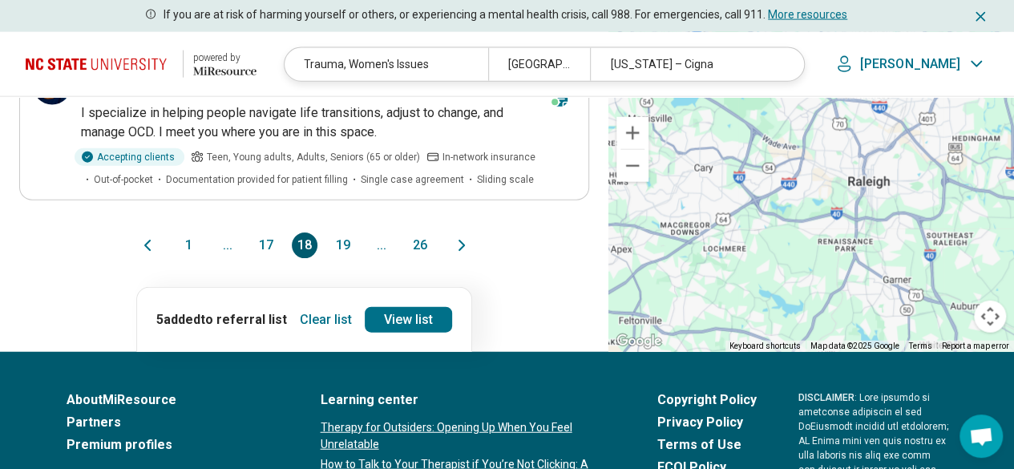
click at [345, 244] on button "19" at bounding box center [343, 245] width 26 height 26
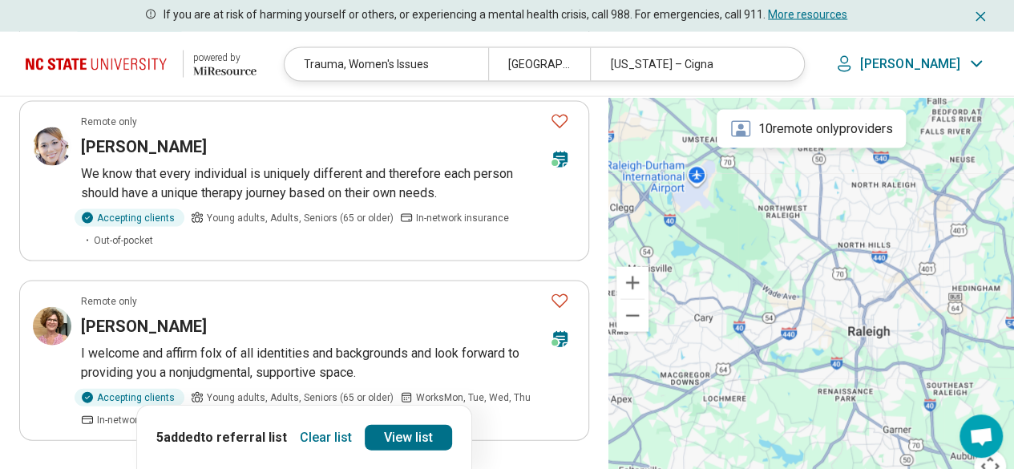
scroll to position [1683, 0]
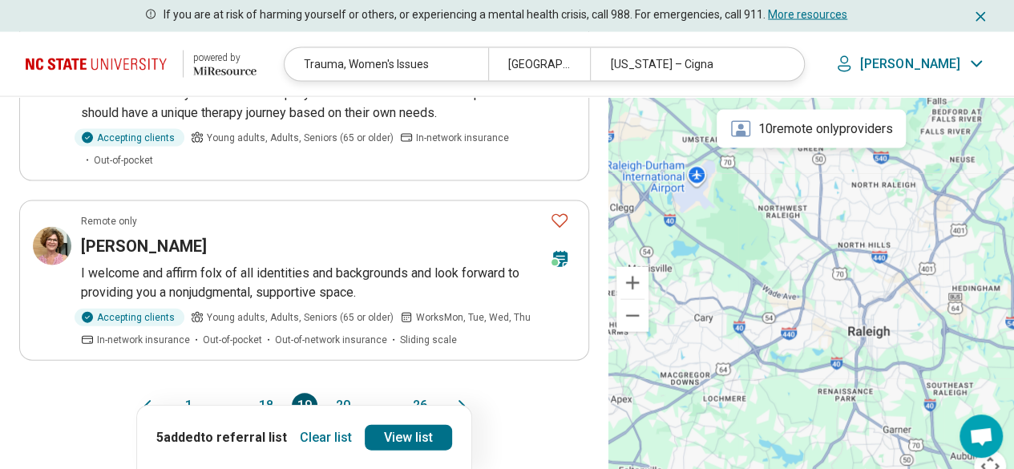
click at [342, 393] on button "20" at bounding box center [343, 406] width 26 height 26
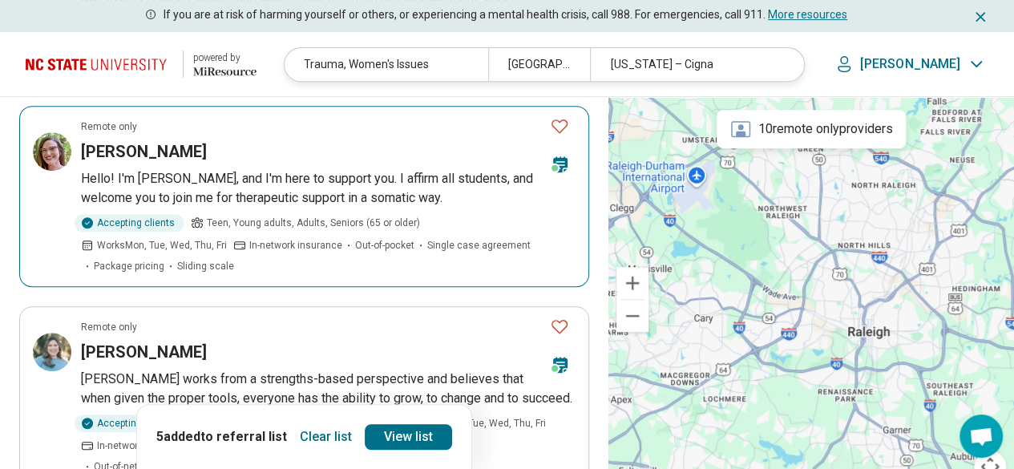
scroll to position [0, 0]
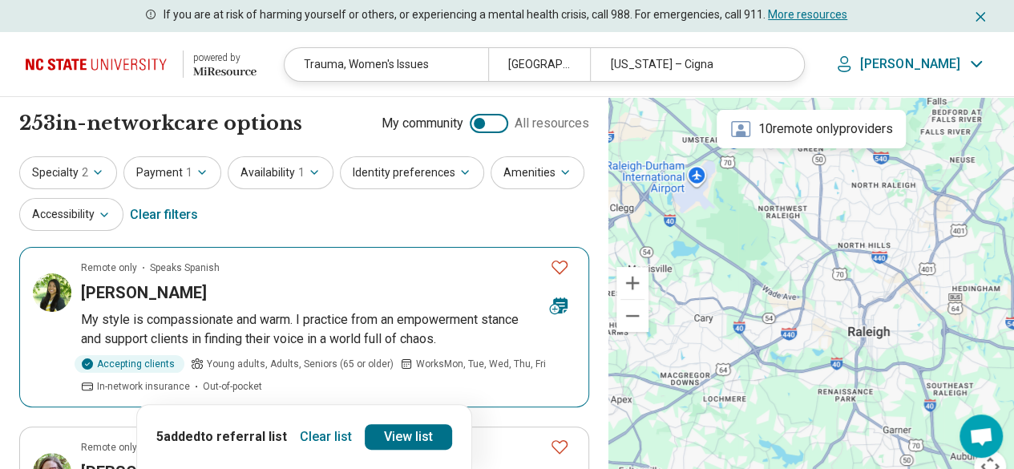
click at [263, 296] on div "Evelyn Ponce" at bounding box center [309, 292] width 456 height 22
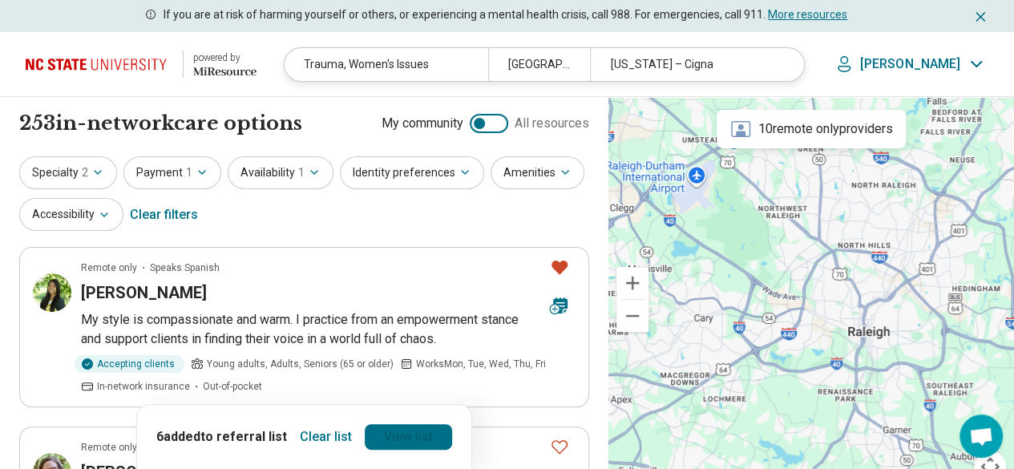
click at [383, 430] on link "View list" at bounding box center [408, 437] width 87 height 26
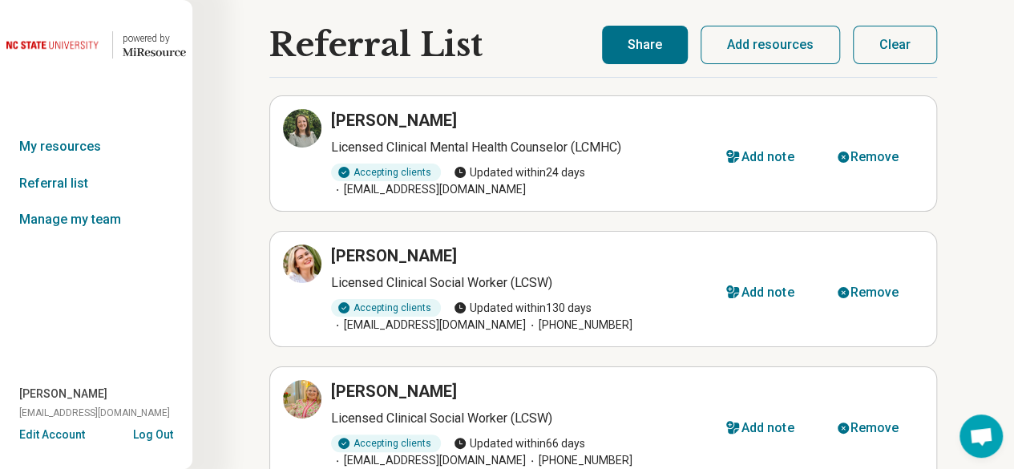
click at [663, 42] on button "Share" at bounding box center [645, 45] width 86 height 38
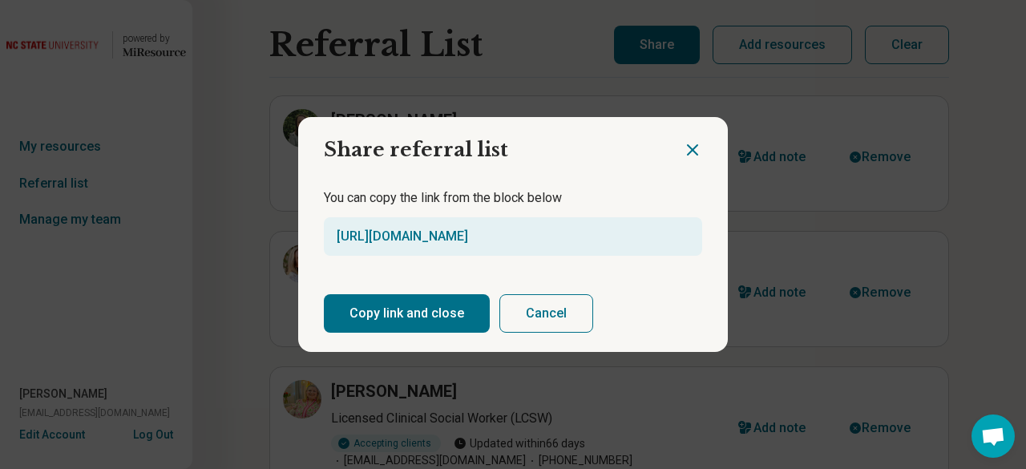
click at [397, 317] on button "Copy link and close" at bounding box center [407, 313] width 166 height 38
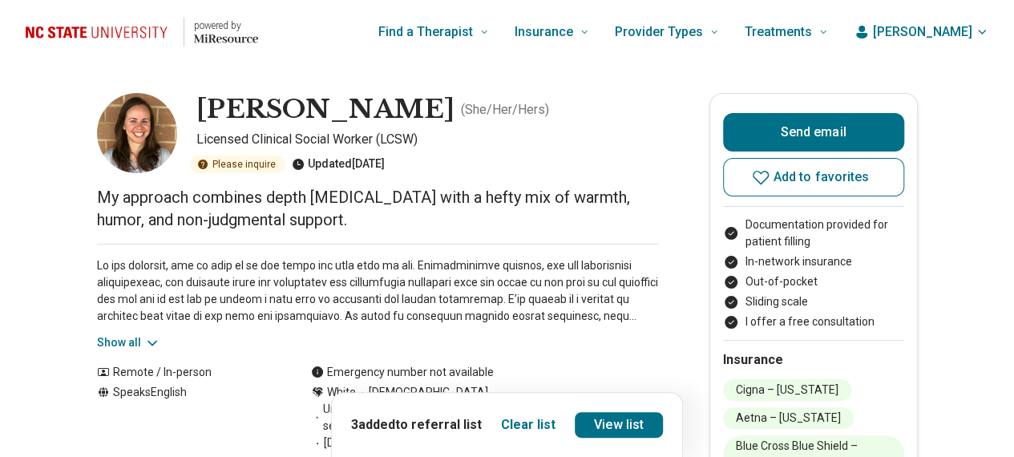
click at [126, 341] on button "Show all" at bounding box center [128, 342] width 63 height 17
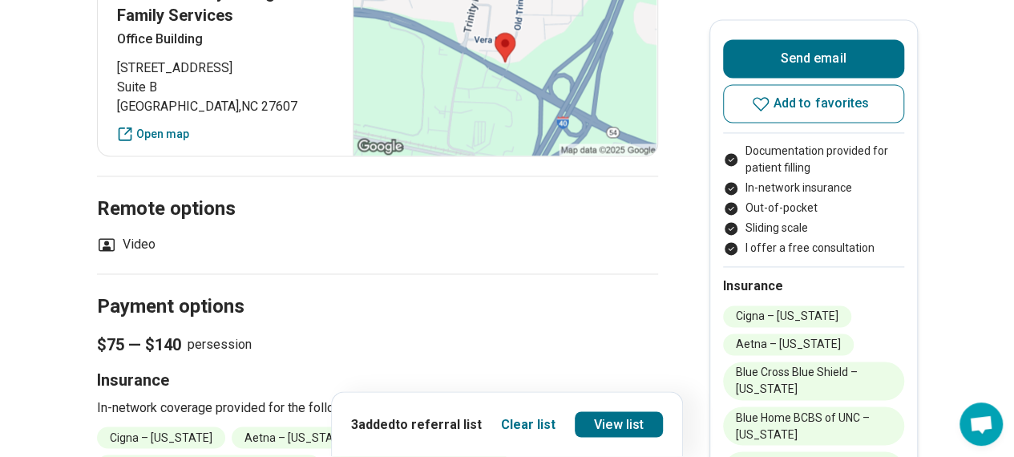
scroll to position [962, 0]
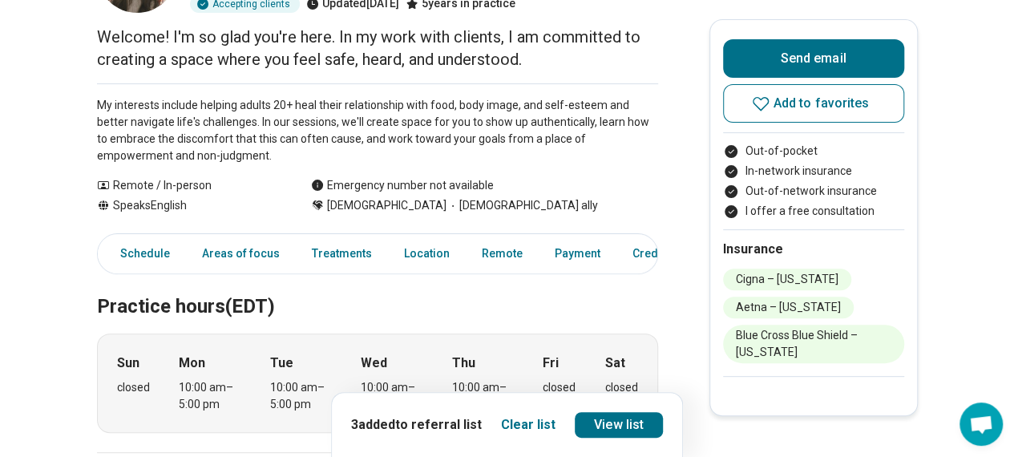
scroll to position [481, 0]
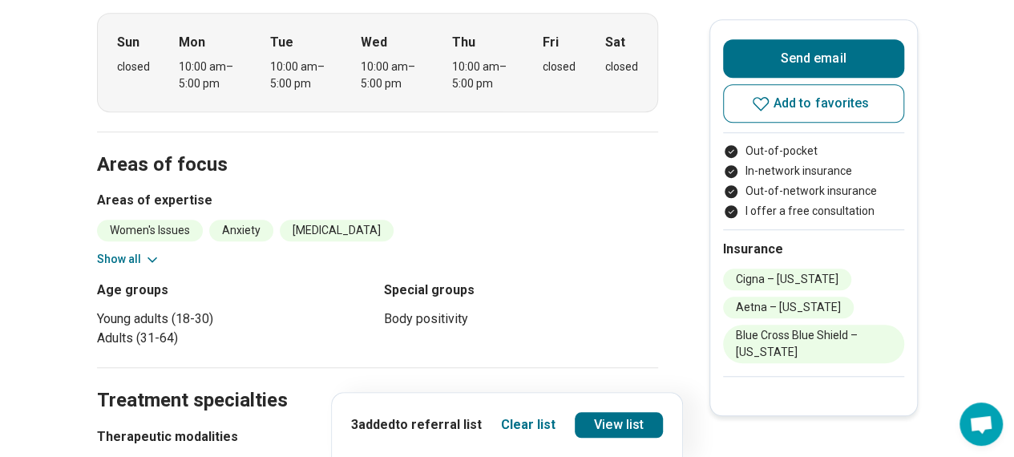
click at [132, 253] on button "Show all" at bounding box center [128, 259] width 63 height 17
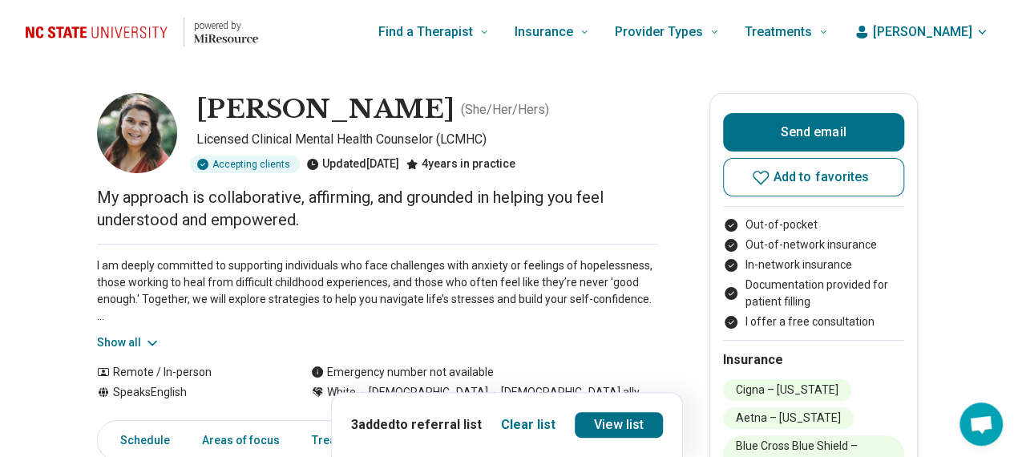
click at [125, 334] on button "Show all" at bounding box center [128, 342] width 63 height 17
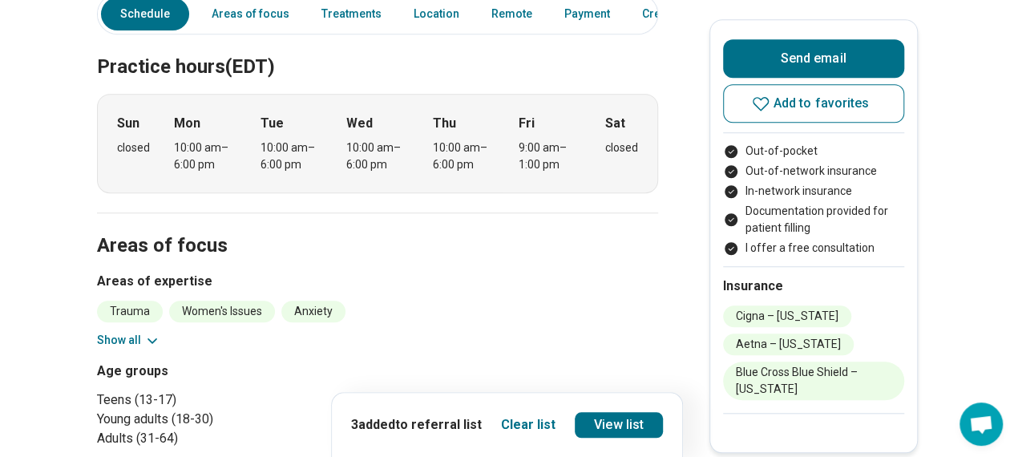
scroll to position [641, 0]
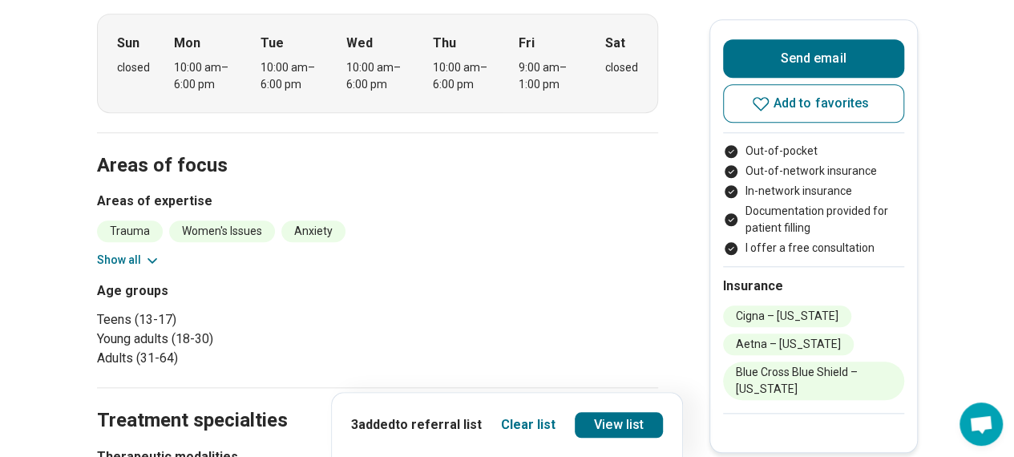
click at [146, 260] on button "Show all" at bounding box center [128, 260] width 63 height 17
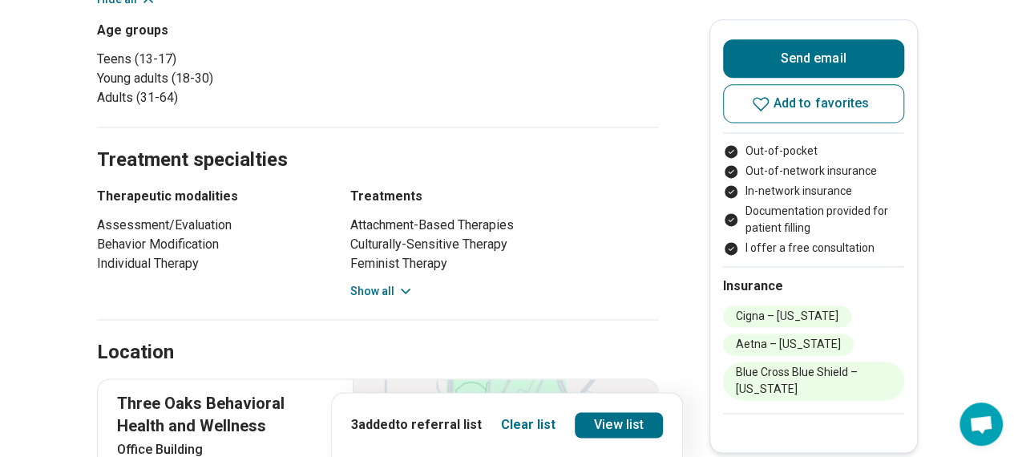
scroll to position [721, 0]
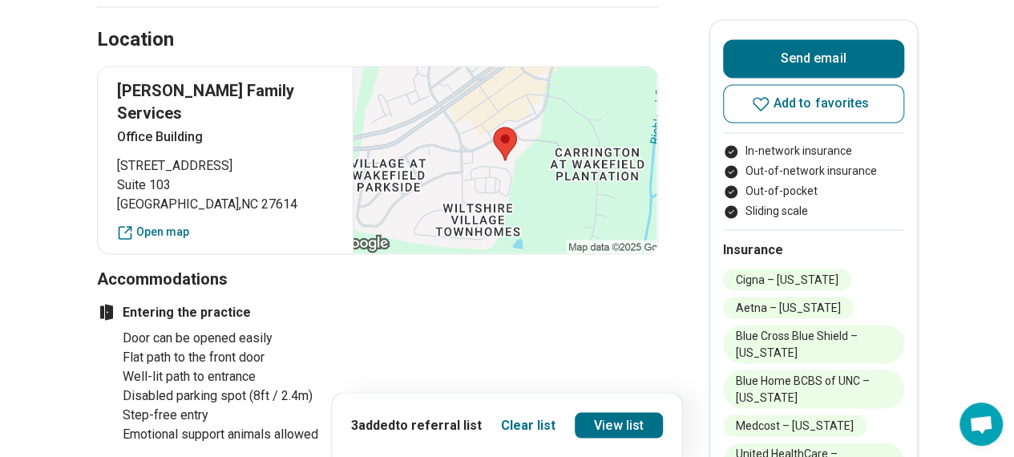
scroll to position [1363, 0]
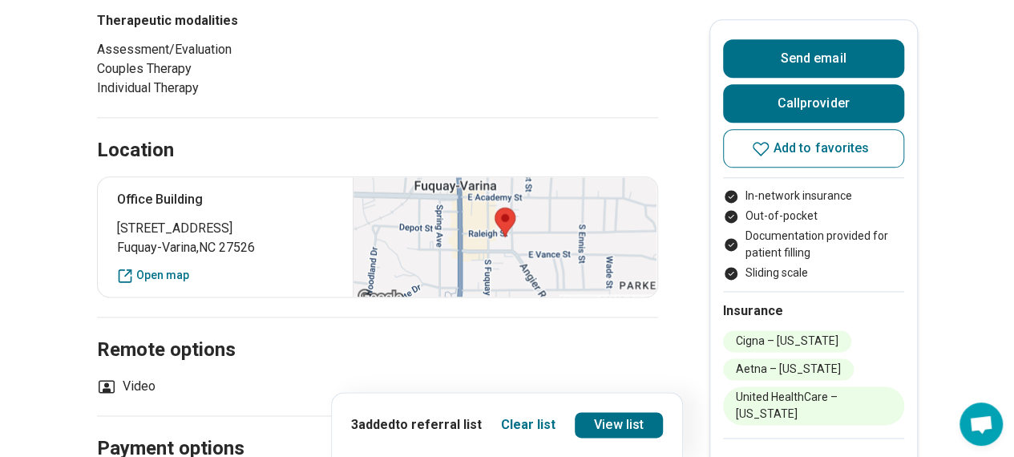
scroll to position [1202, 0]
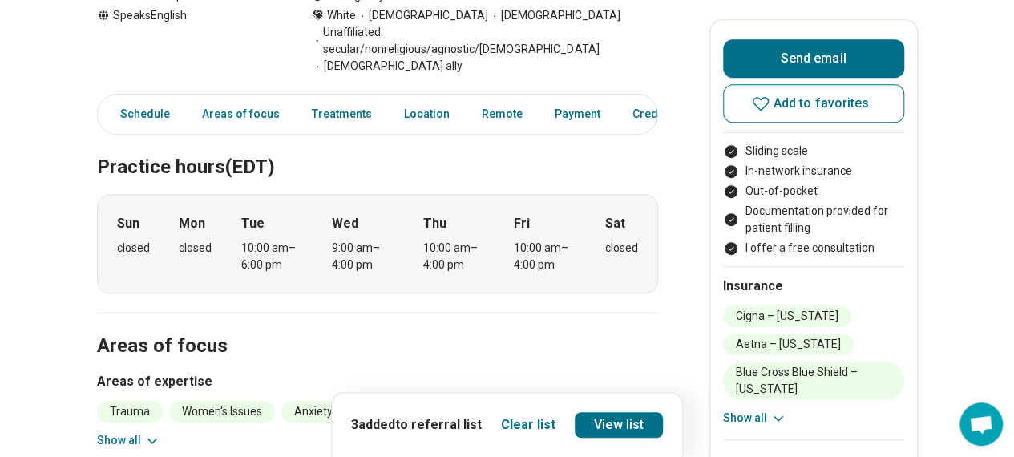
scroll to position [561, 0]
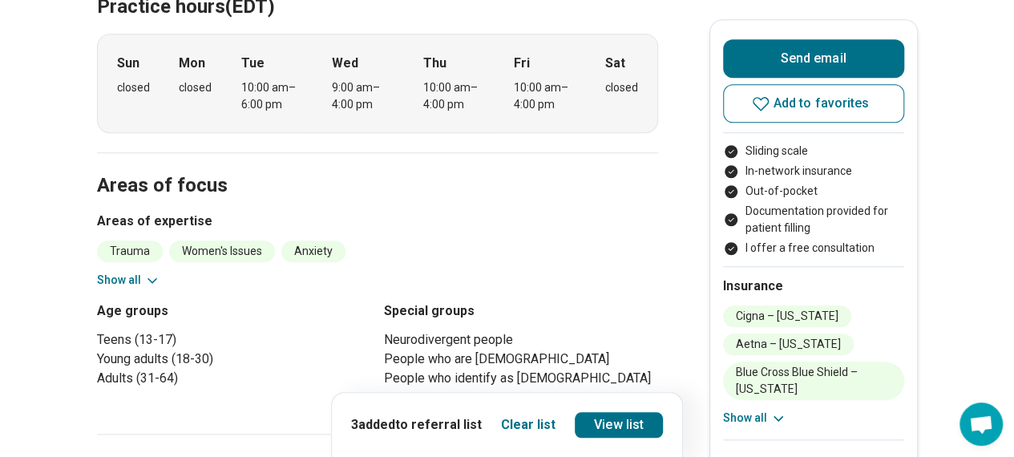
click at [150, 273] on icon at bounding box center [152, 281] width 16 height 16
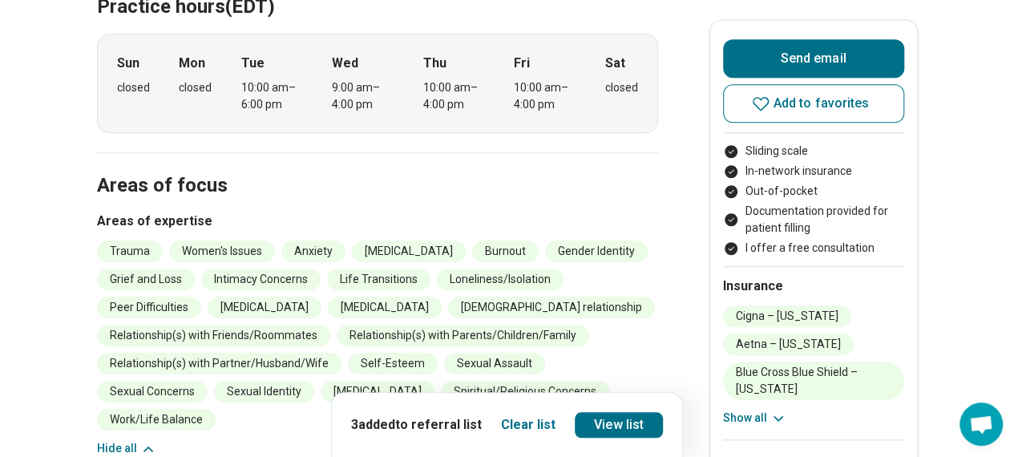
scroll to position [721, 0]
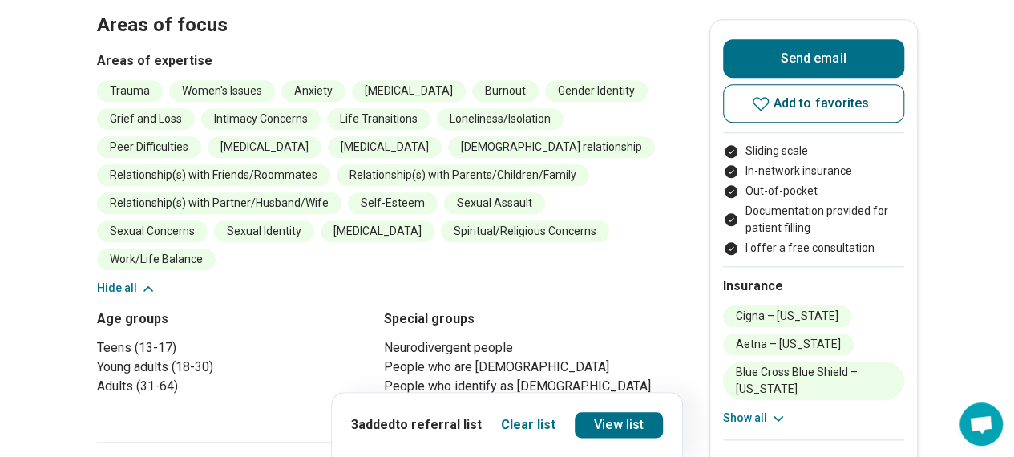
click at [742, 100] on button "Add to favorites" at bounding box center [813, 103] width 181 height 38
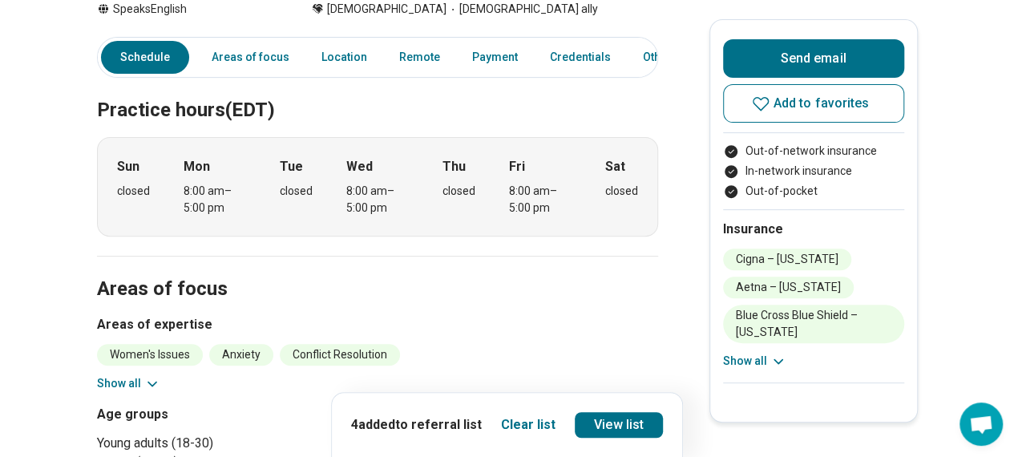
scroll to position [561, 0]
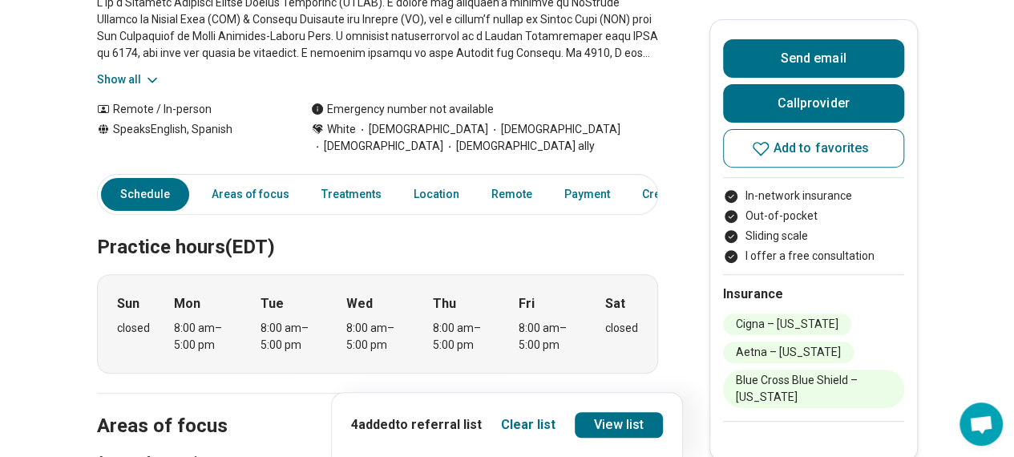
scroll to position [160, 0]
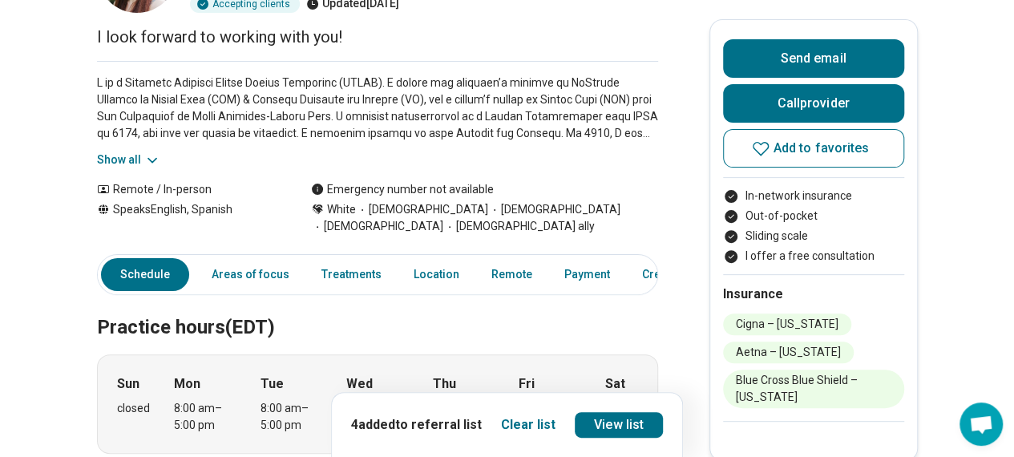
click at [155, 161] on icon at bounding box center [152, 160] width 8 height 4
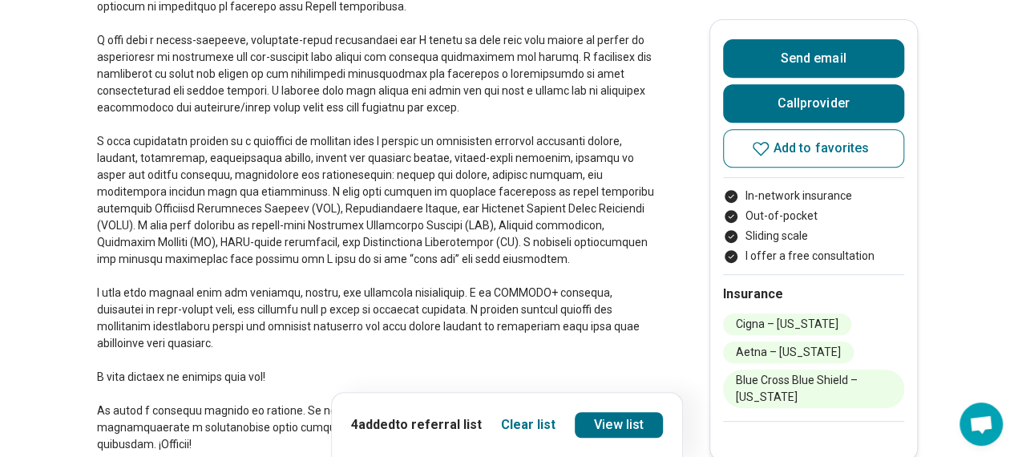
scroll to position [401, 0]
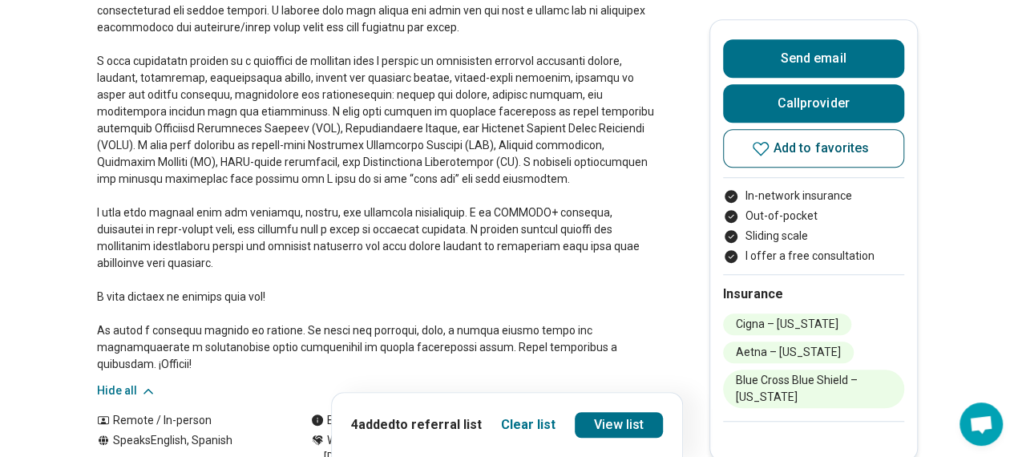
click at [781, 134] on button "Add to favorites" at bounding box center [813, 148] width 181 height 38
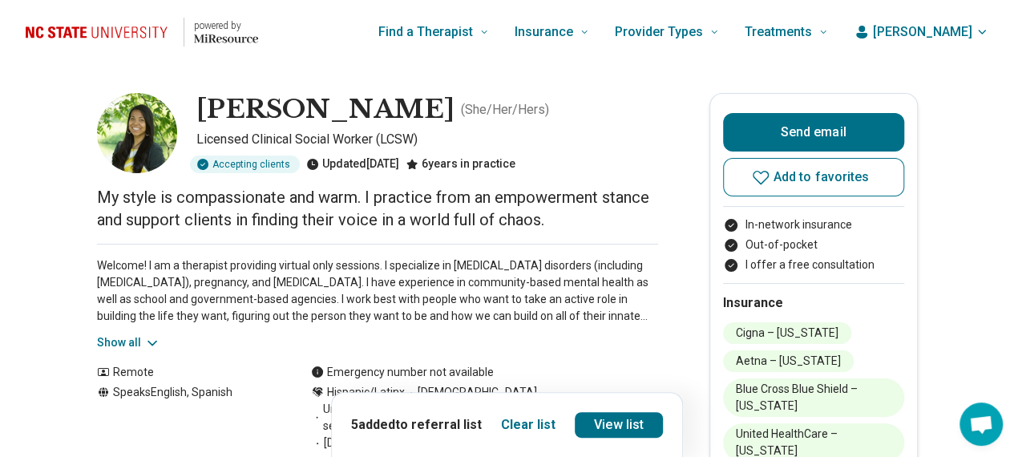
click at [133, 335] on button "Show all" at bounding box center [128, 342] width 63 height 17
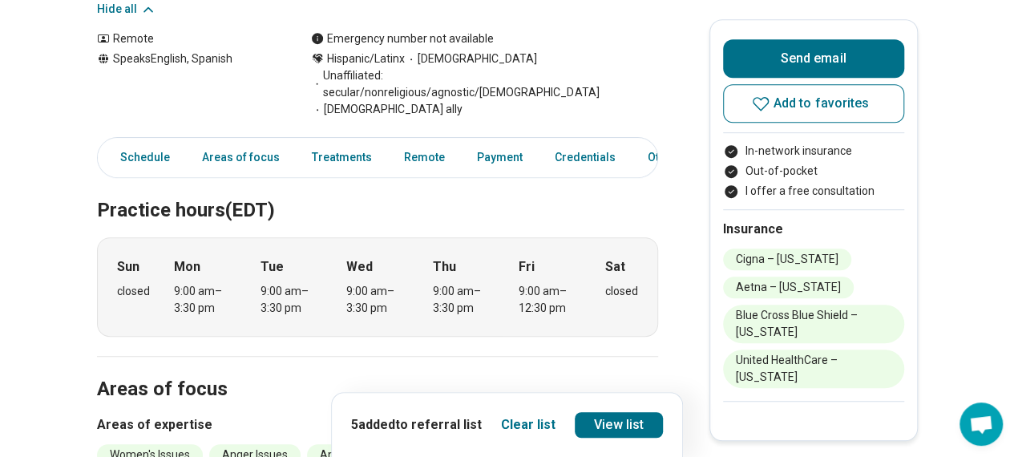
scroll to position [641, 0]
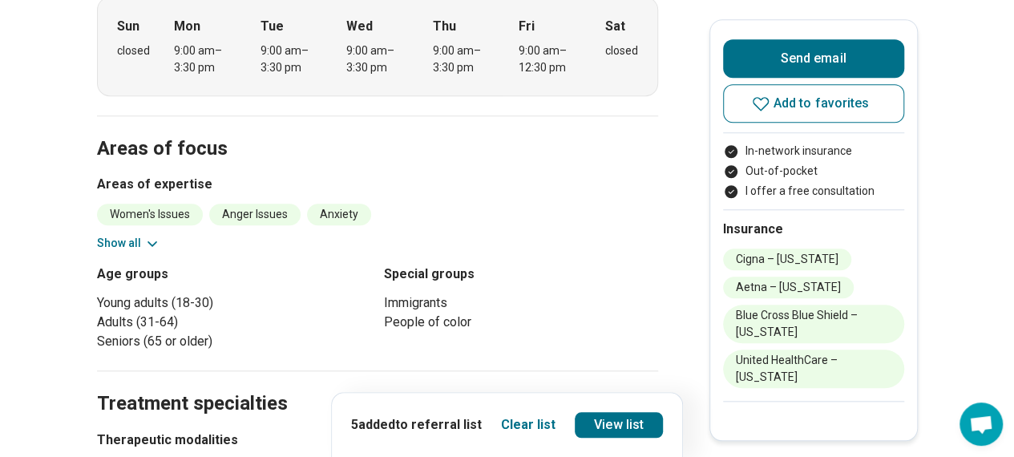
click at [152, 236] on icon at bounding box center [152, 244] width 16 height 16
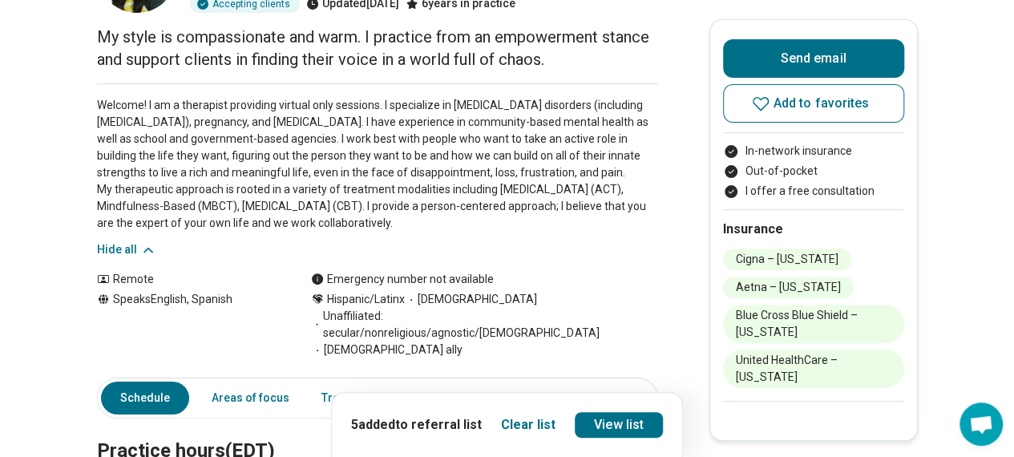
scroll to position [0, 0]
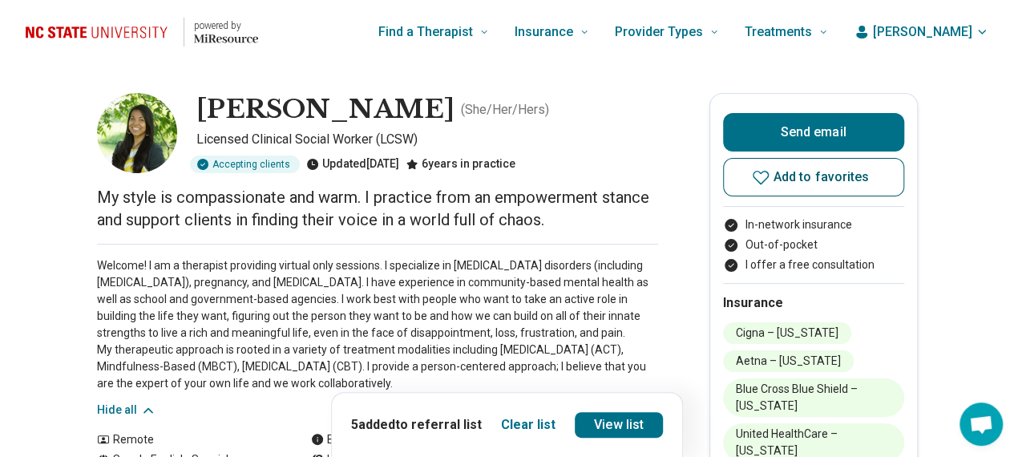
click at [770, 185] on icon at bounding box center [760, 177] width 19 height 19
